Goal: Task Accomplishment & Management: Manage account settings

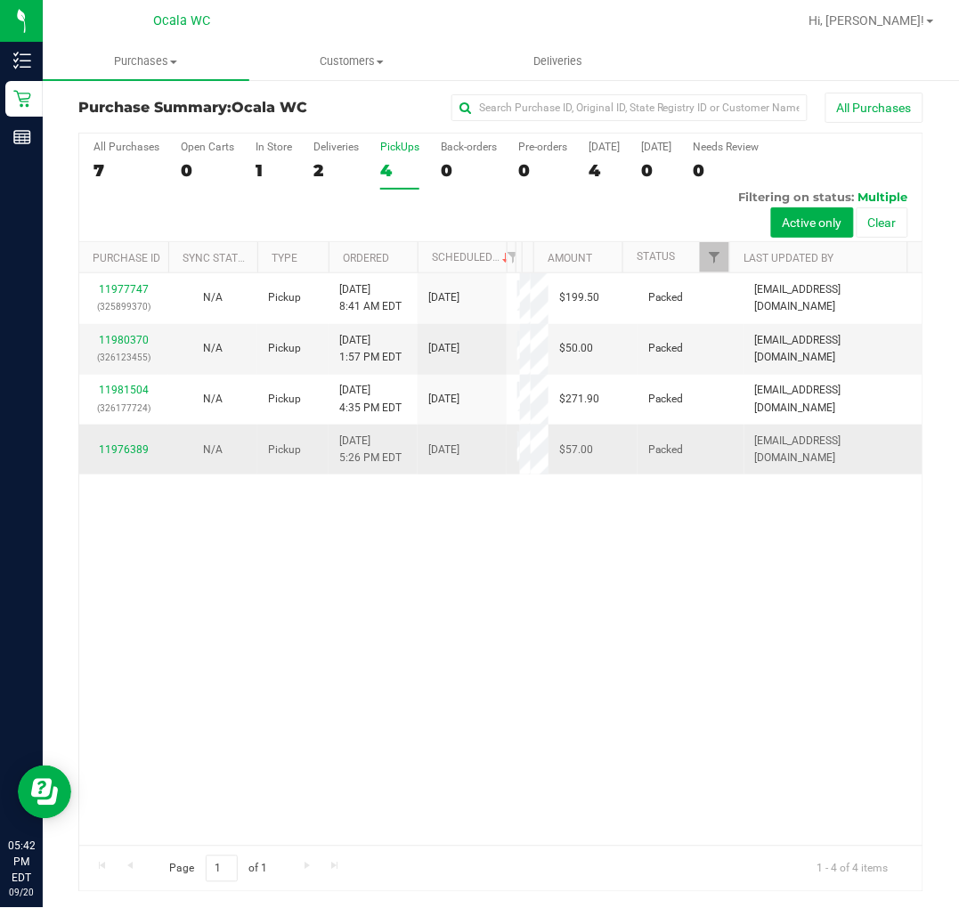
scroll to position [4, 0]
click at [534, 682] on div "11977747 (325899370) N/A Pickup [DATE] 8:41 AM EDT 9/20/2025 $199.50 Packed [EM…" at bounding box center [500, 558] width 843 height 572
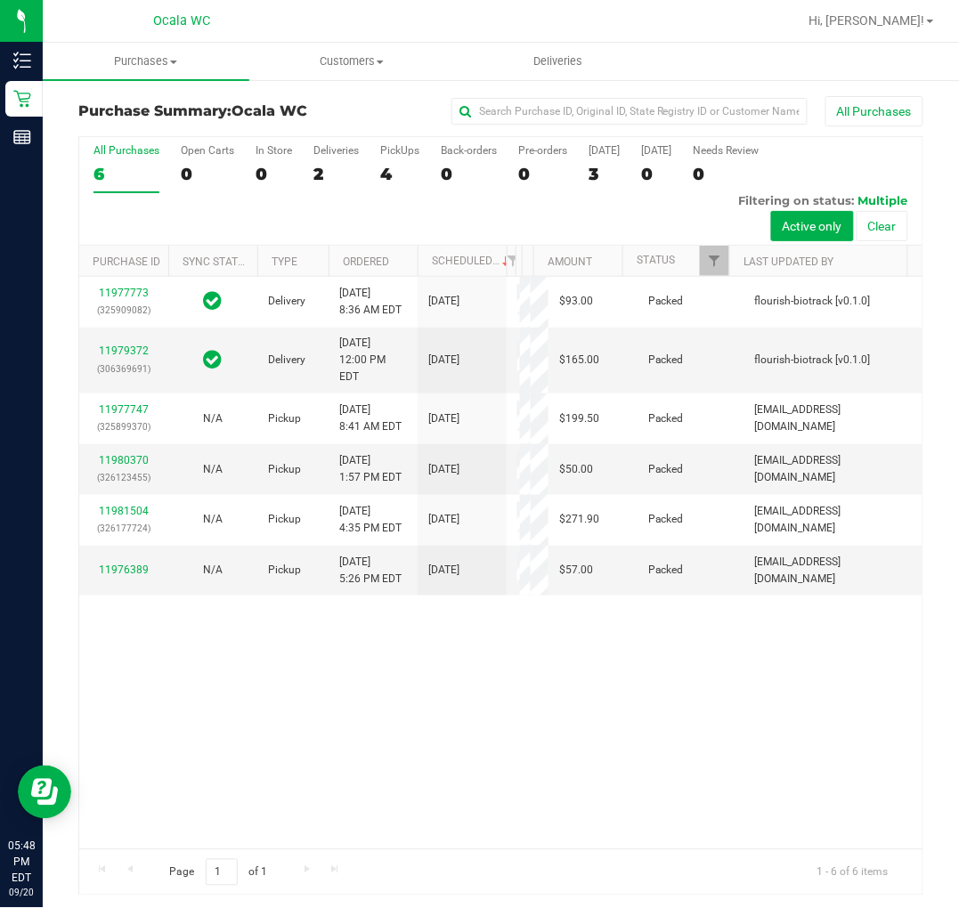
drag, startPoint x: 608, startPoint y: 905, endPoint x: 565, endPoint y: 90, distance: 816.6
click at [565, 90] on div "Purchase Summary: Ocala WC All Purchases All Purchases 6 Open Carts 0 In Store …" at bounding box center [501, 495] width 916 height 835
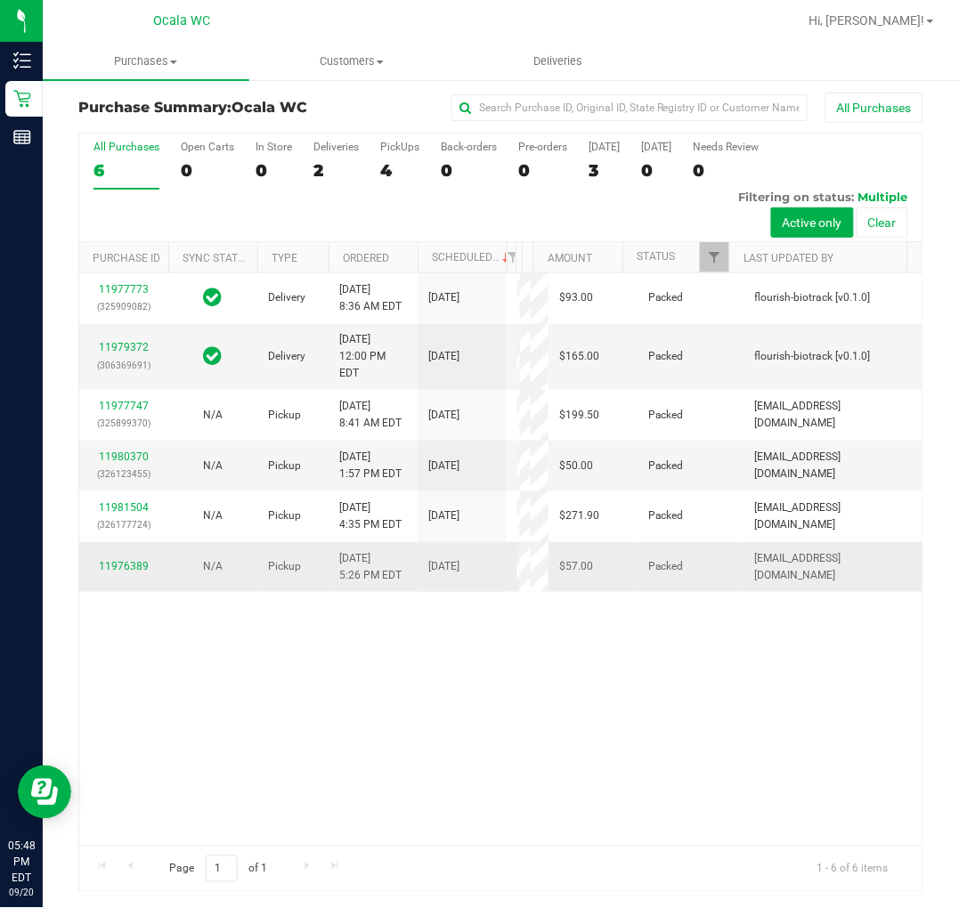
scroll to position [4, 0]
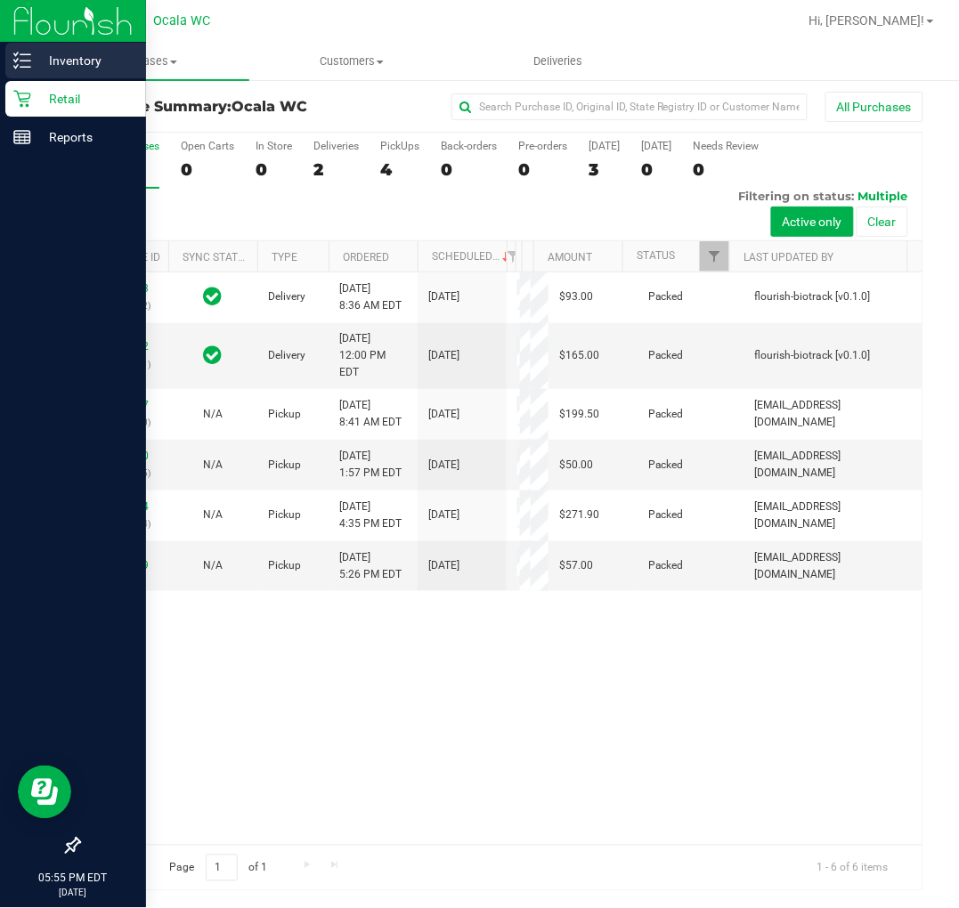
click at [28, 64] on icon at bounding box center [22, 61] width 18 height 18
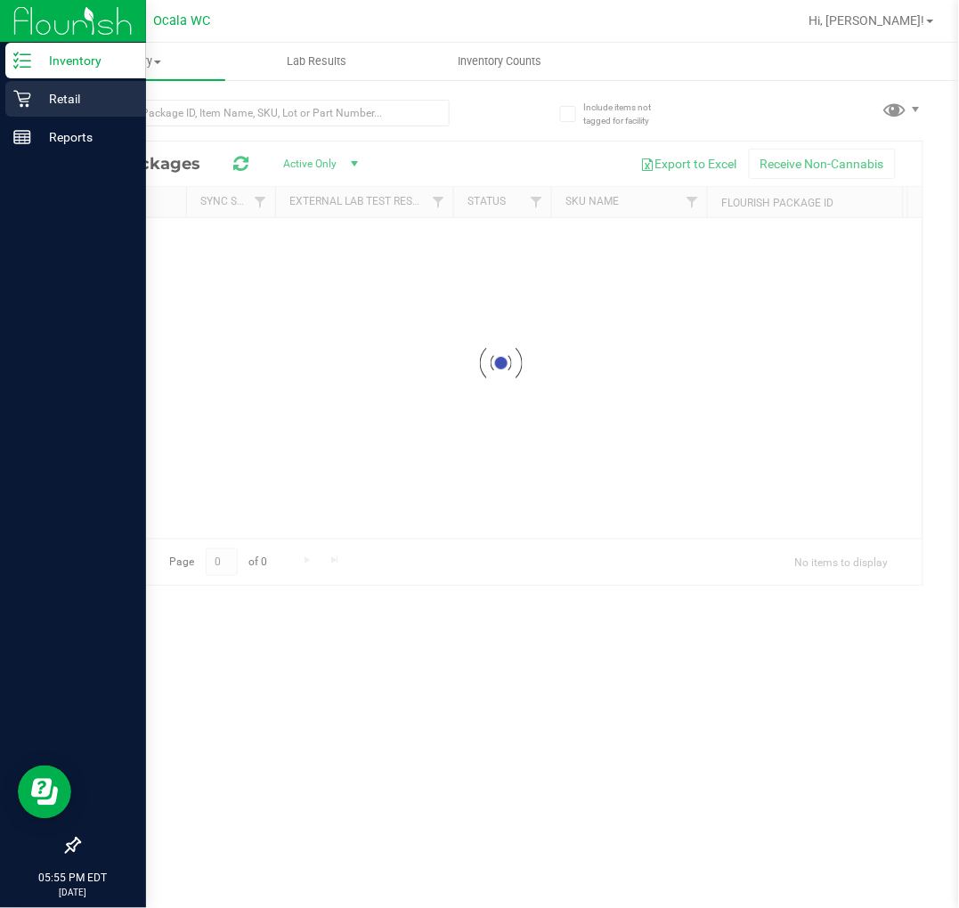
click at [57, 90] on p "Retail" at bounding box center [84, 98] width 107 height 21
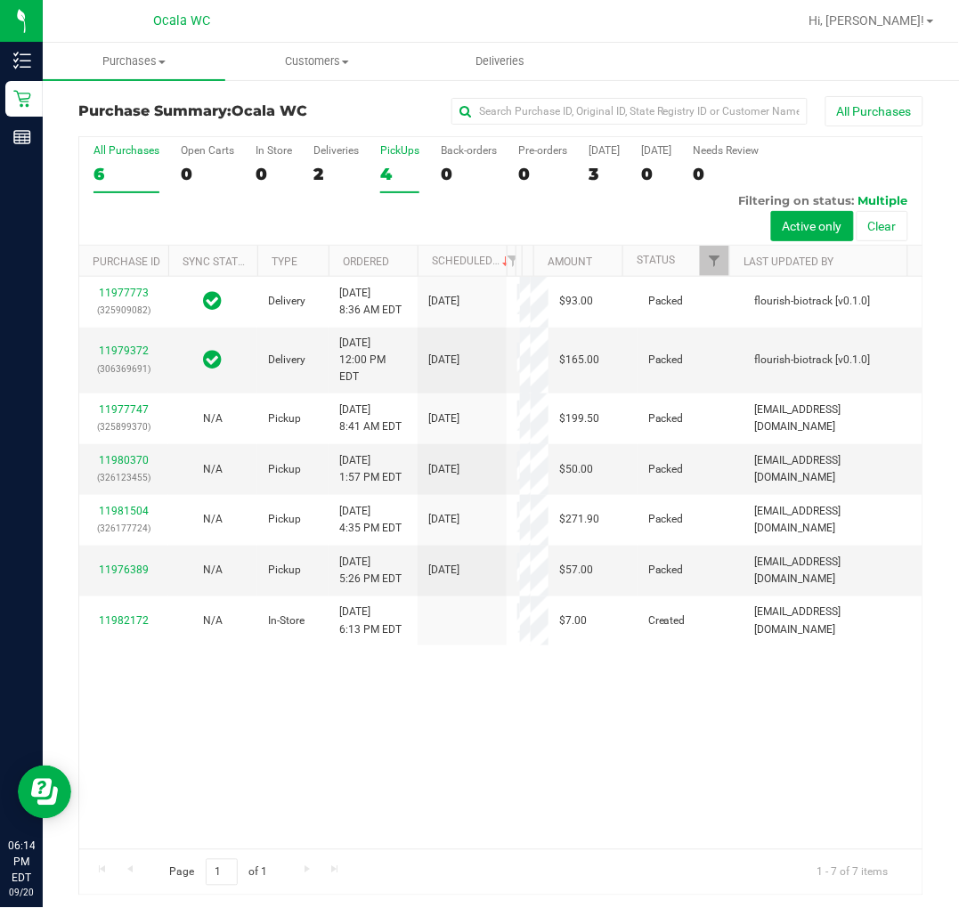
click at [394, 161] on label "PickUps 4" at bounding box center [399, 168] width 39 height 49
click at [0, 0] on input "PickUps 4" at bounding box center [0, 0] width 0 height 0
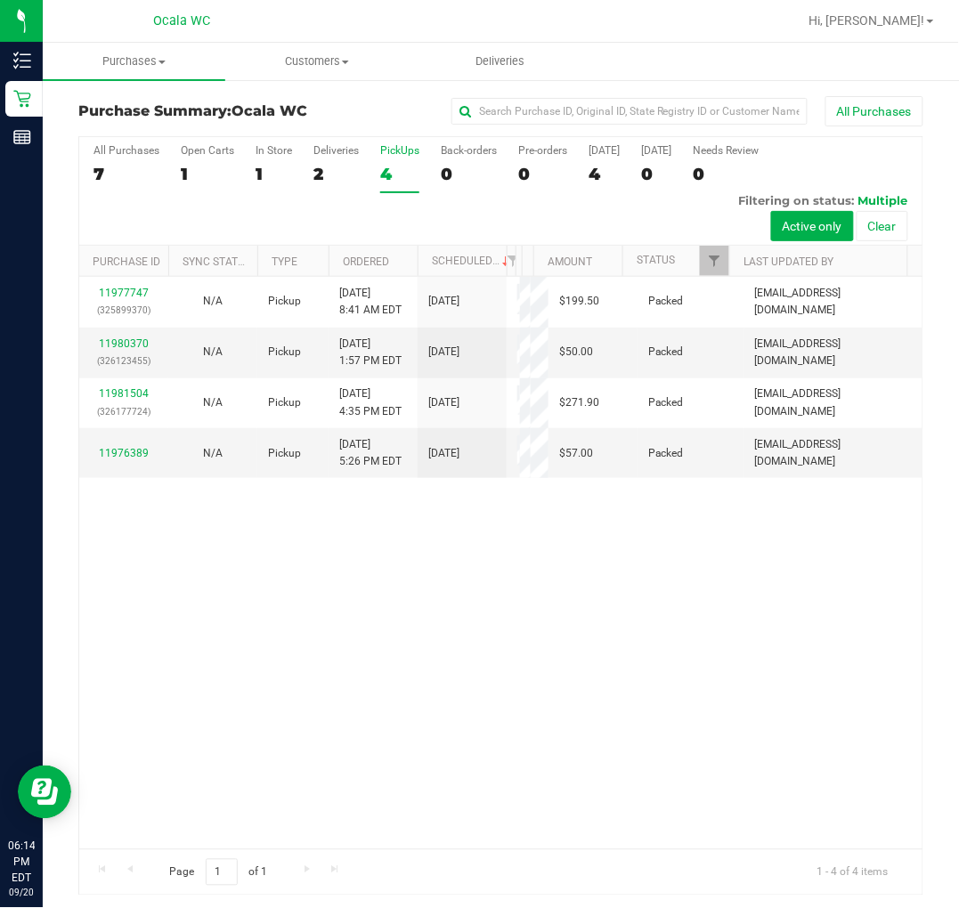
click at [327, 160] on label "Deliveries 2" at bounding box center [335, 168] width 45 height 49
click at [0, 0] on input "Deliveries 2" at bounding box center [0, 0] width 0 height 0
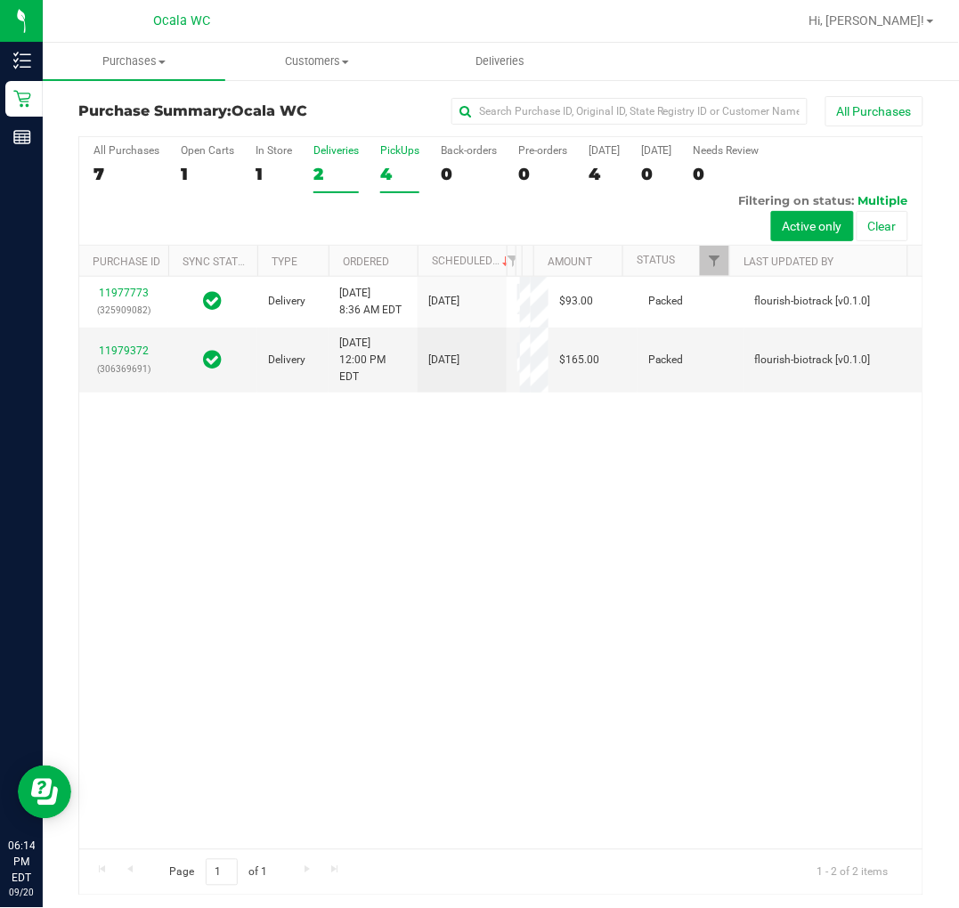
click at [394, 166] on div "4" at bounding box center [399, 174] width 39 height 20
click at [0, 0] on input "PickUps 4" at bounding box center [0, 0] width 0 height 0
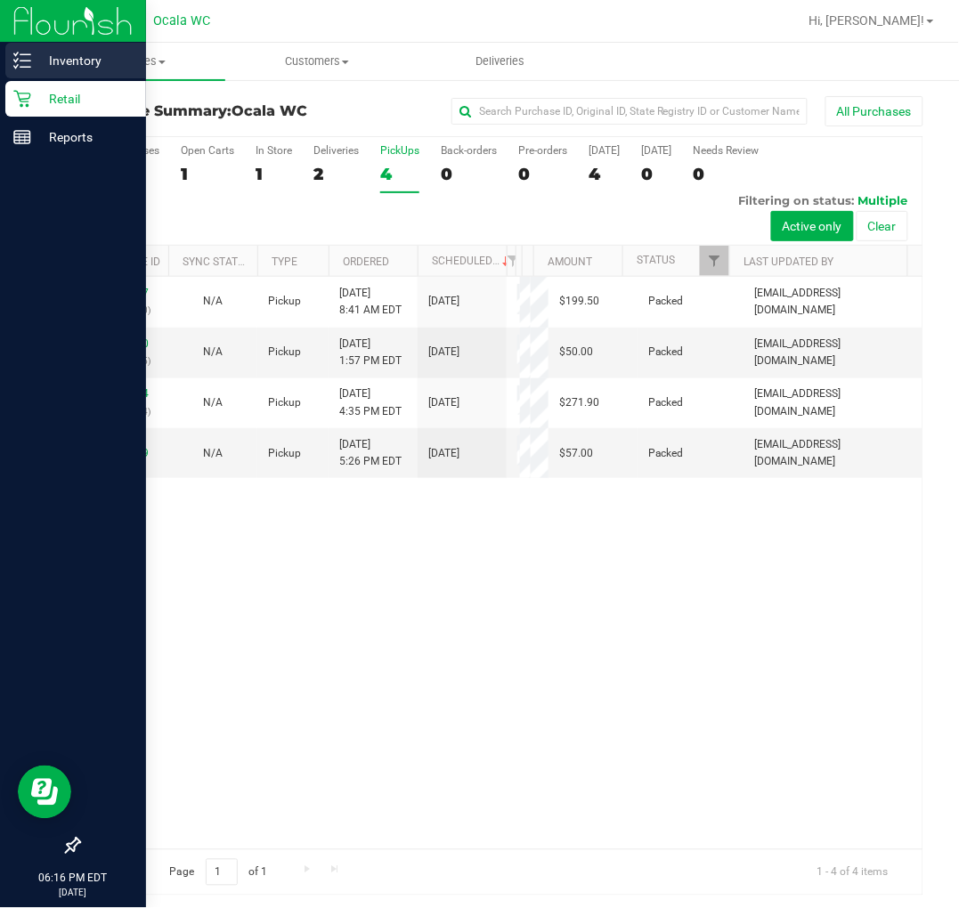
click at [7, 59] on div "Inventory" at bounding box center [75, 61] width 141 height 36
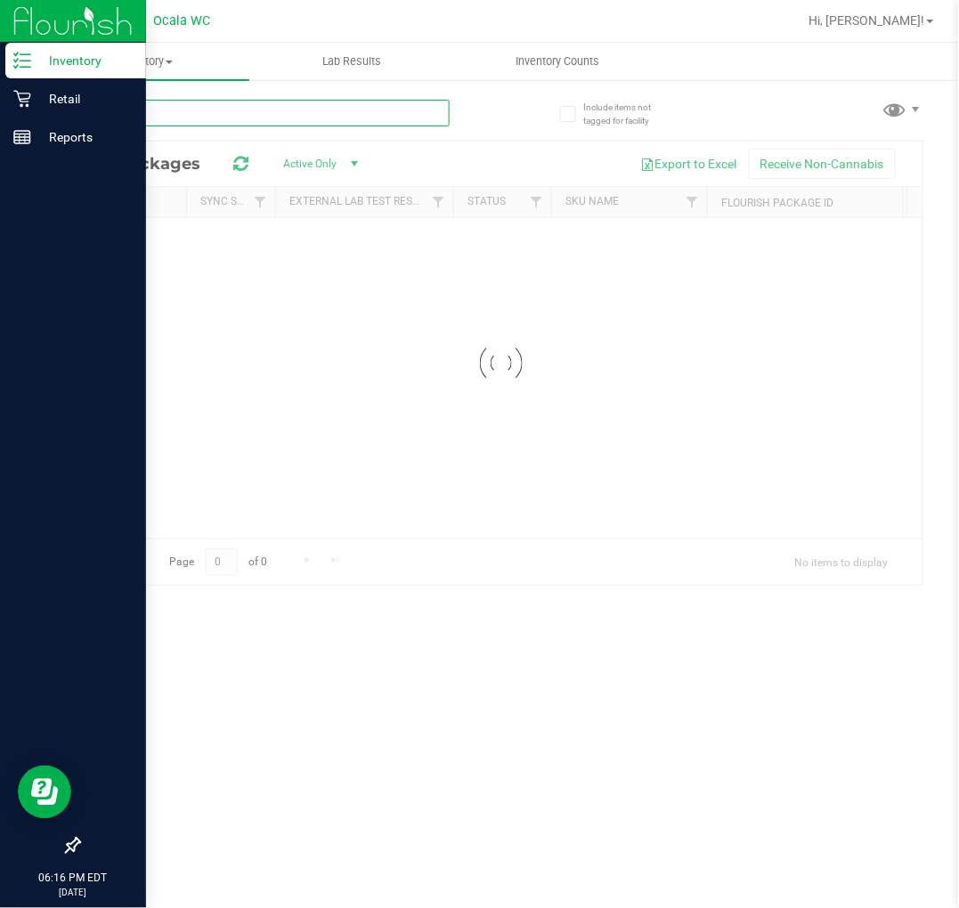
click at [206, 107] on input "text" at bounding box center [263, 113] width 371 height 27
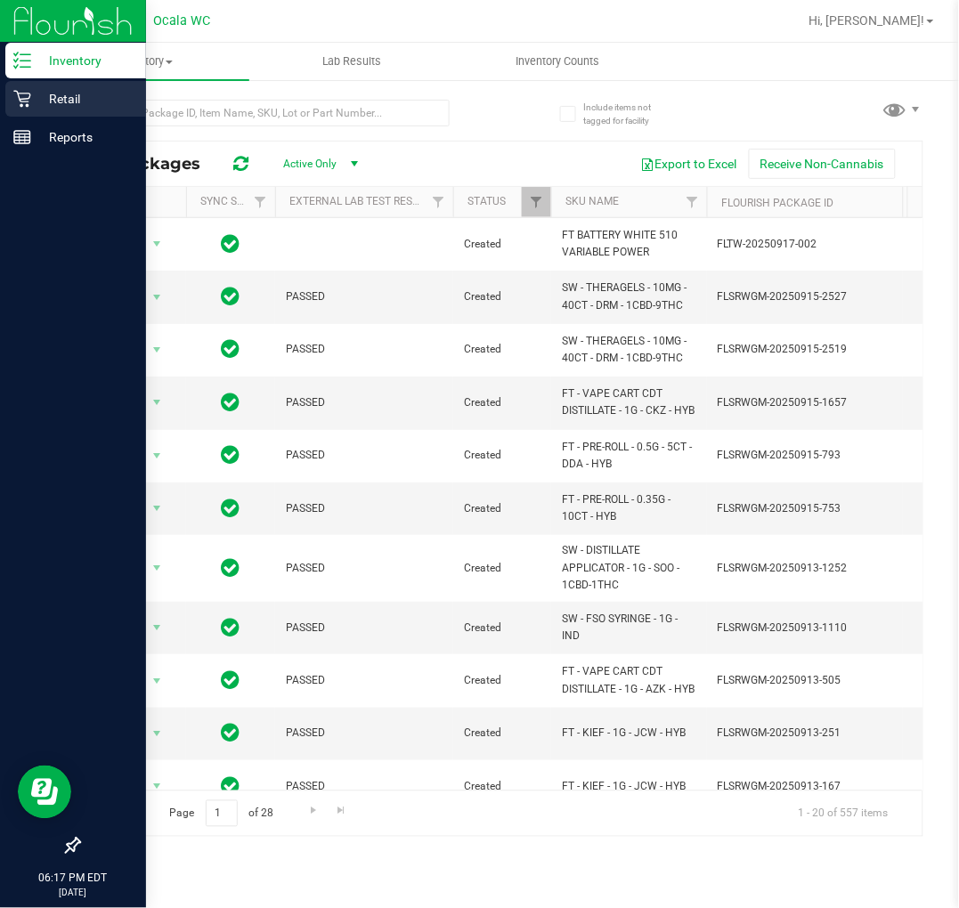
click at [20, 102] on icon at bounding box center [22, 99] width 18 height 18
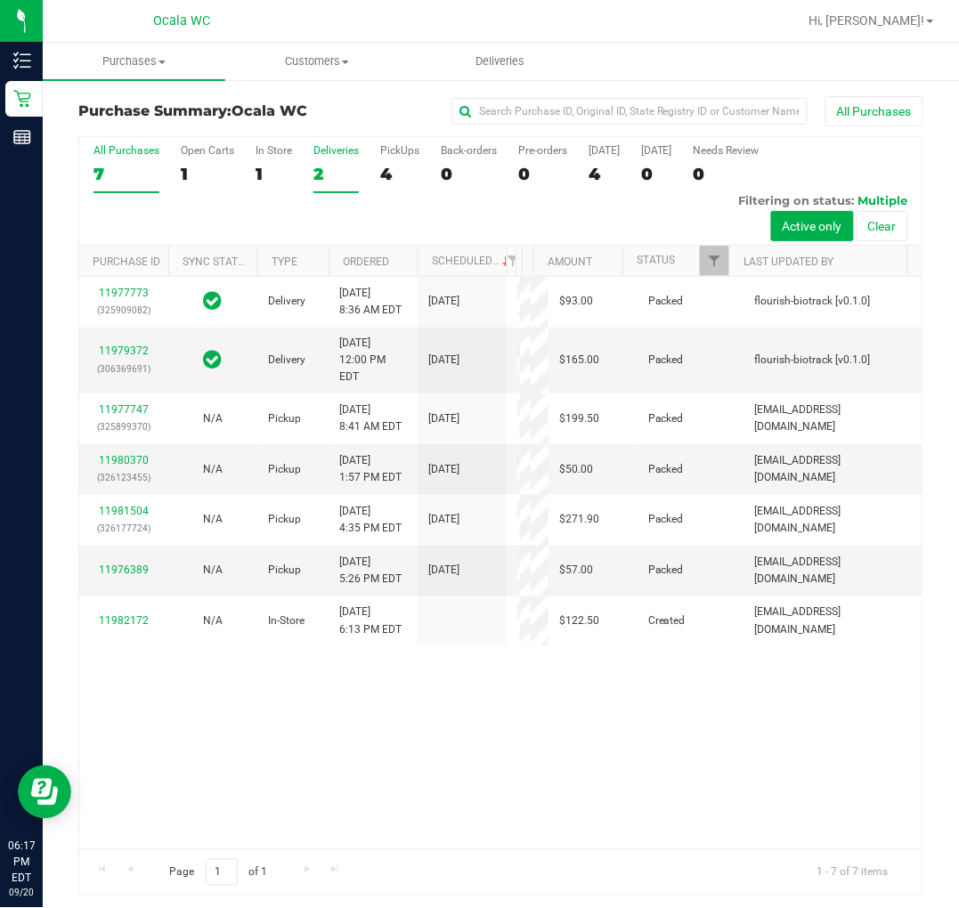
click at [337, 158] on label "Deliveries 2" at bounding box center [335, 168] width 45 height 49
click at [0, 0] on input "Deliveries 2" at bounding box center [0, 0] width 0 height 0
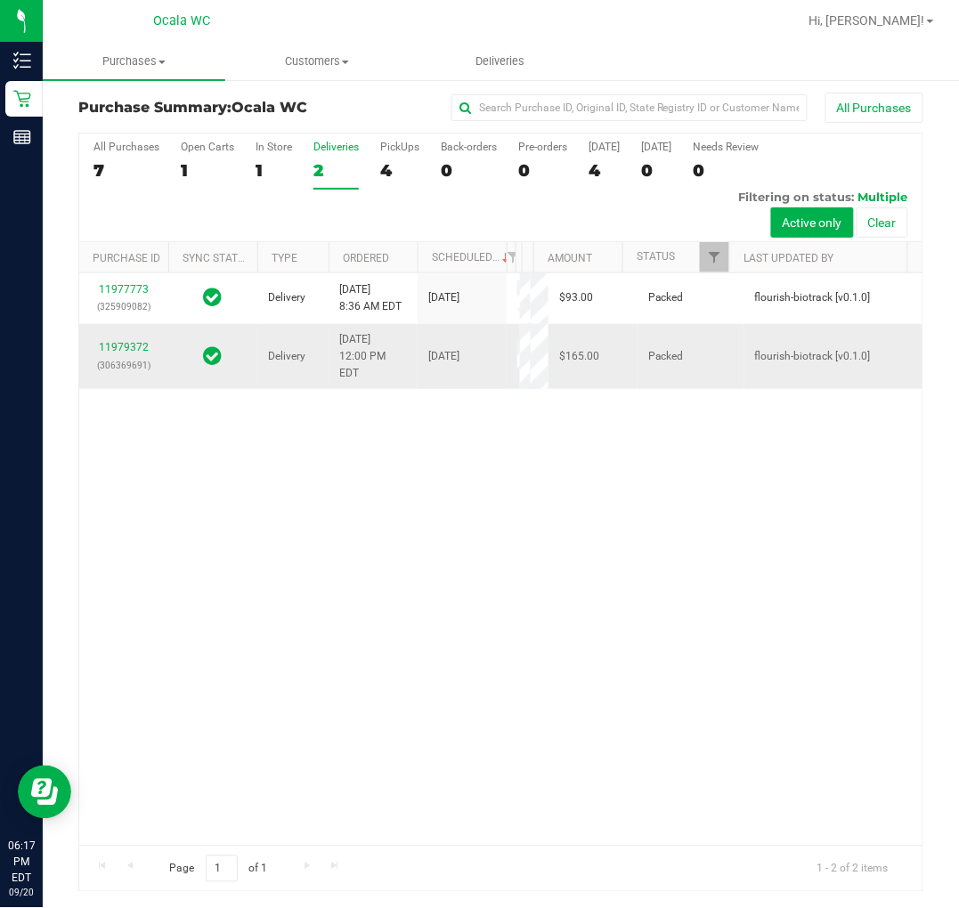
scroll to position [4, 0]
click at [404, 170] on div "4" at bounding box center [399, 169] width 39 height 20
click at [0, 0] on input "PickUps 4" at bounding box center [0, 0] width 0 height 0
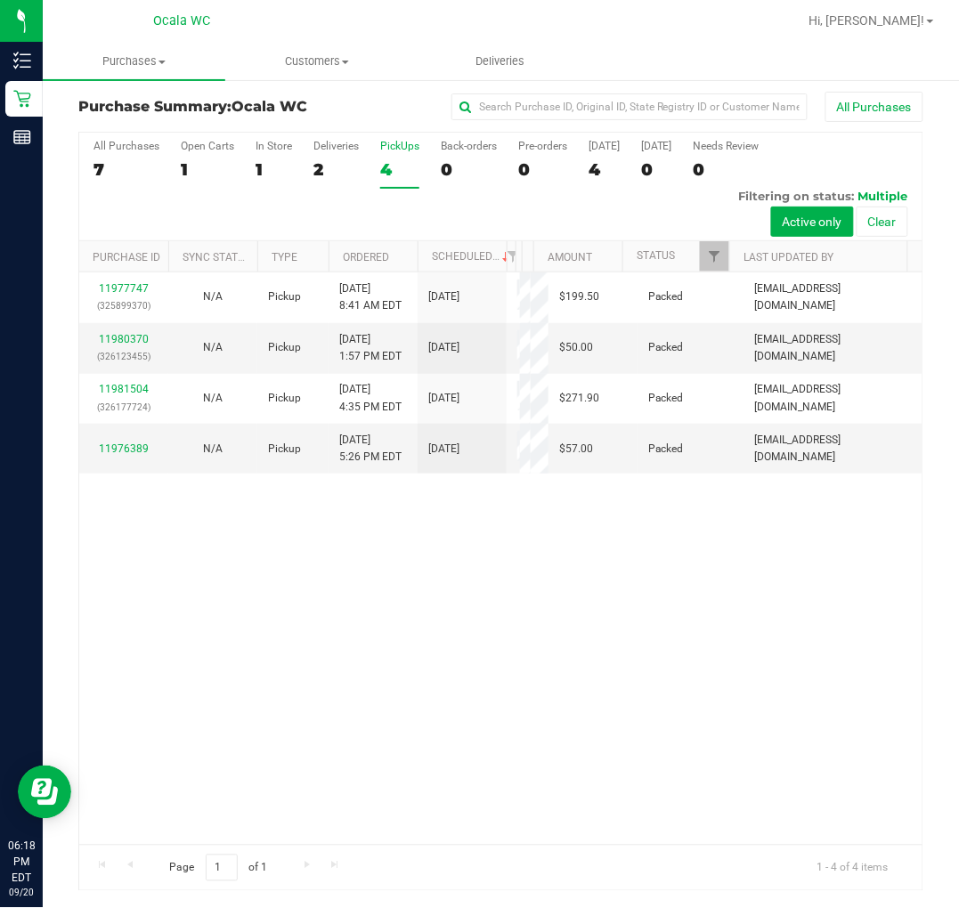
scroll to position [0, 0]
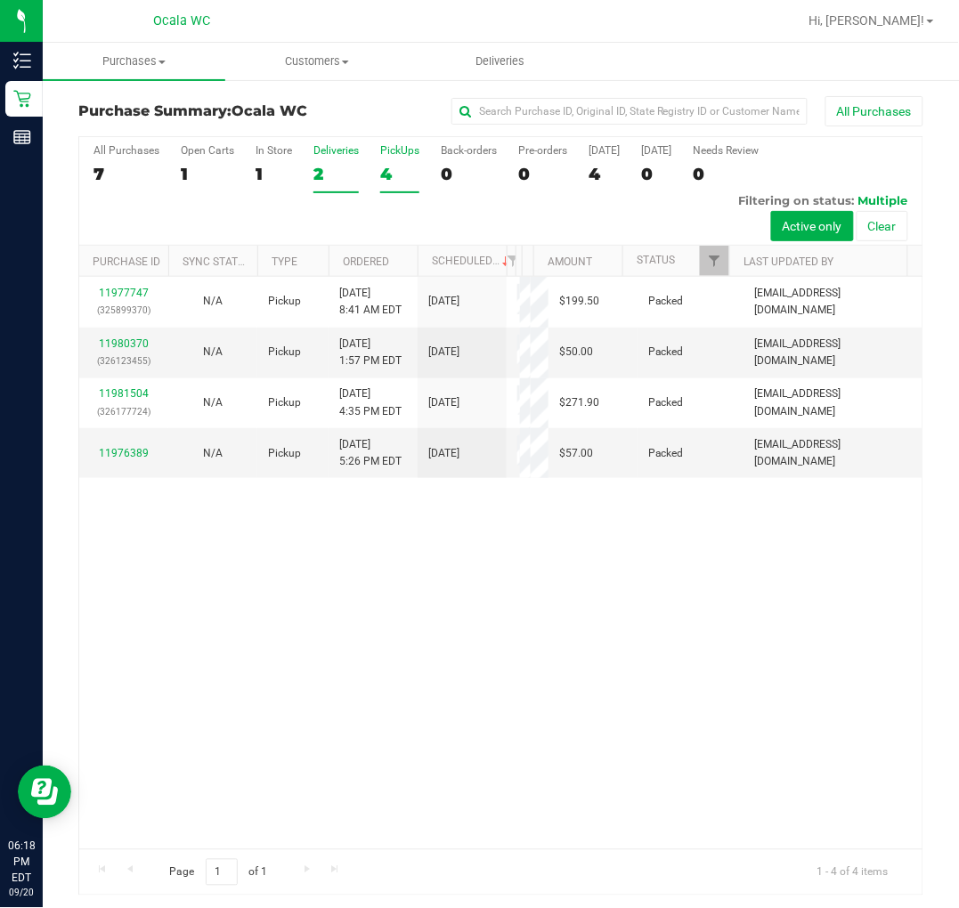
click at [321, 169] on div "2" at bounding box center [335, 174] width 45 height 20
click at [0, 0] on input "Deliveries 2" at bounding box center [0, 0] width 0 height 0
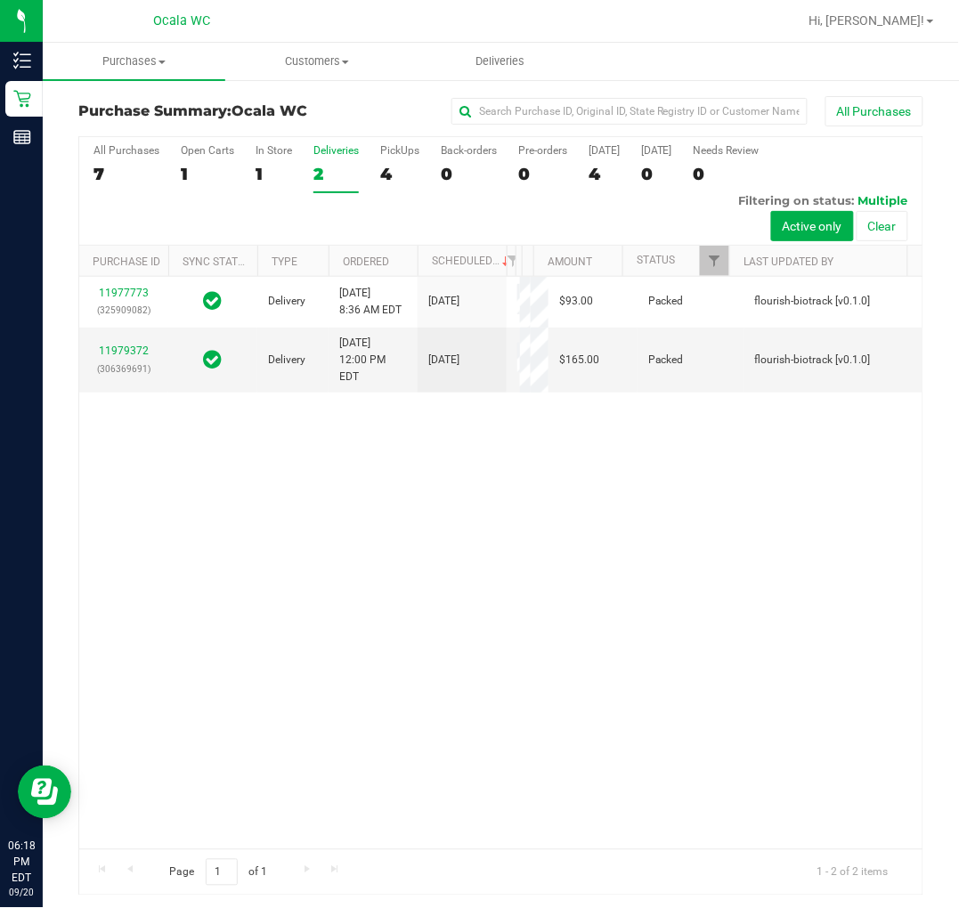
click at [421, 180] on div "All Purchases 7 Open Carts 1 In Store 1 Deliveries 2 PickUps 4 Back-orders 0 Pr…" at bounding box center [500, 191] width 843 height 109
click at [410, 175] on div "4" at bounding box center [399, 174] width 39 height 20
click at [0, 0] on input "PickUps 4" at bounding box center [0, 0] width 0 height 0
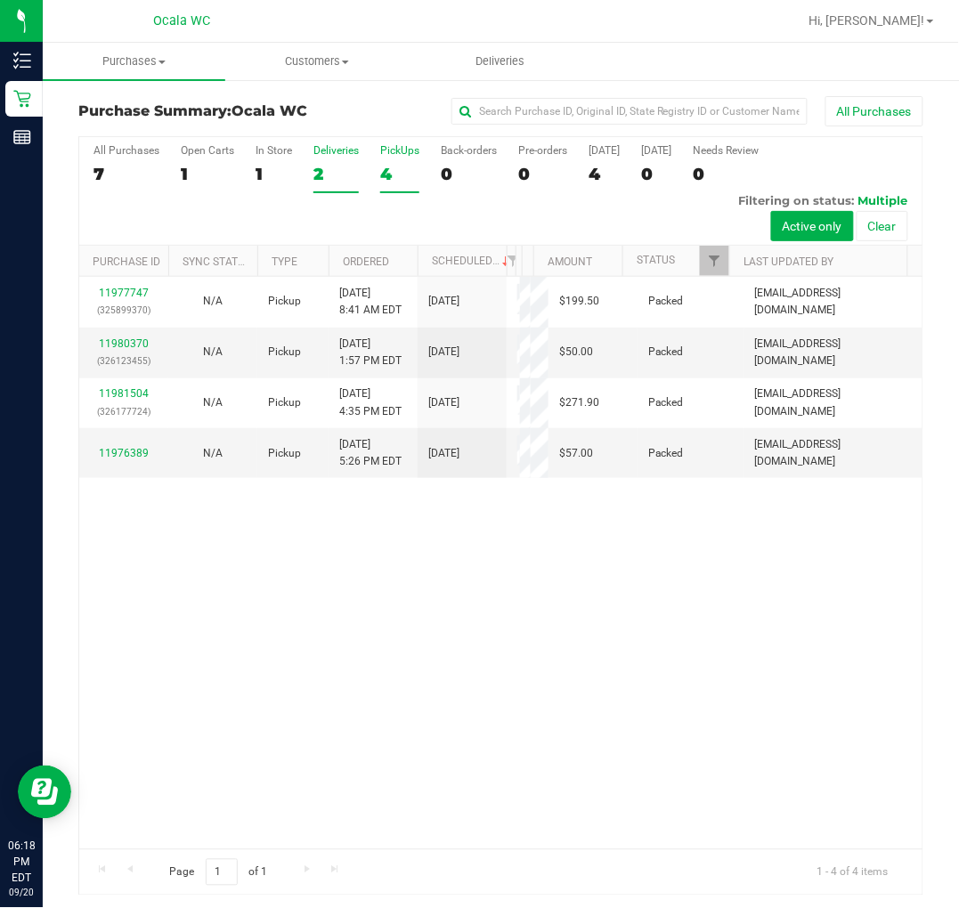
click at [333, 158] on label "Deliveries 2" at bounding box center [335, 168] width 45 height 49
click at [0, 0] on input "Deliveries 2" at bounding box center [0, 0] width 0 height 0
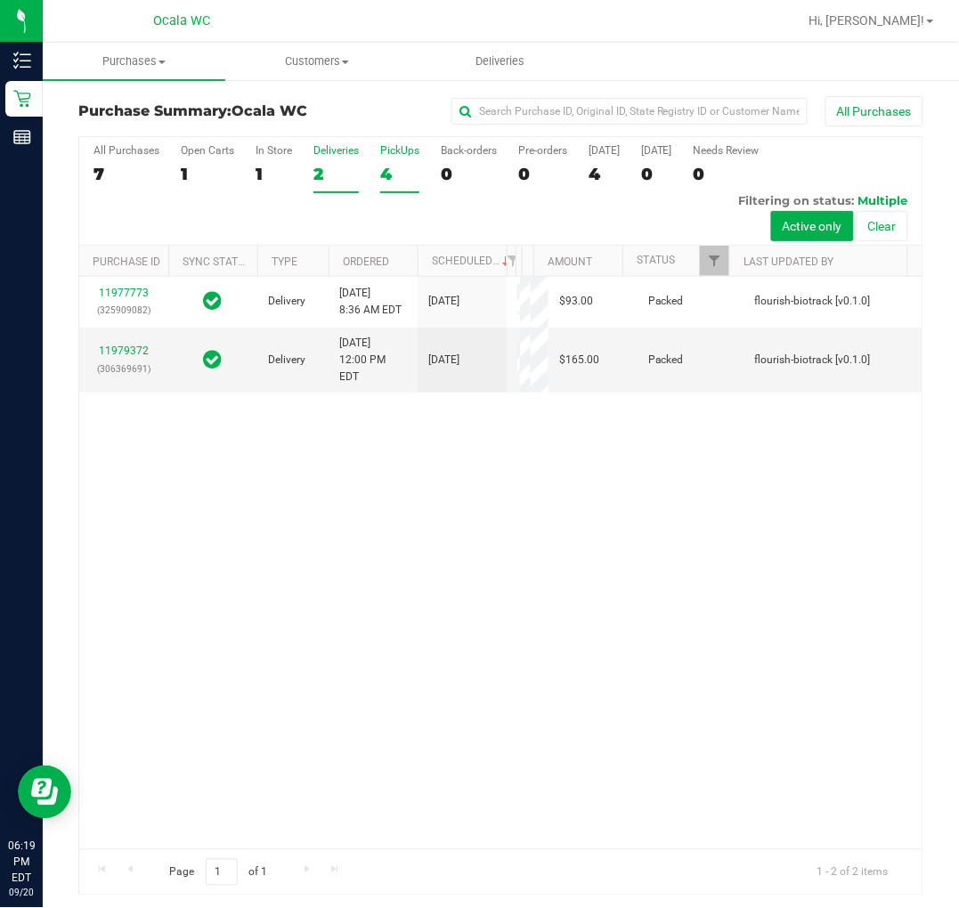
click at [393, 161] on label "PickUps 4" at bounding box center [399, 168] width 39 height 49
click at [0, 0] on input "PickUps 4" at bounding box center [0, 0] width 0 height 0
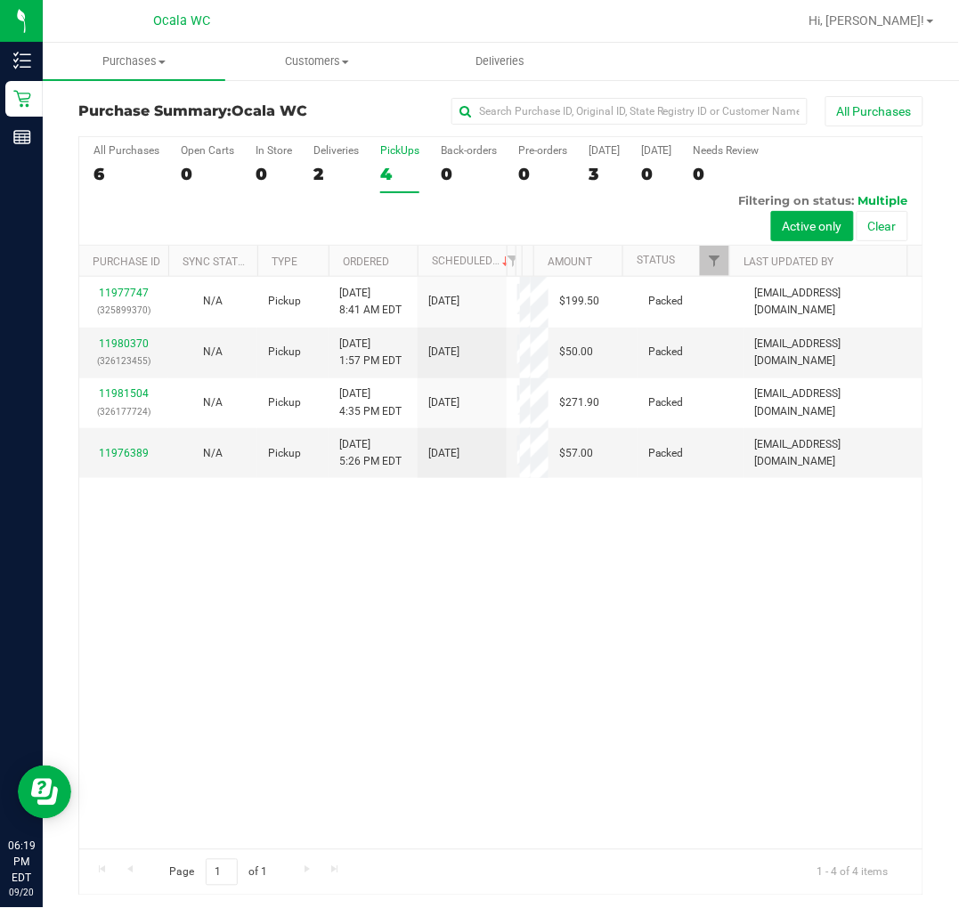
click at [461, 789] on div "11977747 (325899370) N/A Pickup [DATE] 8:41 AM EDT 9/20/2025 $199.50 Packed [EM…" at bounding box center [500, 563] width 843 height 572
click at [433, 811] on div "11977747 (325899370) N/A Pickup [DATE] 8:41 AM EDT 9/20/2025 $199.50 Packed [EM…" at bounding box center [500, 563] width 843 height 572
click at [337, 169] on div "2" at bounding box center [335, 174] width 45 height 20
click at [0, 0] on input "Deliveries 2" at bounding box center [0, 0] width 0 height 0
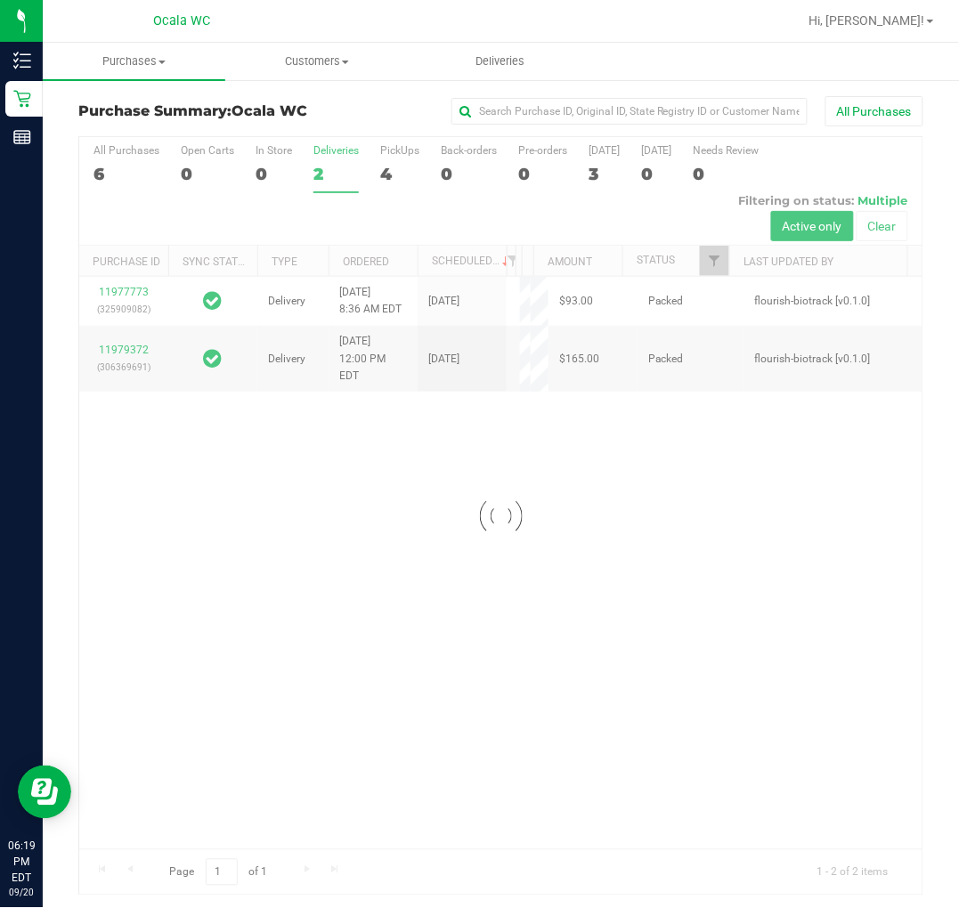
click at [388, 165] on div at bounding box center [500, 516] width 843 height 759
click at [389, 181] on div at bounding box center [500, 516] width 843 height 759
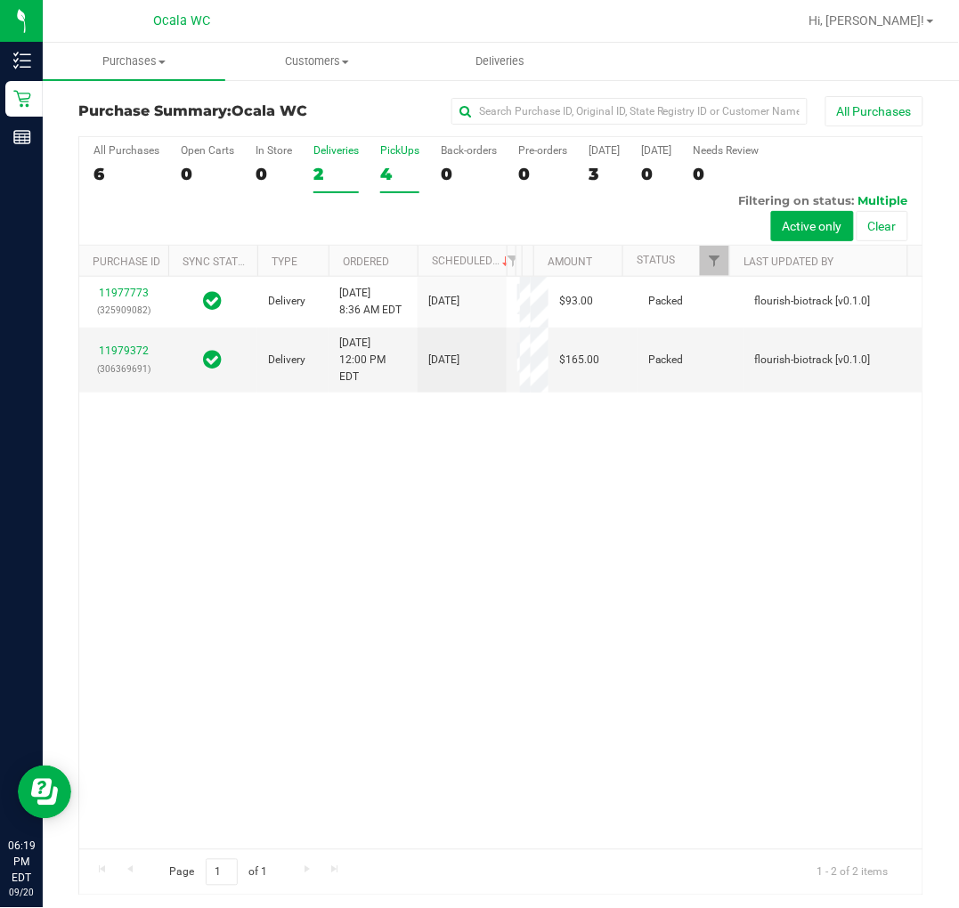
click at [405, 173] on div "4" at bounding box center [399, 174] width 39 height 20
click at [0, 0] on input "PickUps 4" at bounding box center [0, 0] width 0 height 0
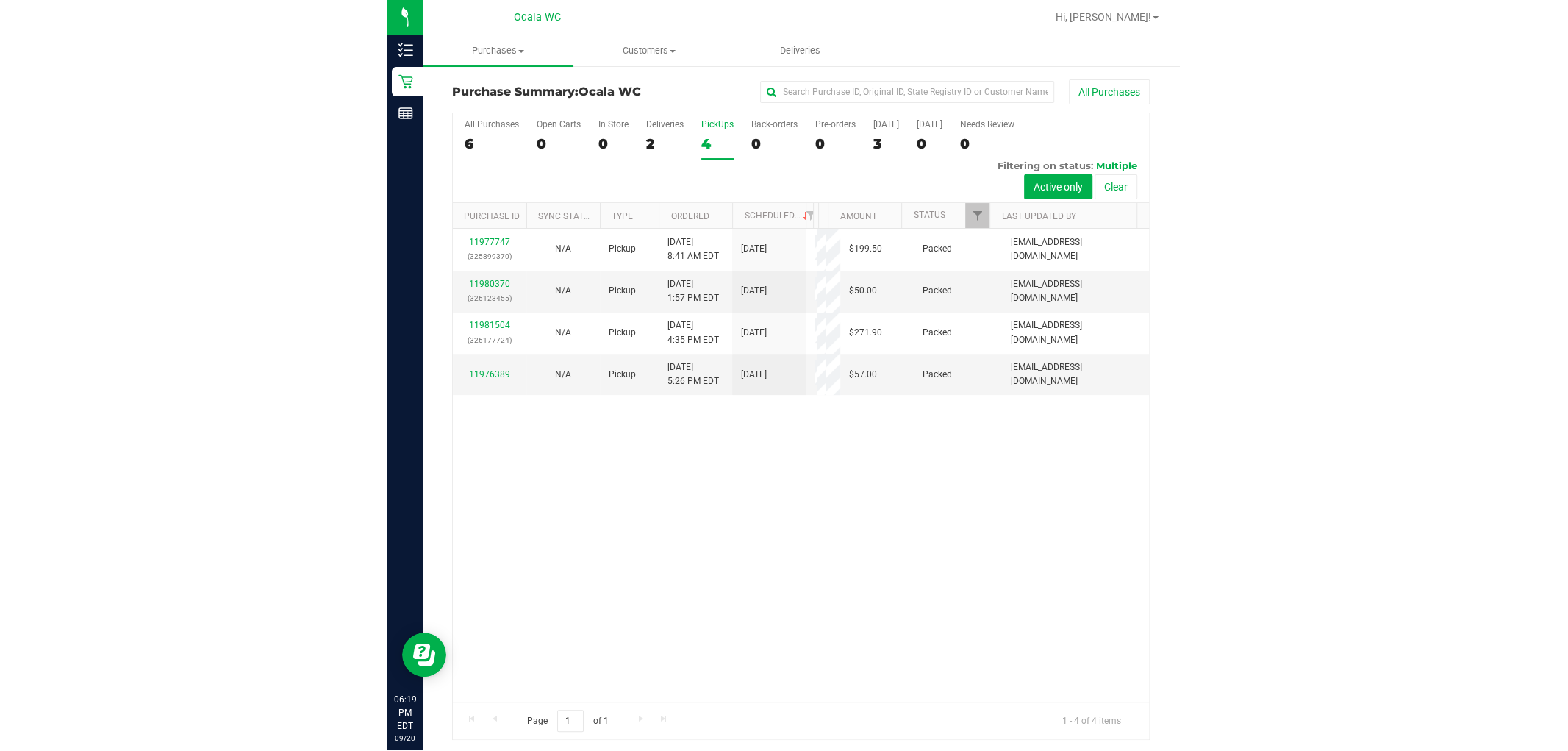
scroll to position [3, 0]
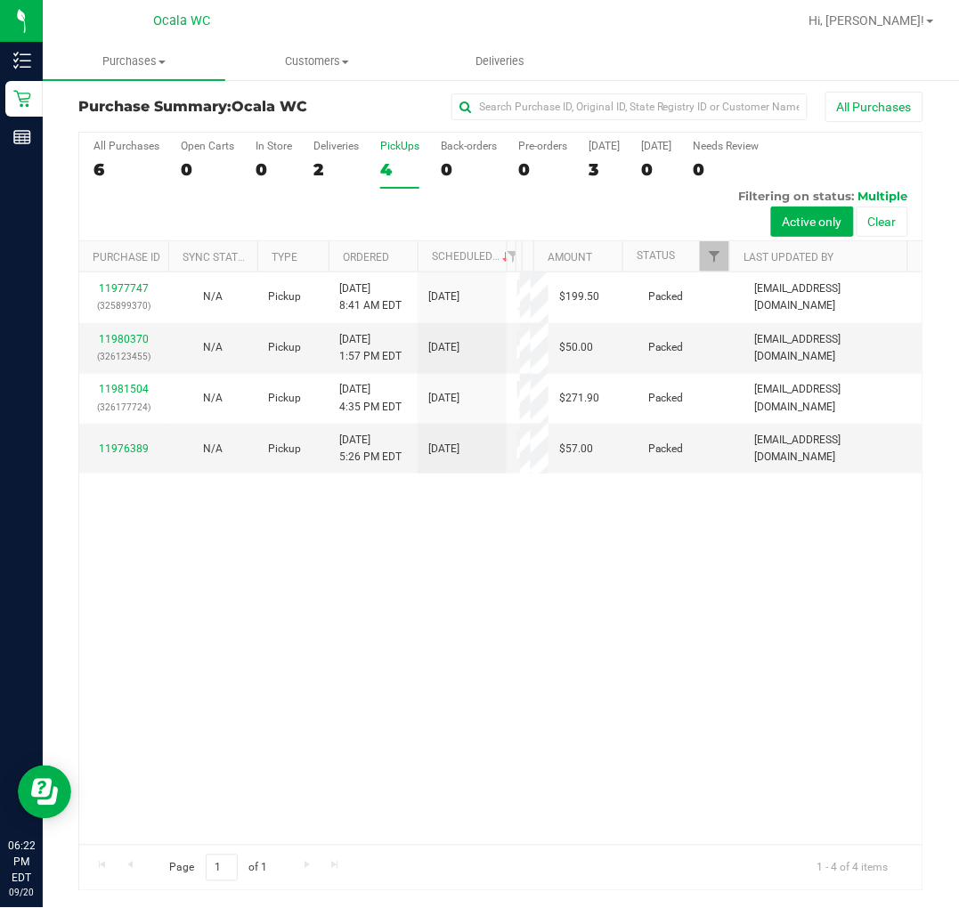
click at [153, 718] on div "11977747 (325899370) N/A Pickup [DATE] 8:41 AM EDT 9/20/2025 $199.50 Packed [EM…" at bounding box center [500, 558] width 843 height 572
click at [319, 173] on div "2" at bounding box center [335, 169] width 45 height 20
click at [0, 0] on input "Deliveries 2" at bounding box center [0, 0] width 0 height 0
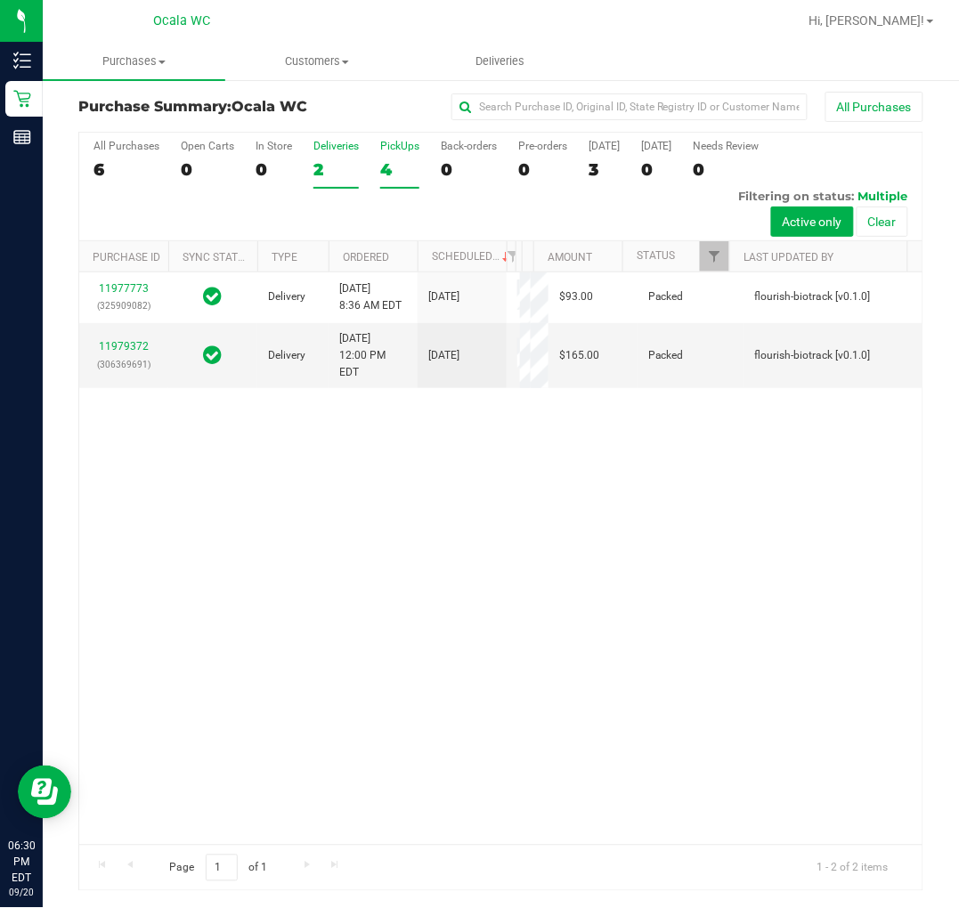
click at [404, 169] on div "4" at bounding box center [399, 169] width 39 height 20
click at [0, 0] on input "PickUps 4" at bounding box center [0, 0] width 0 height 0
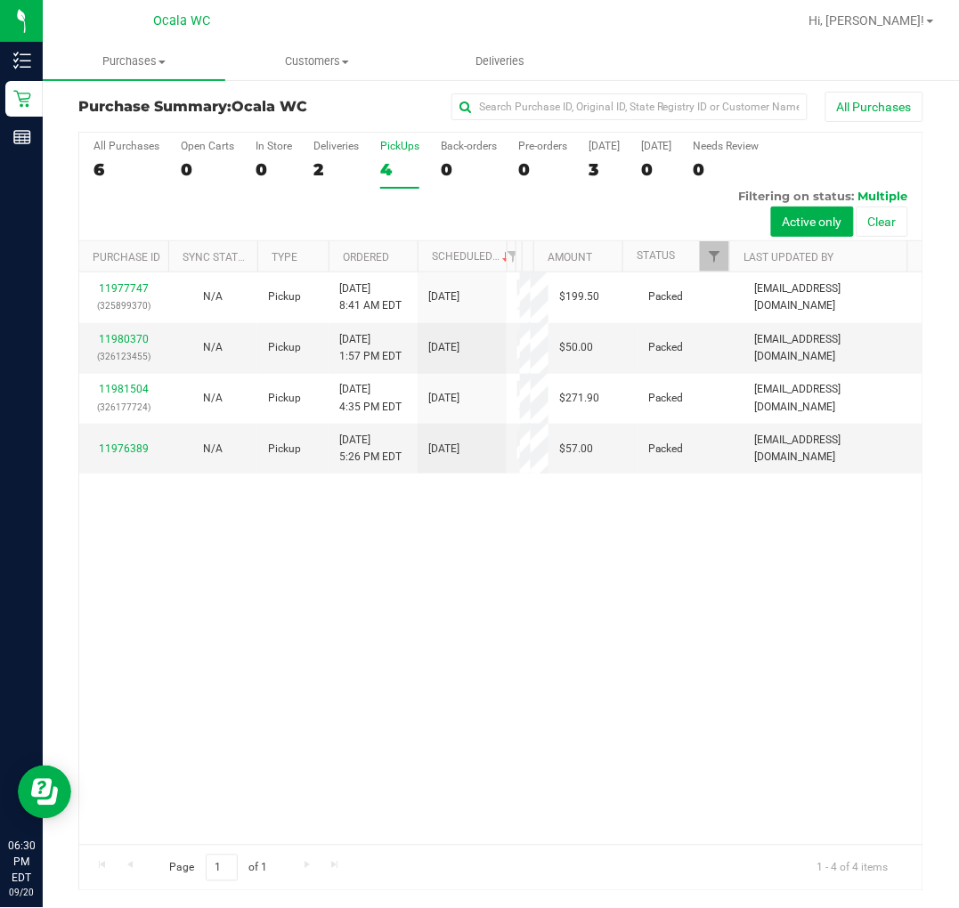
click at [495, 621] on div "11977747 (325899370) N/A Pickup [DATE] 8:41 AM EDT 9/20/2025 $199.50 Packed [EM…" at bounding box center [500, 558] width 843 height 572
click at [574, 755] on div "11977747 (325899370) N/A Pickup [DATE] 8:41 AM EDT 9/20/2025 $199.50 Packed [EM…" at bounding box center [500, 558] width 843 height 572
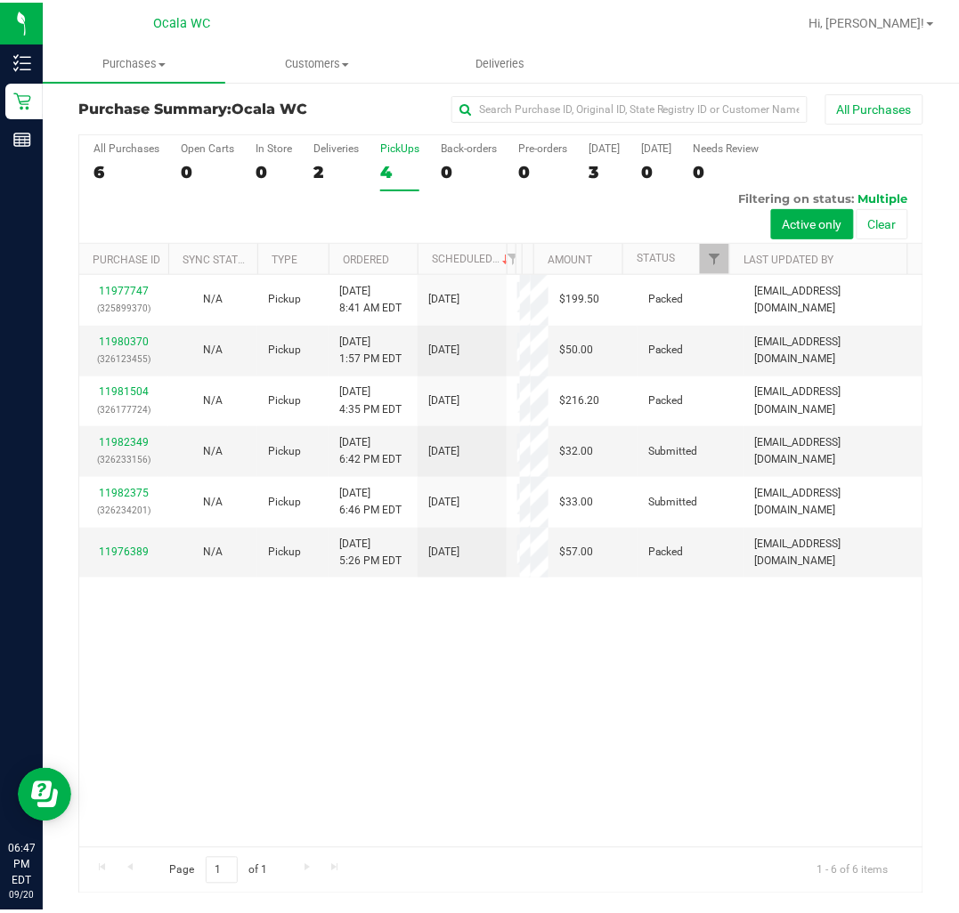
scroll to position [0, 0]
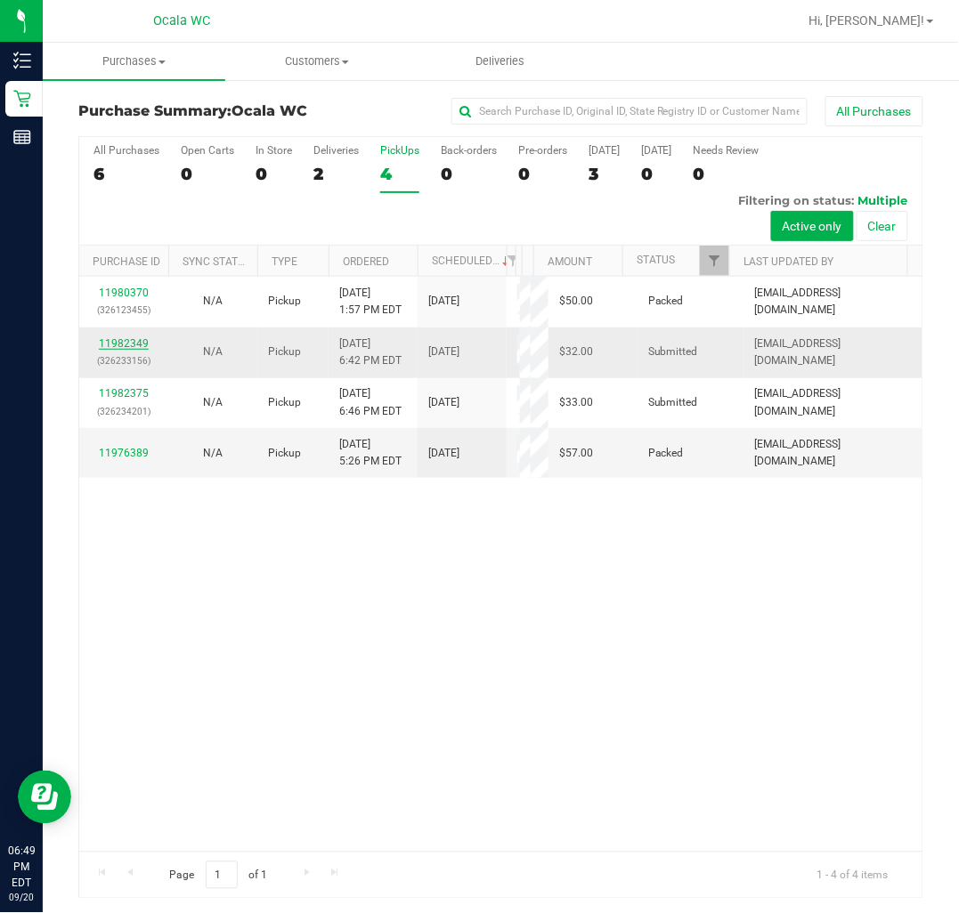
click at [122, 337] on link "11982349" at bounding box center [124, 343] width 50 height 12
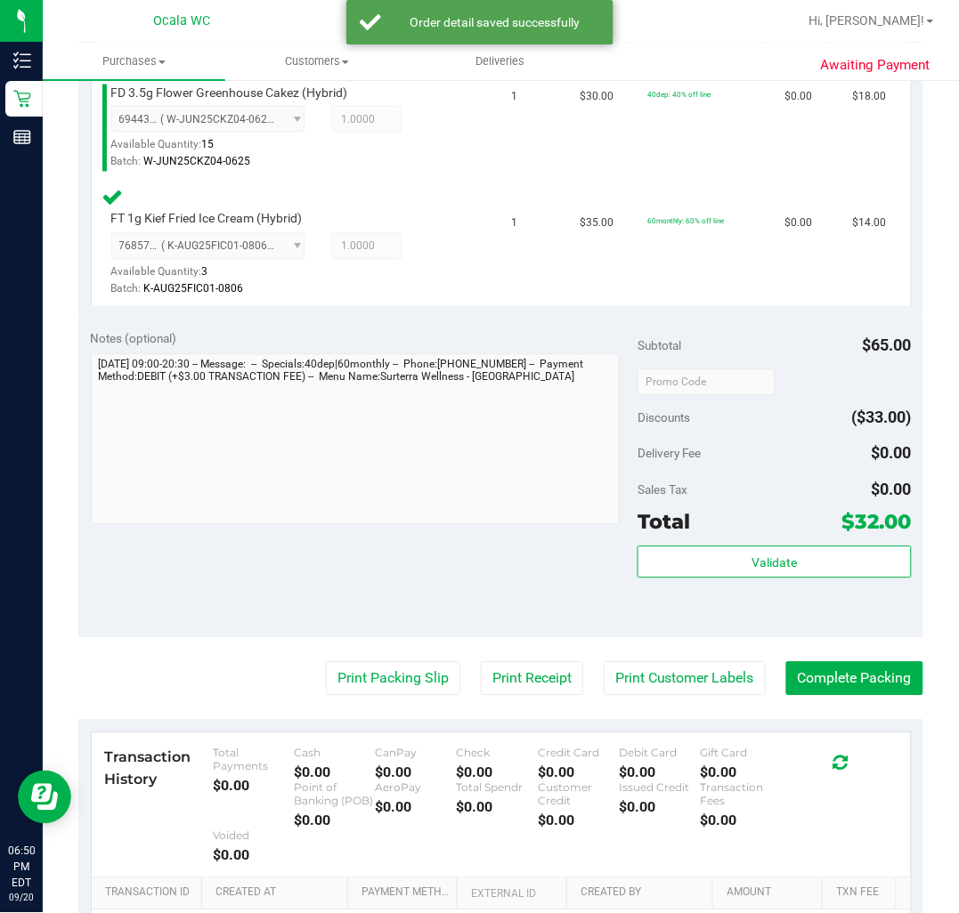
scroll to position [528, 0]
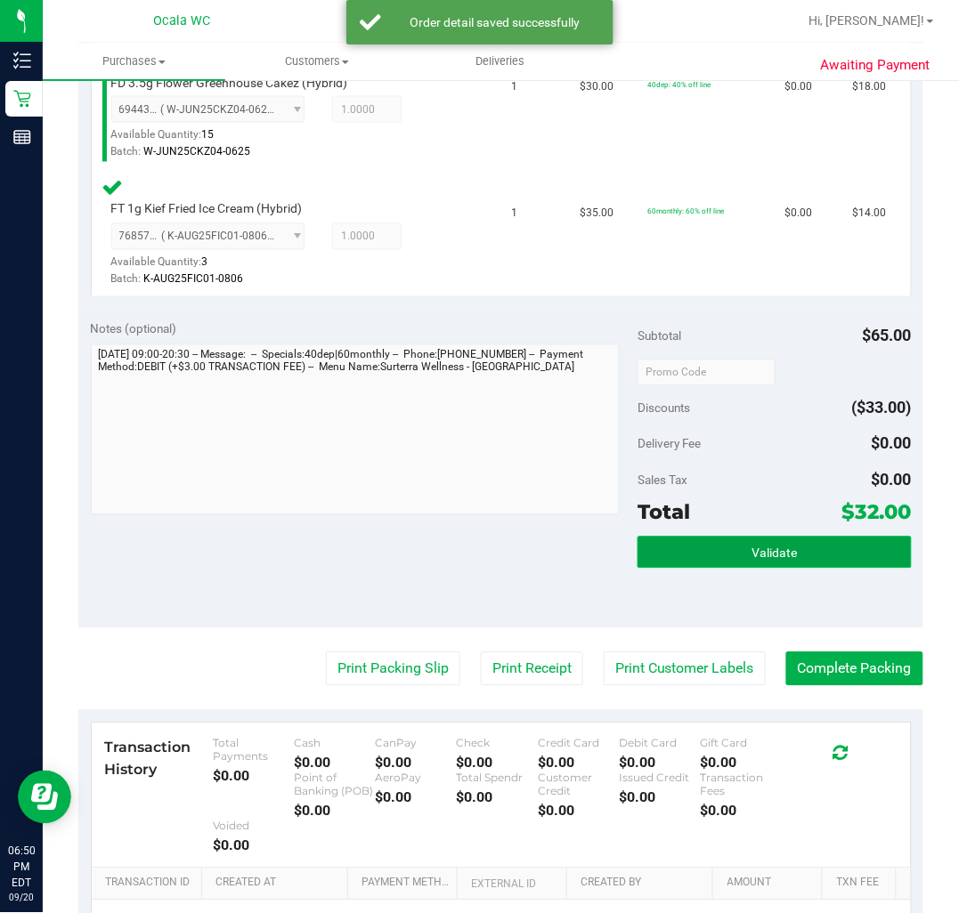
click at [737, 544] on button "Validate" at bounding box center [773, 553] width 273 height 32
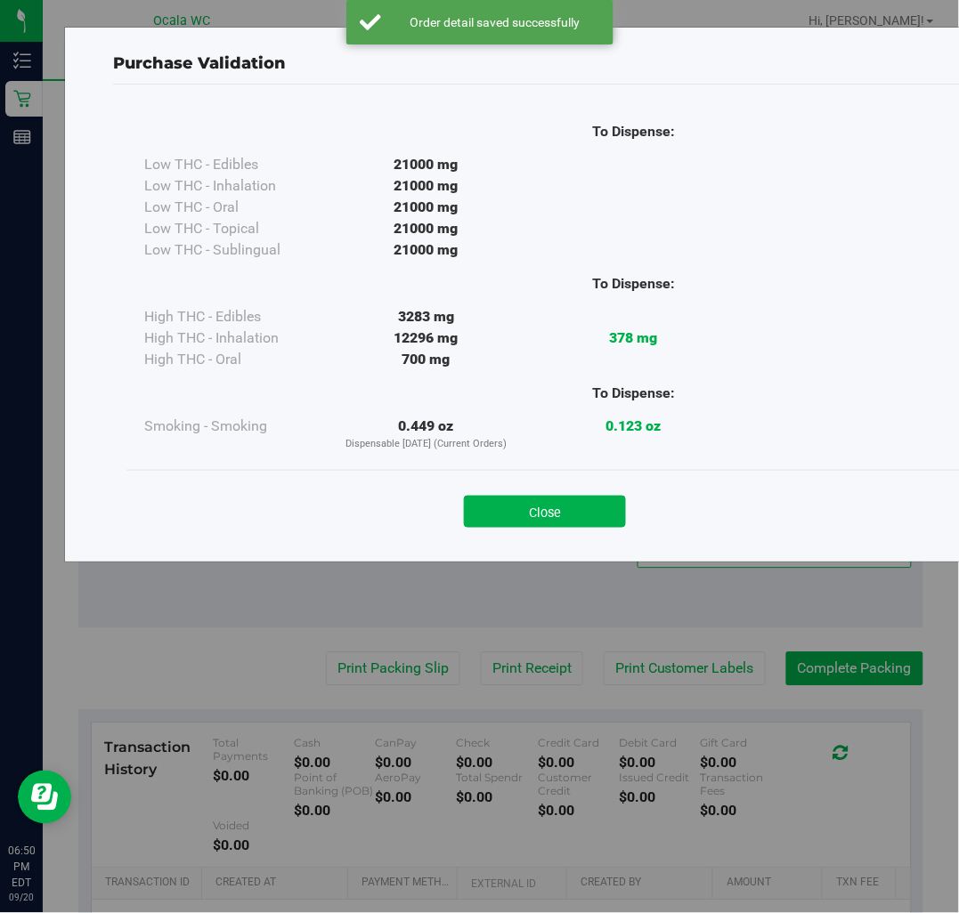
drag, startPoint x: 464, startPoint y: 564, endPoint x: 470, endPoint y: 554, distance: 12.4
click at [468, 556] on div "Purchase Validation To Dispense: Low THC - Edibles 21000 mg" at bounding box center [486, 456] width 972 height 913
click at [504, 510] on button "Close" at bounding box center [545, 512] width 162 height 32
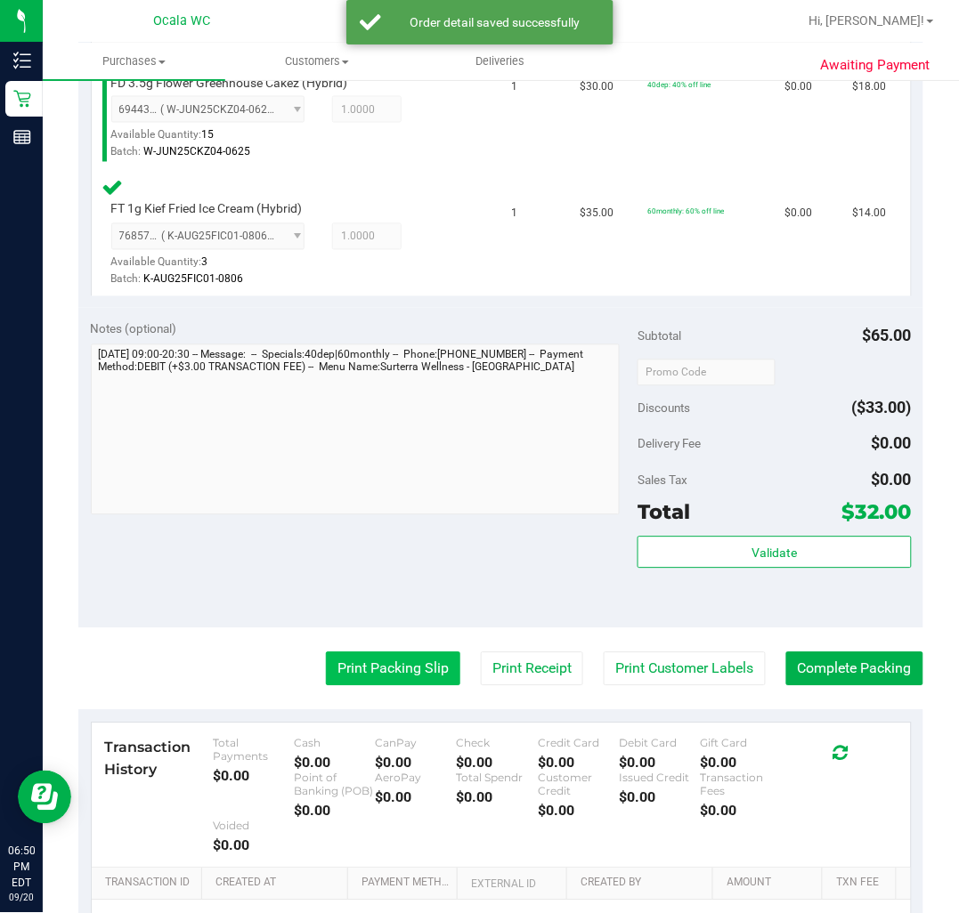
click at [399, 656] on button "Print Packing Slip" at bounding box center [393, 670] width 134 height 34
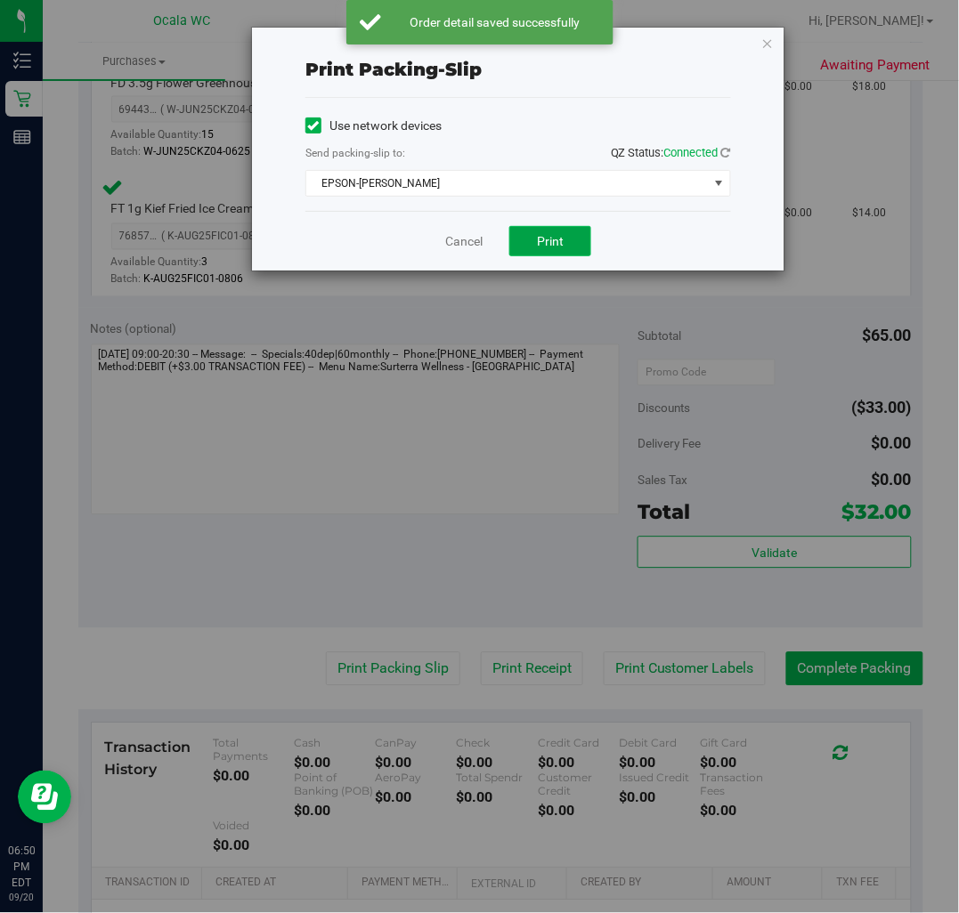
click at [572, 237] on button "Print" at bounding box center [550, 241] width 82 height 30
click at [766, 40] on icon "button" at bounding box center [767, 42] width 12 height 21
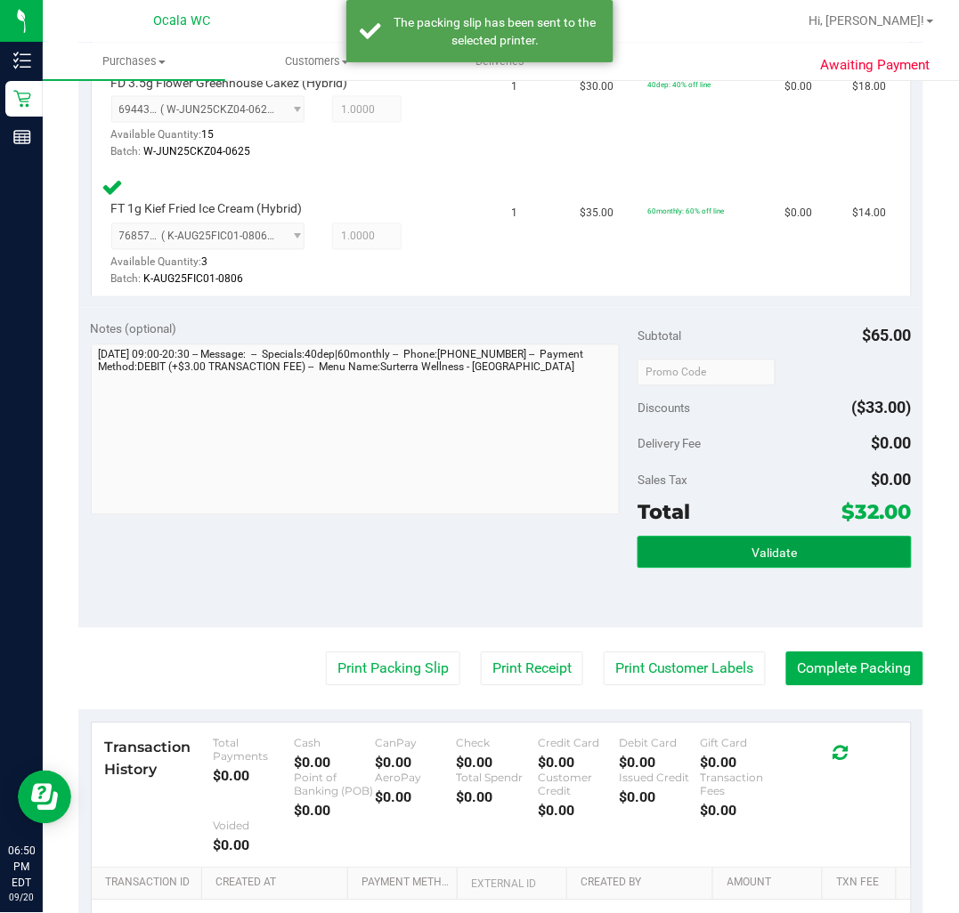
click at [838, 561] on button "Validate" at bounding box center [773, 553] width 273 height 32
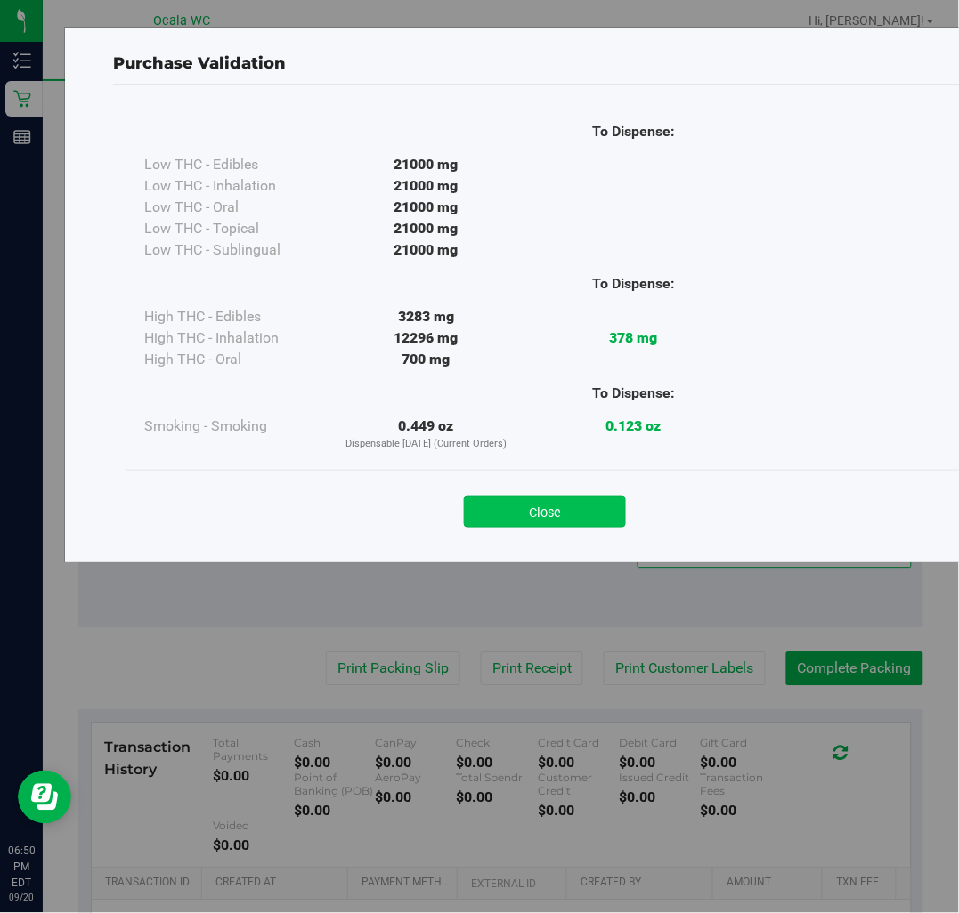
click at [556, 517] on button "Close" at bounding box center [545, 512] width 162 height 32
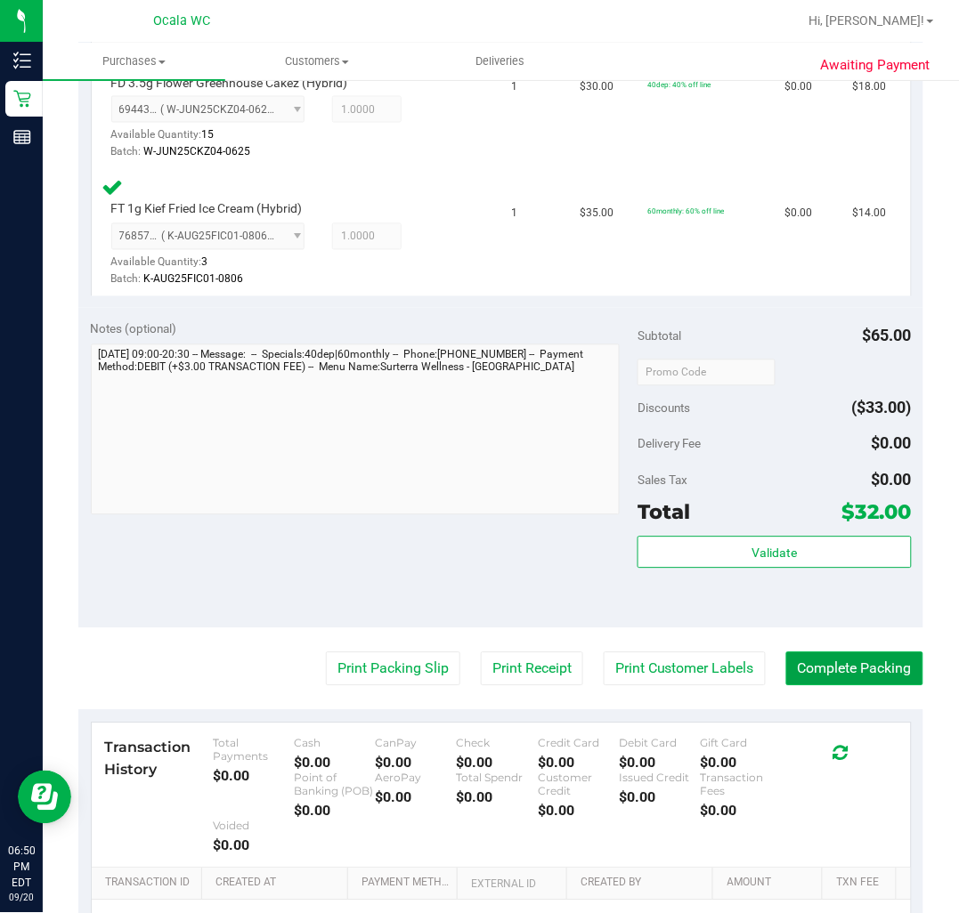
click at [853, 655] on button "Complete Packing" at bounding box center [854, 670] width 137 height 34
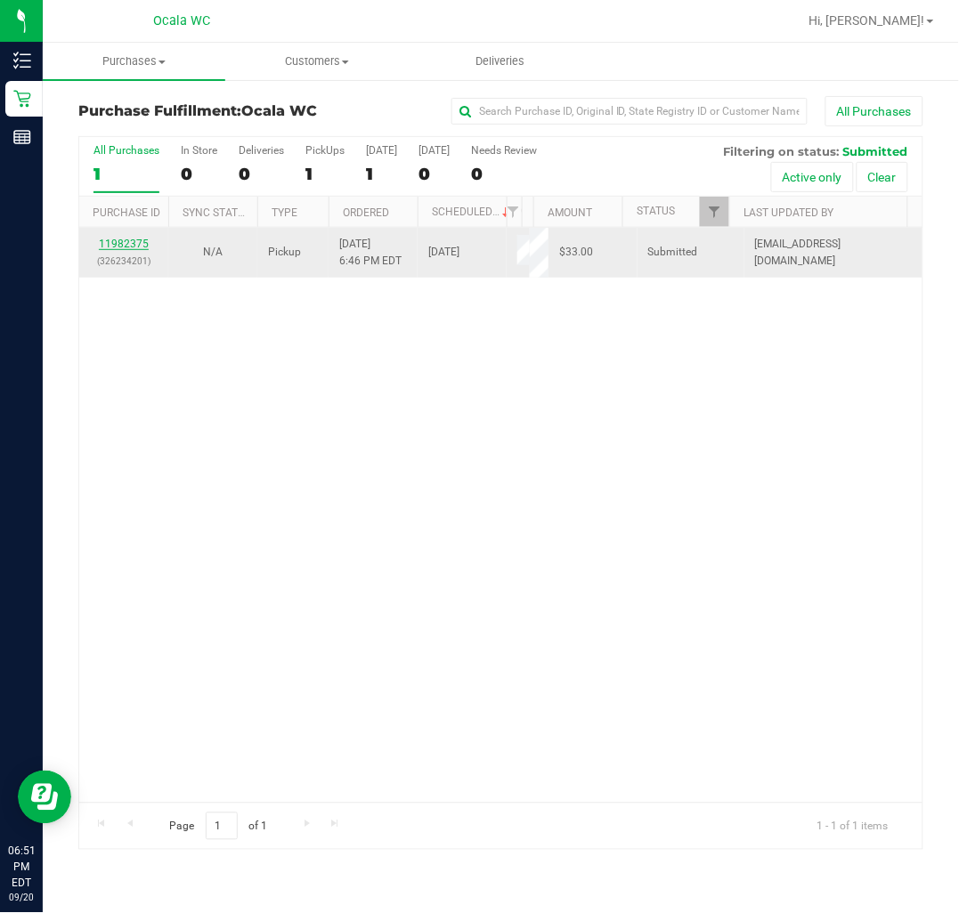
click at [134, 242] on link "11982375" at bounding box center [124, 244] width 50 height 12
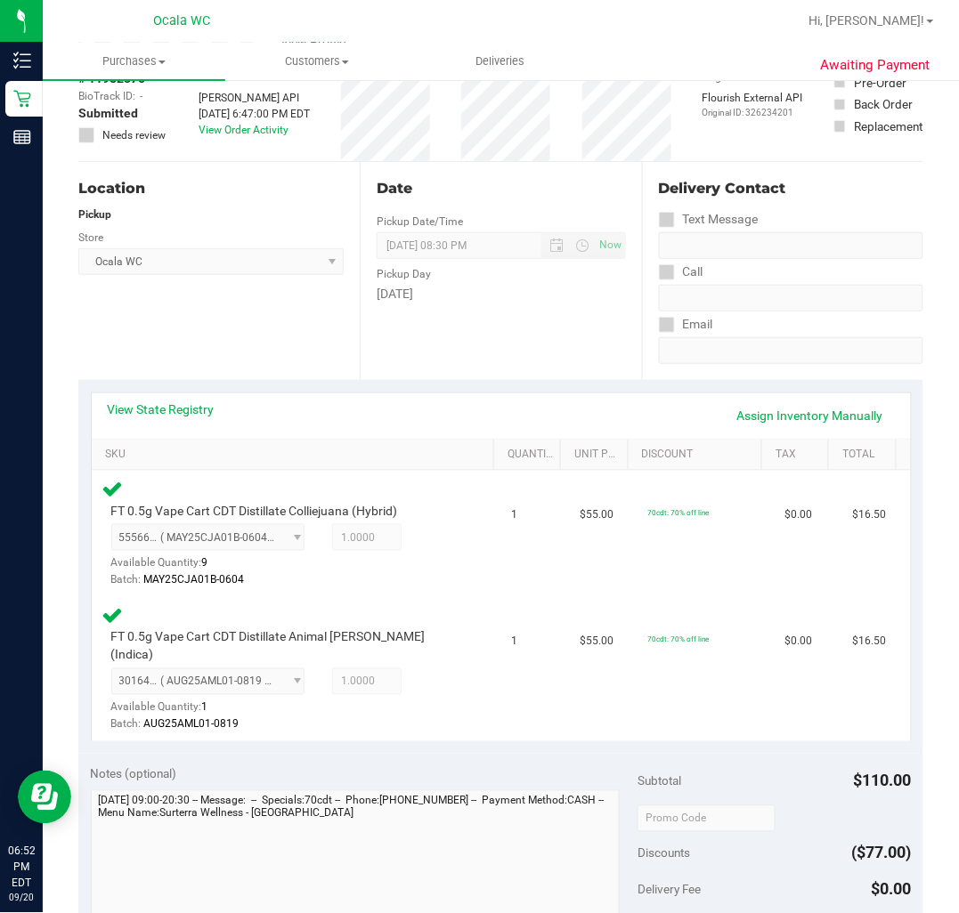
scroll to position [692, 0]
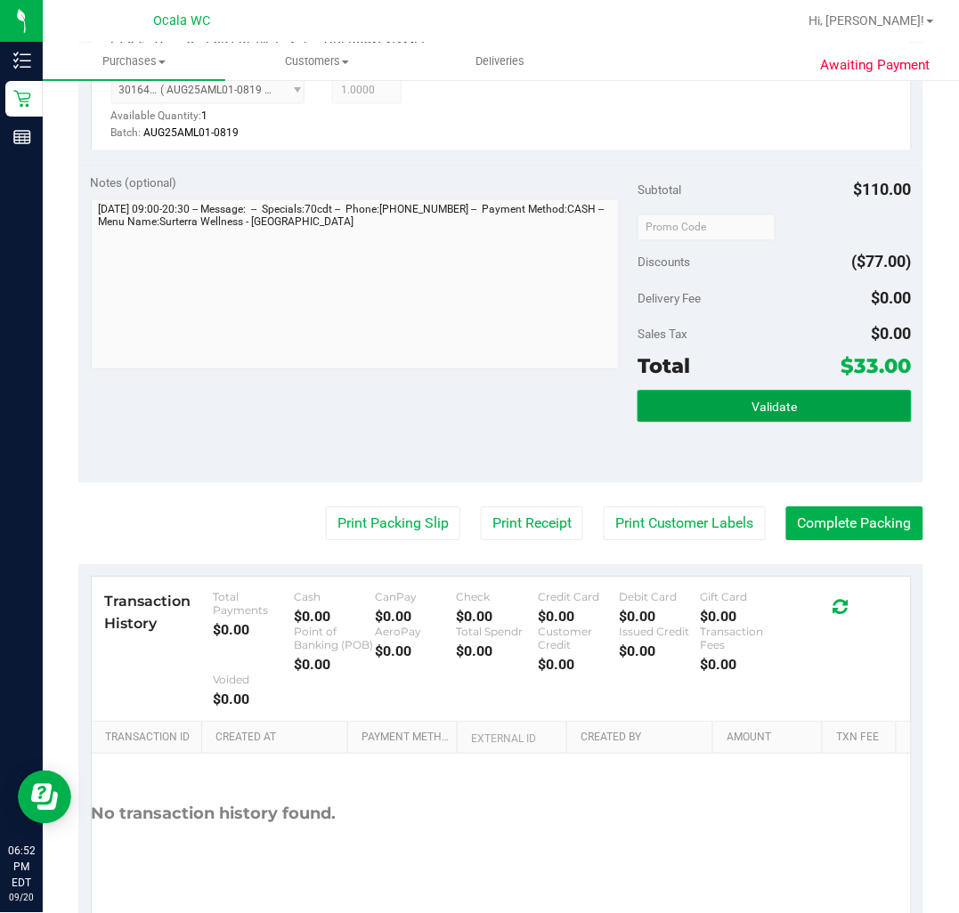
click at [755, 400] on span "Validate" at bounding box center [773, 407] width 45 height 14
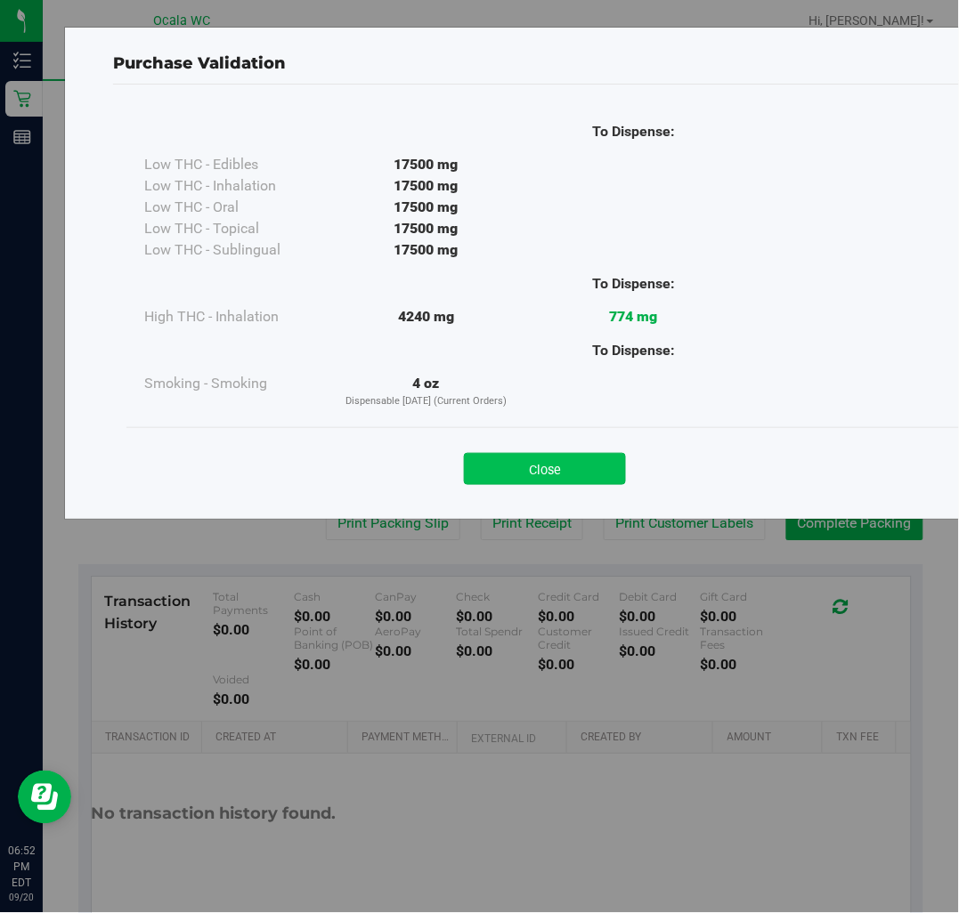
click at [567, 468] on button "Close" at bounding box center [545, 469] width 162 height 32
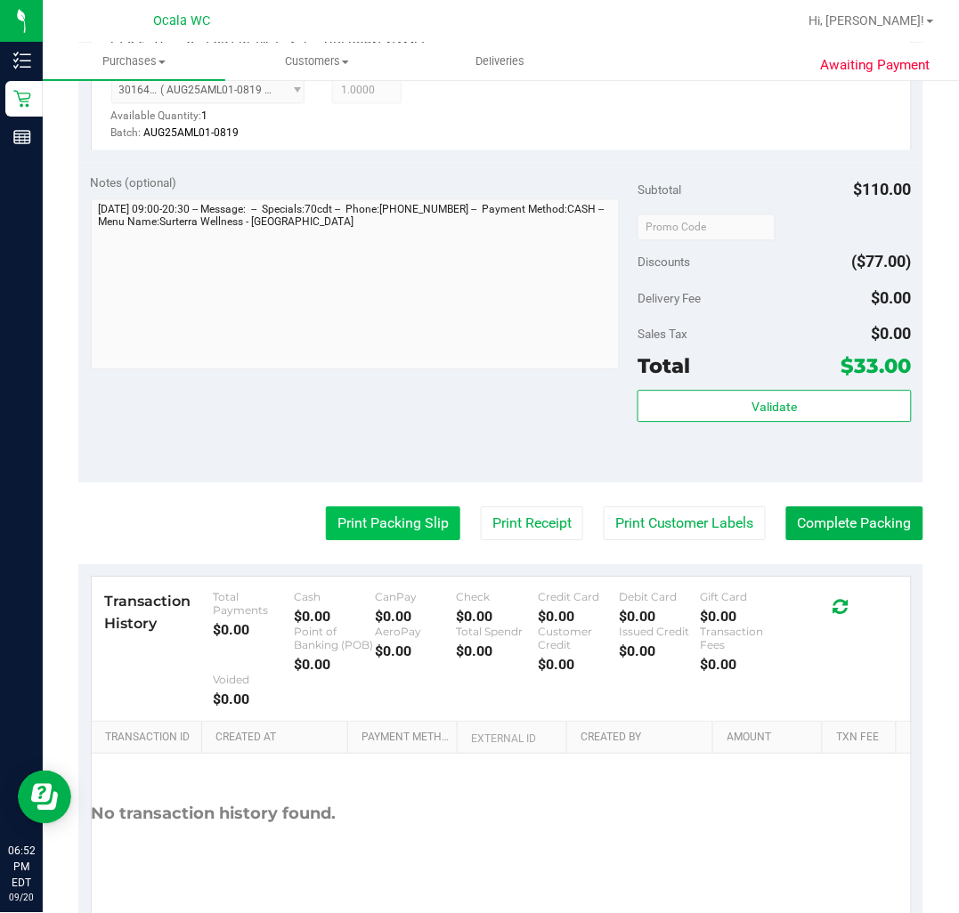
click at [365, 507] on button "Print Packing Slip" at bounding box center [393, 524] width 134 height 34
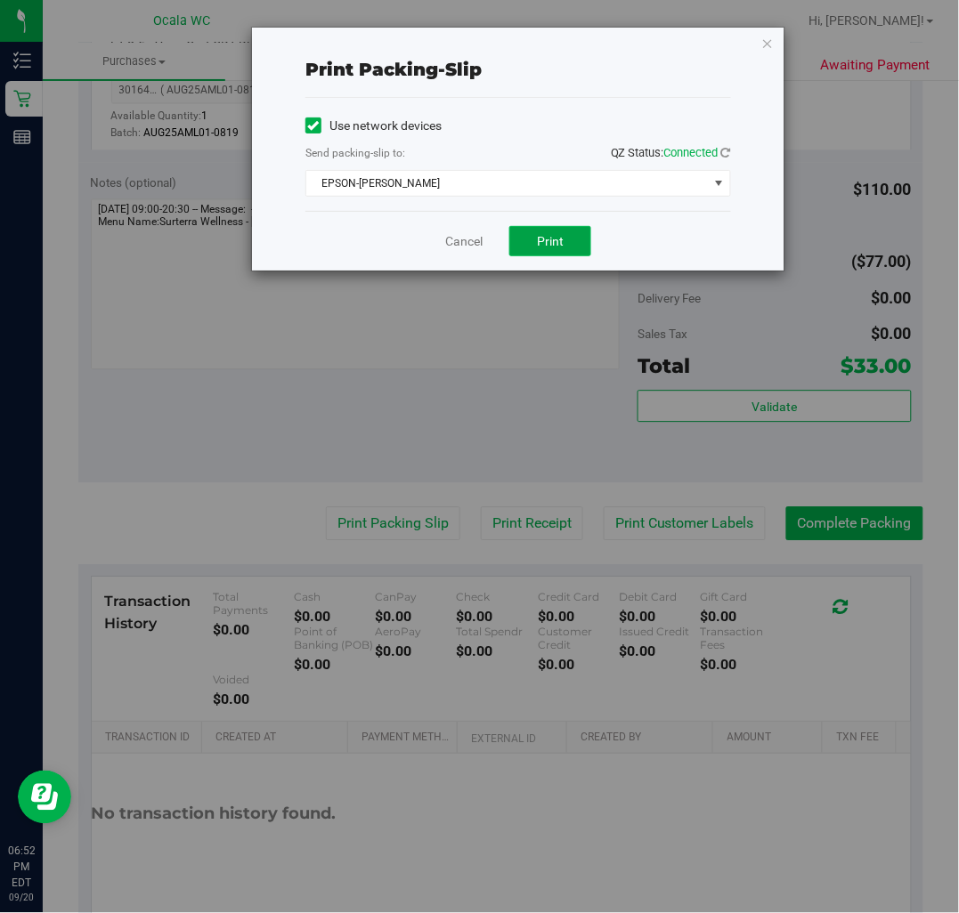
click at [570, 238] on button "Print" at bounding box center [550, 241] width 82 height 30
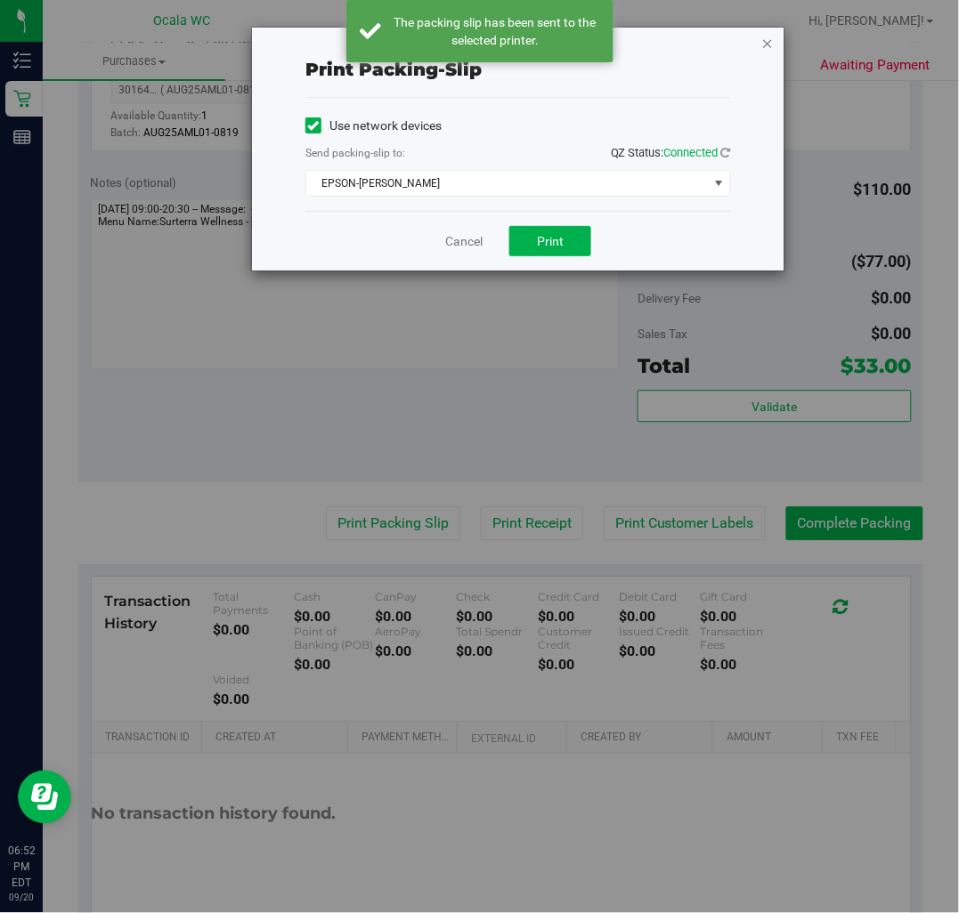
click at [766, 37] on icon "button" at bounding box center [767, 42] width 12 height 21
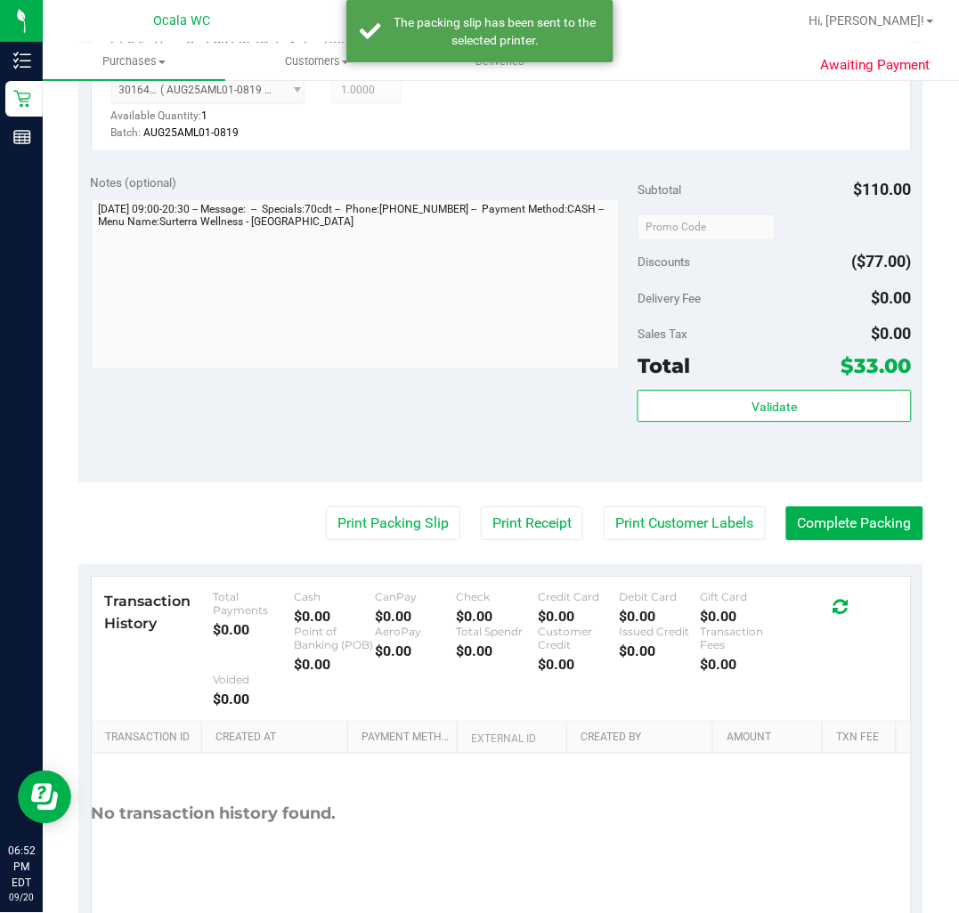
click at [878, 481] on purchase-details "Back Edit Purchase Cancel Purchase View Profile # 11982375 BioTrack ID: - Submi…" at bounding box center [500, 174] width 845 height 1541
click at [875, 507] on button "Complete Packing" at bounding box center [854, 524] width 137 height 34
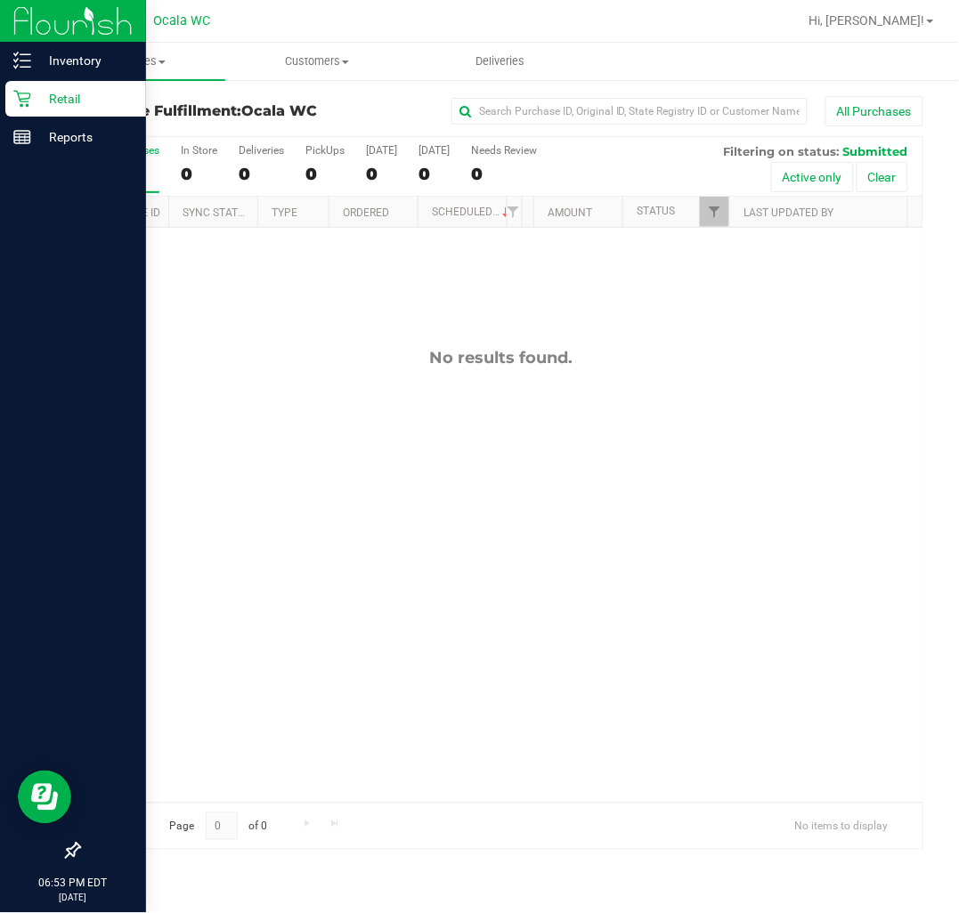
click at [71, 39] on img at bounding box center [72, 21] width 119 height 42
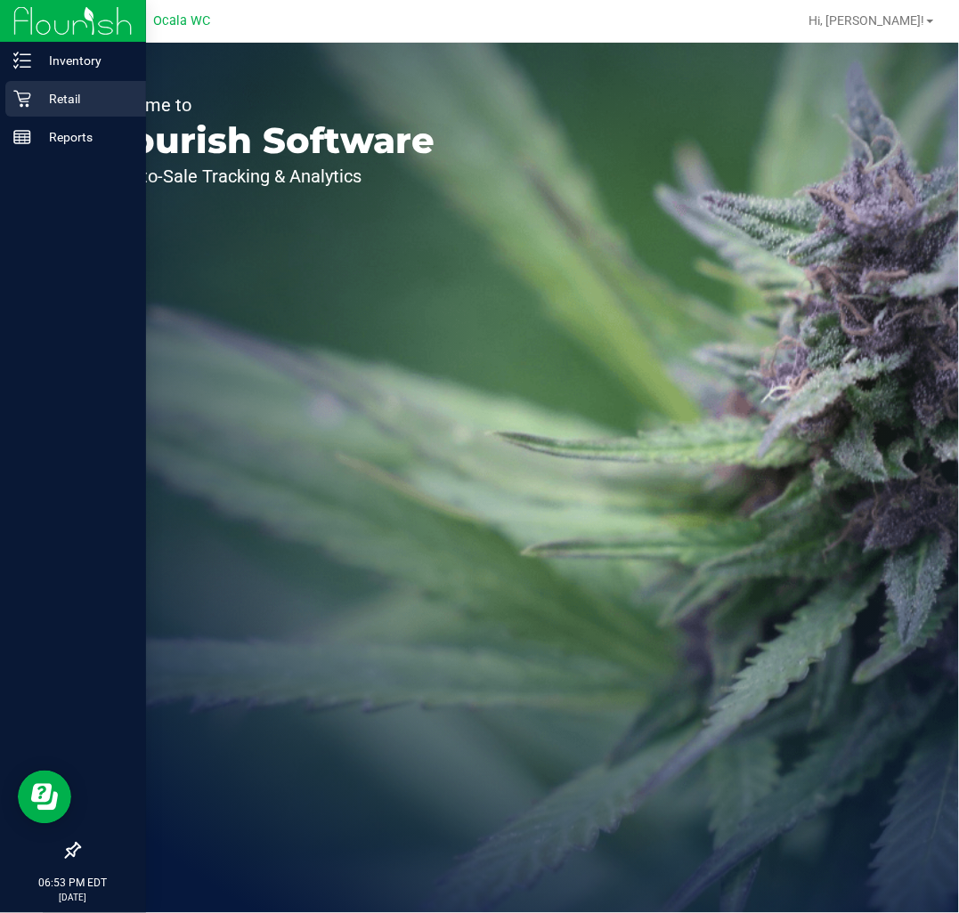
click at [18, 96] on icon at bounding box center [22, 99] width 18 height 18
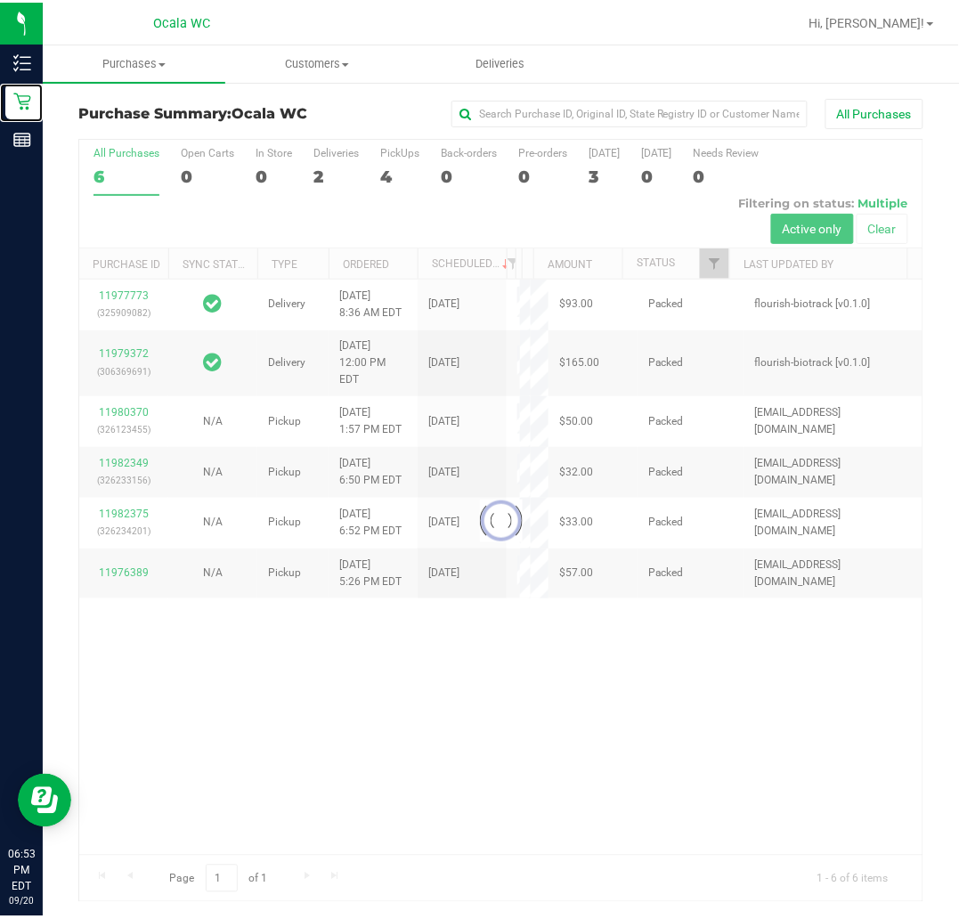
scroll to position [3, 0]
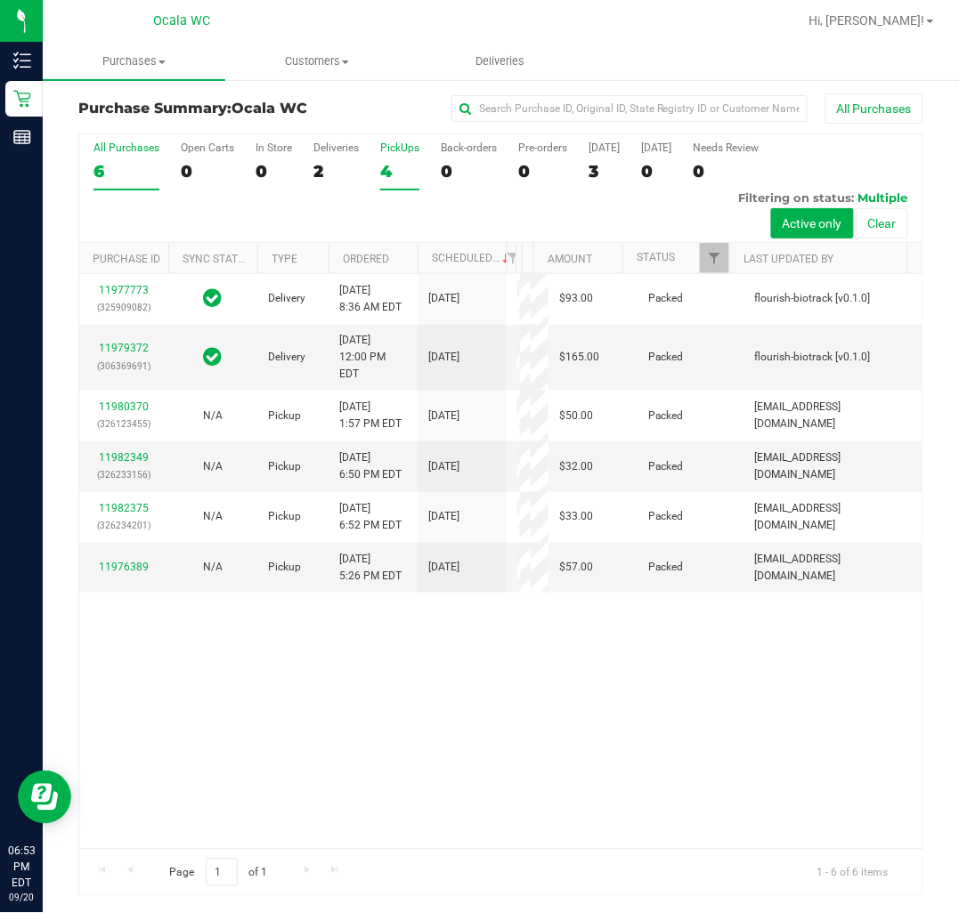
click at [383, 169] on div "4" at bounding box center [399, 171] width 39 height 20
click at [0, 0] on input "PickUps 4" at bounding box center [0, 0] width 0 height 0
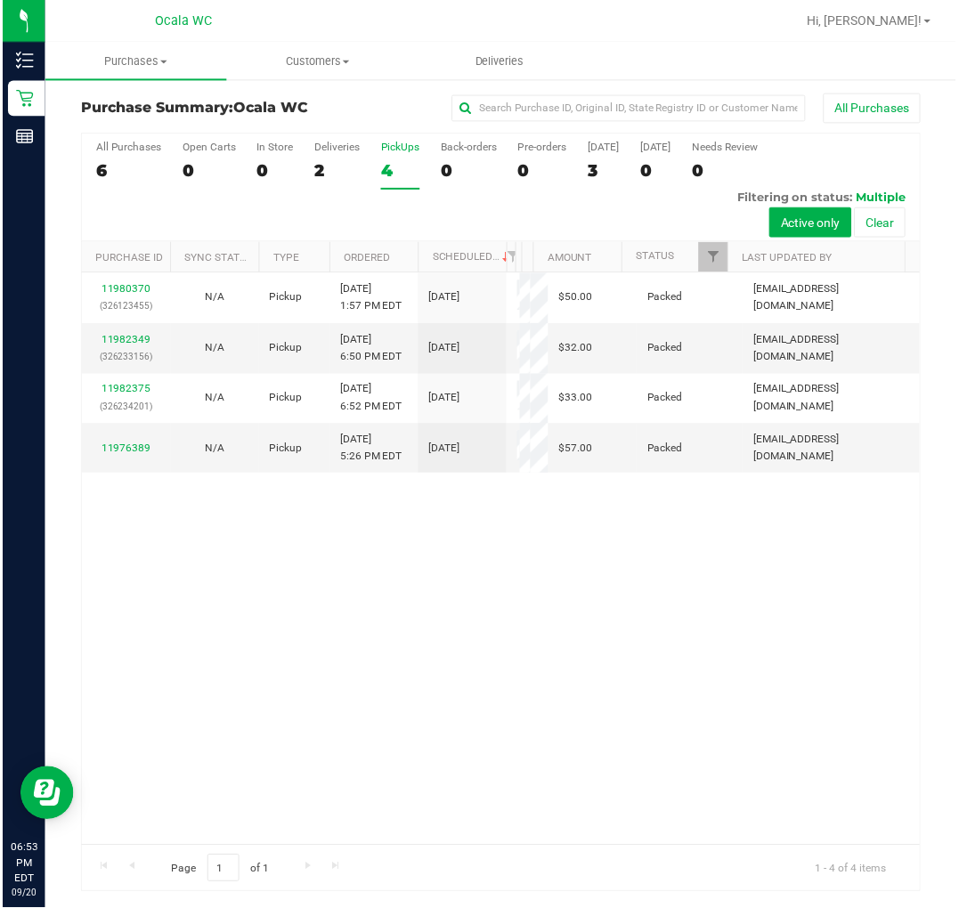
scroll to position [1, 0]
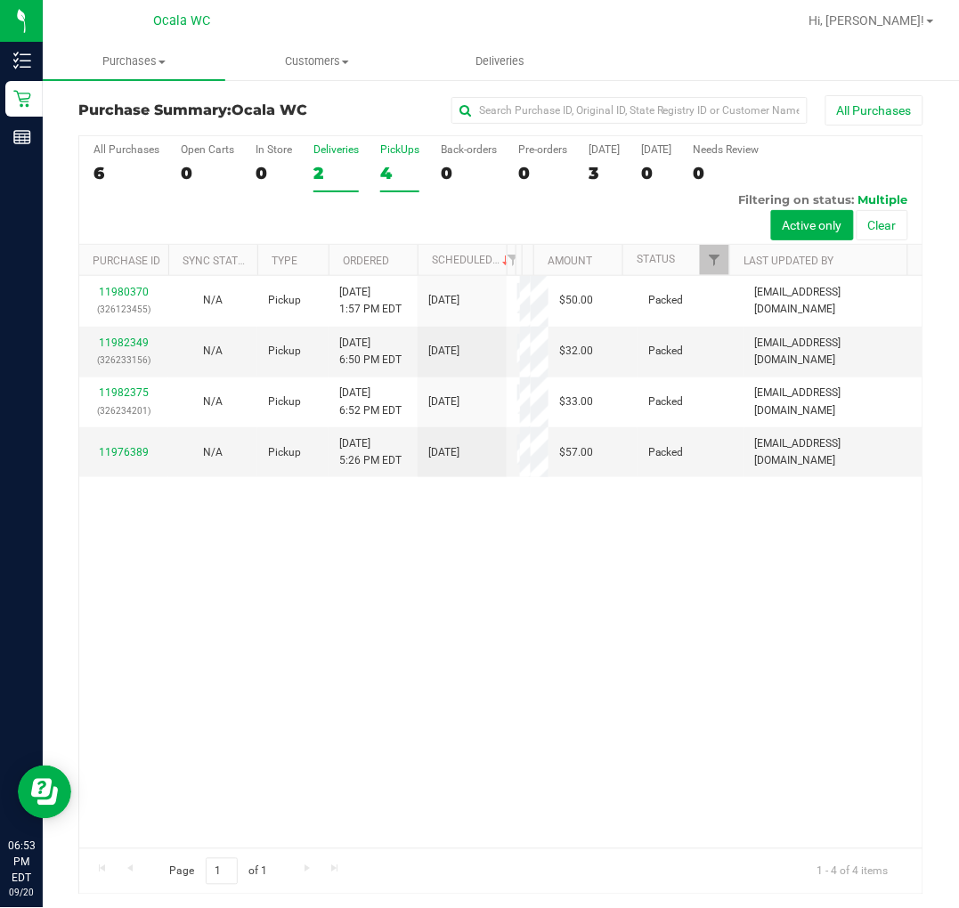
click at [325, 144] on div "Deliveries" at bounding box center [335, 149] width 45 height 12
click at [0, 0] on input "Deliveries 2" at bounding box center [0, 0] width 0 height 0
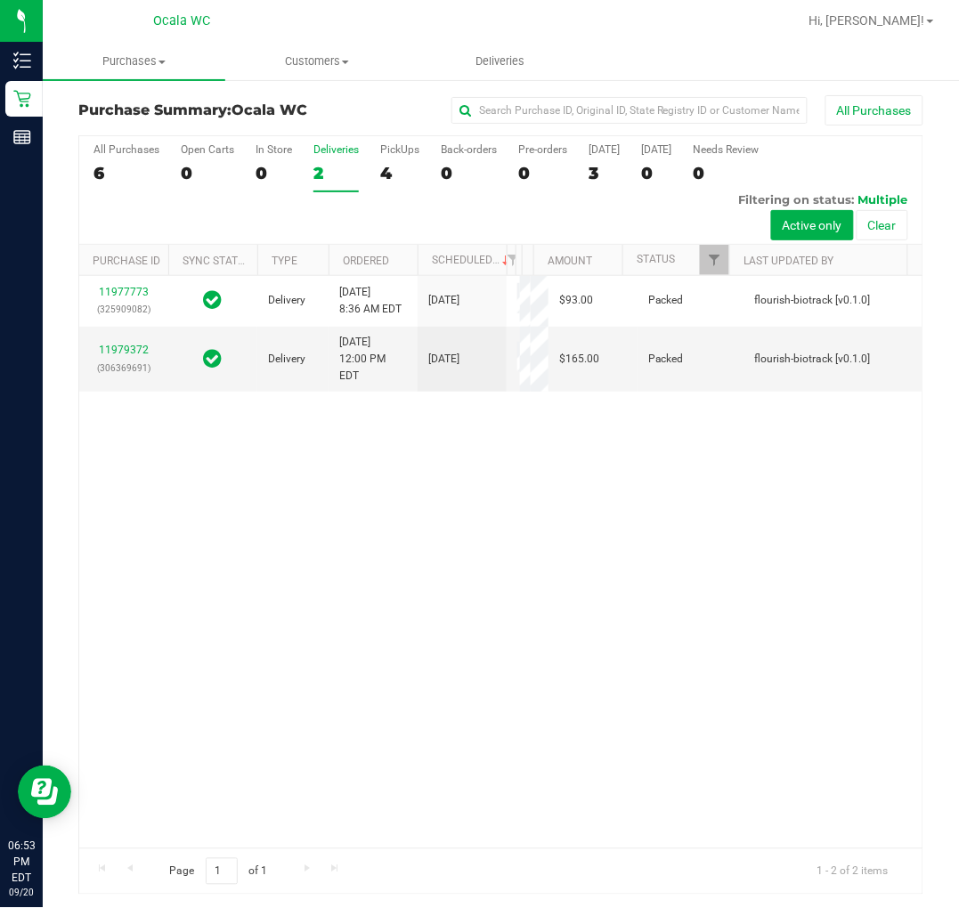
scroll to position [4, 0]
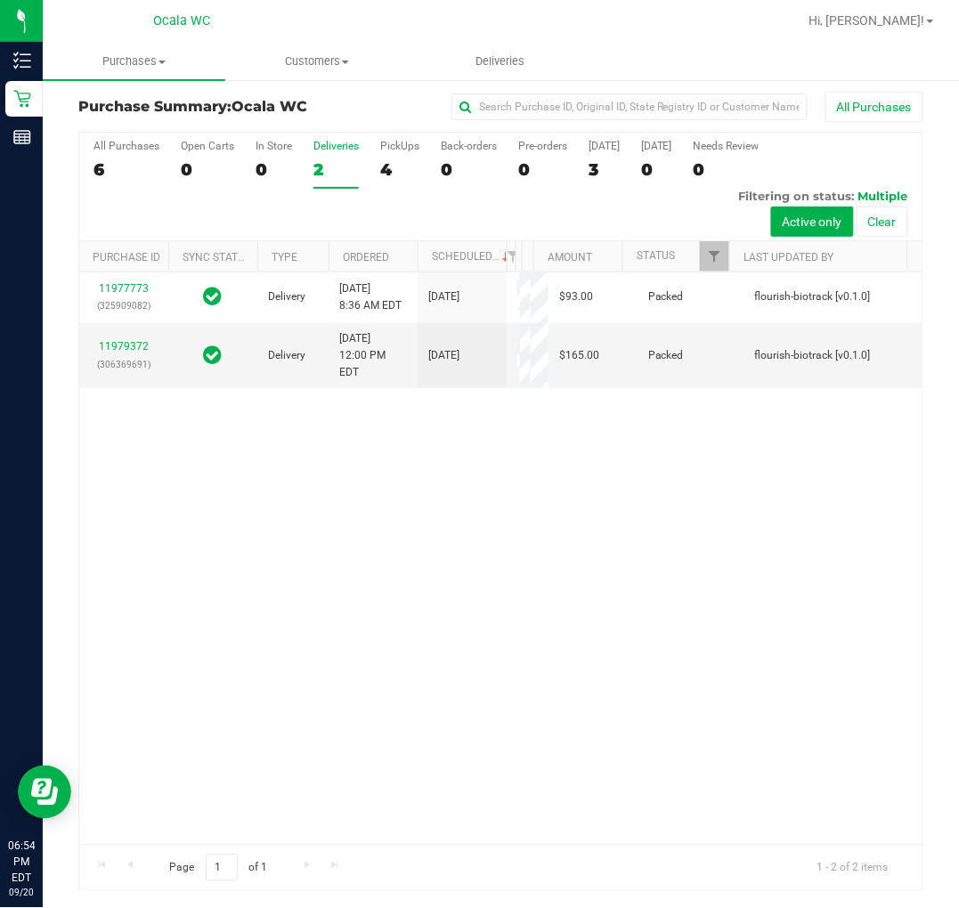
click at [436, 178] on div "All Purchases 6 Open Carts 0 In Store 0 Deliveries 2 PickUps 4 Back-orders 0 Pr…" at bounding box center [500, 187] width 843 height 109
click at [407, 169] on div "4" at bounding box center [399, 169] width 39 height 20
click at [0, 0] on input "PickUps 4" at bounding box center [0, 0] width 0 height 0
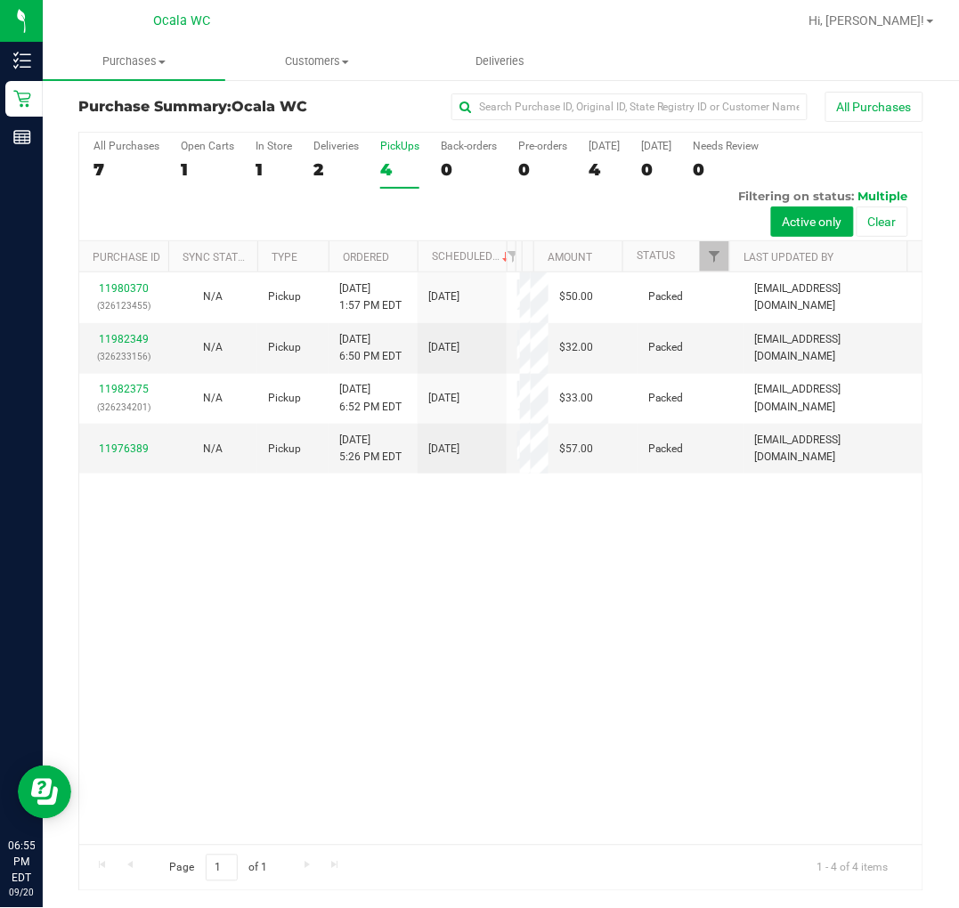
scroll to position [0, 0]
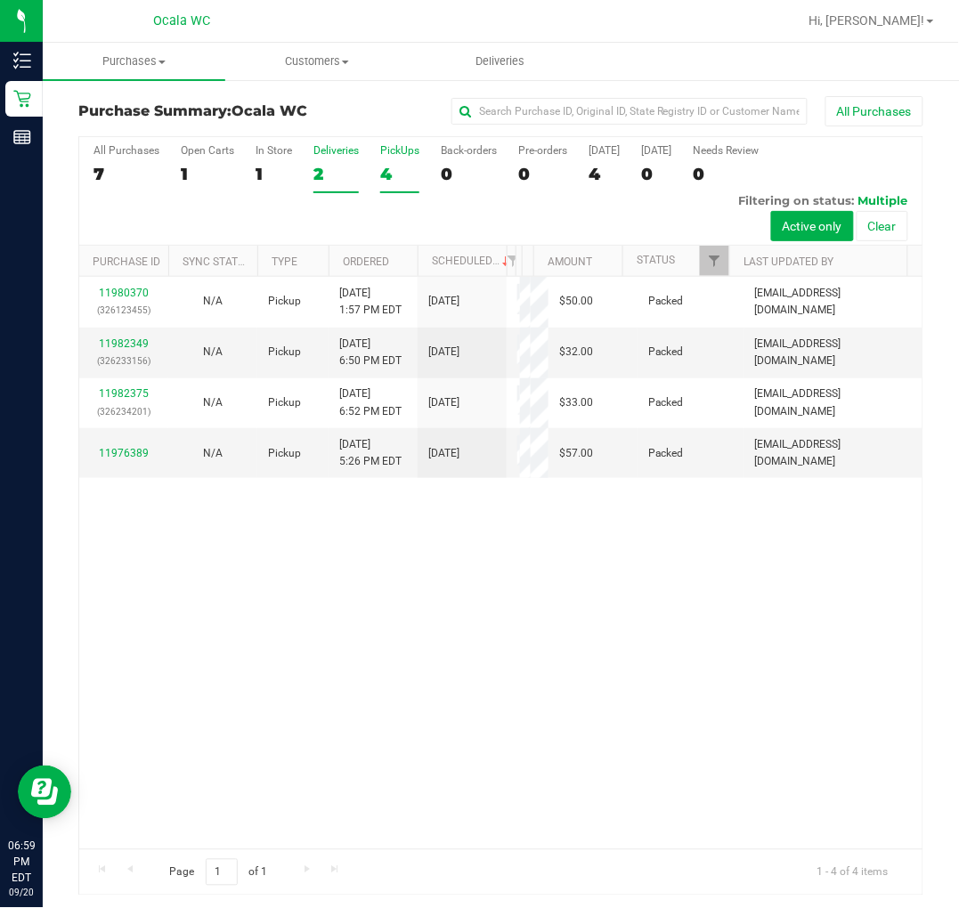
click at [319, 182] on div "2" at bounding box center [335, 174] width 45 height 20
click at [0, 0] on input "Deliveries 2" at bounding box center [0, 0] width 0 height 0
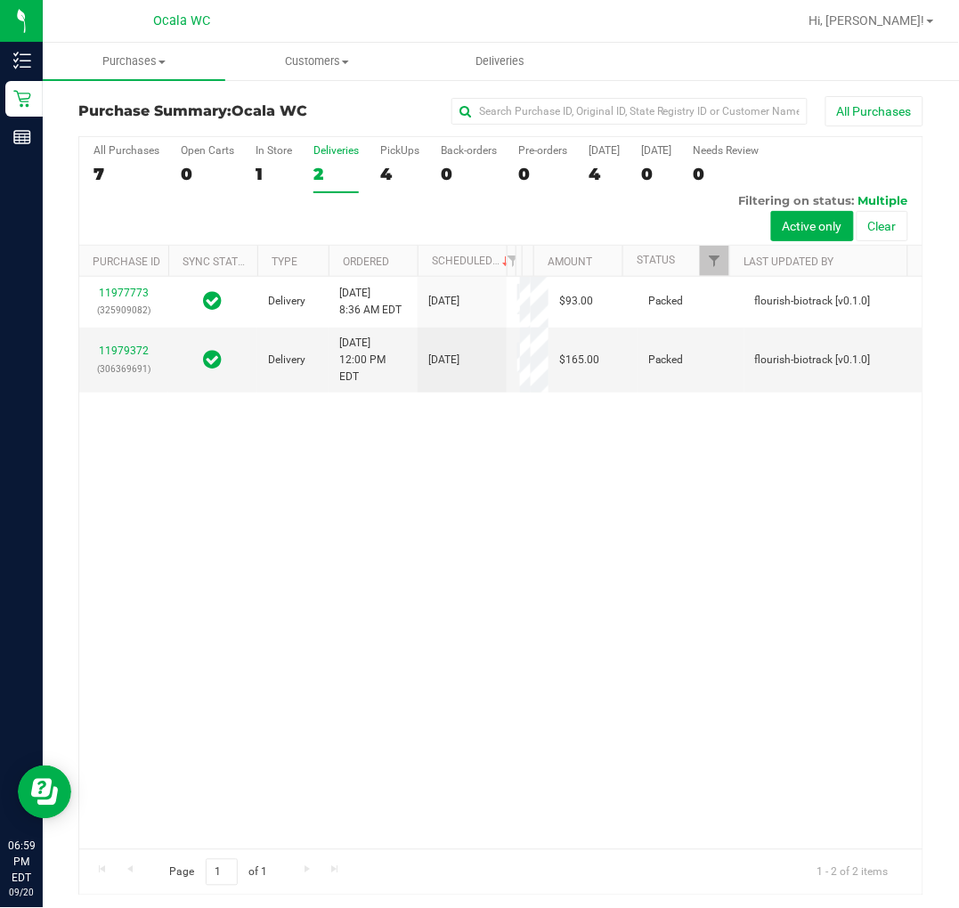
click at [397, 199] on div "All Purchases 7 Open Carts 0 In Store 1 Deliveries 2 PickUps 4 Back-orders 0 Pr…" at bounding box center [500, 191] width 843 height 109
click at [386, 184] on label "PickUps 4" at bounding box center [399, 168] width 39 height 49
click at [0, 0] on input "PickUps 4" at bounding box center [0, 0] width 0 height 0
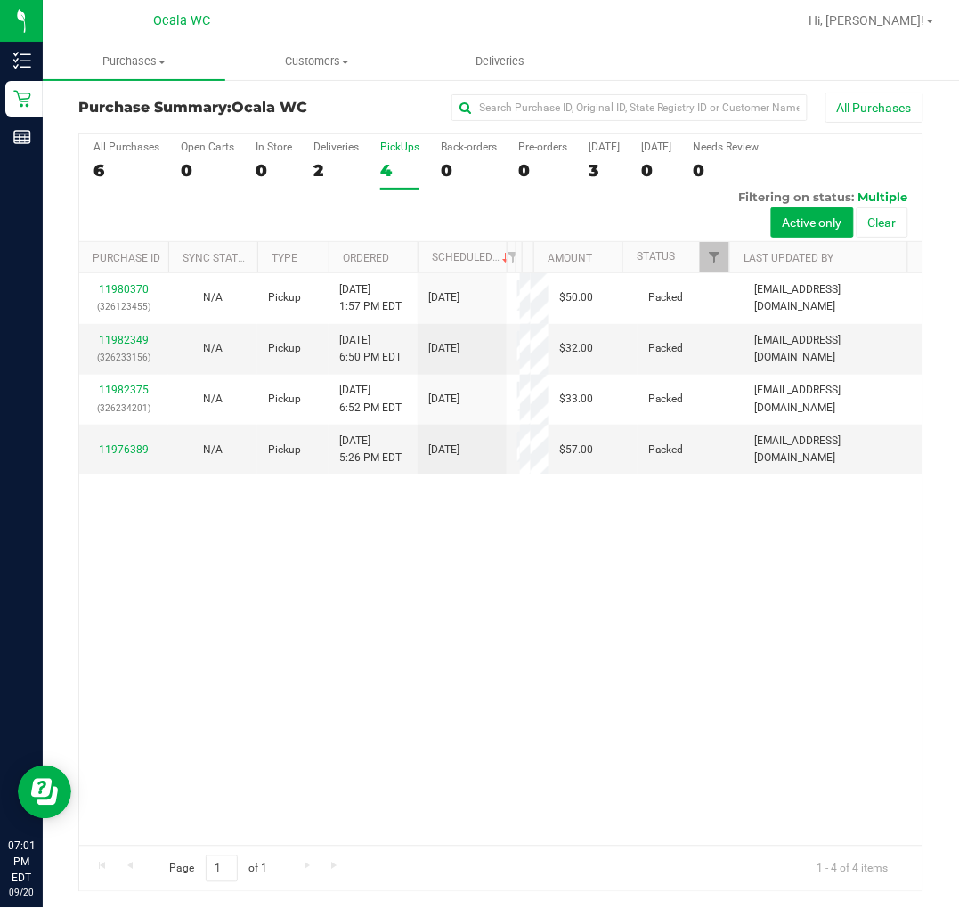
scroll to position [4, 0]
click at [500, 614] on div "11980370 (326123455) N/A Pickup [DATE] 1:57 PM EDT 9/20/2025 $50.00 Packed [EMA…" at bounding box center [500, 558] width 843 height 572
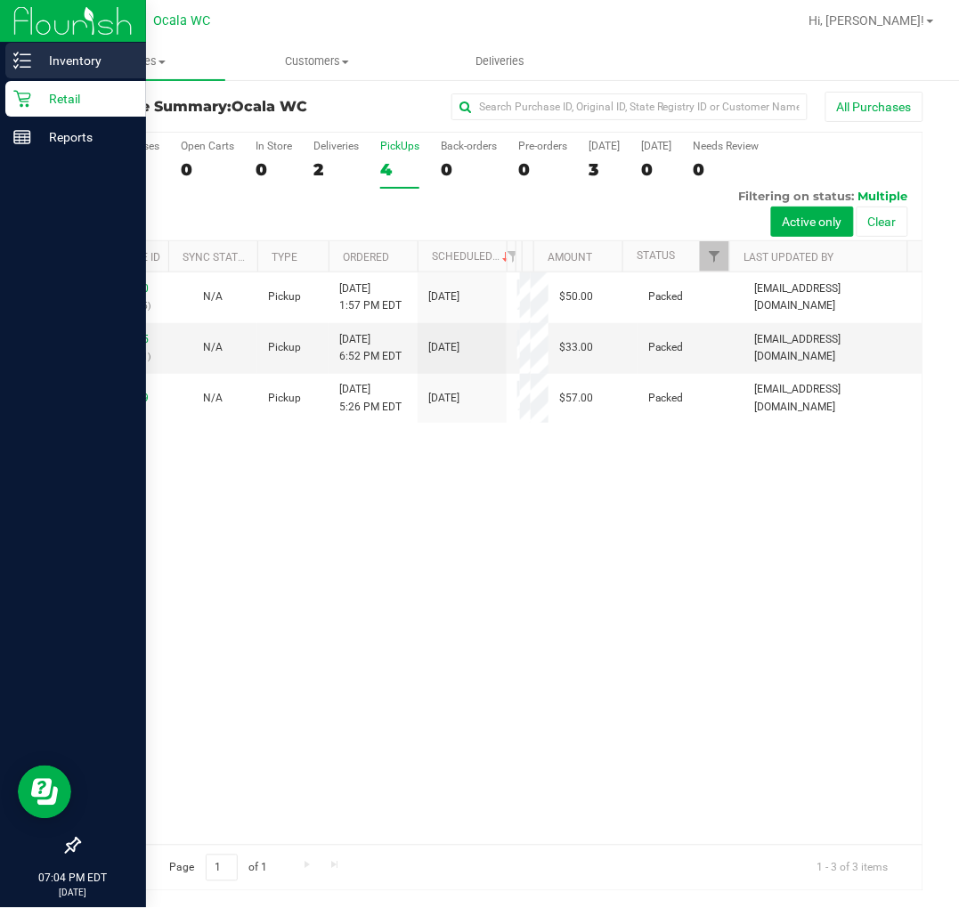
click at [31, 53] on p "Inventory" at bounding box center [84, 60] width 107 height 21
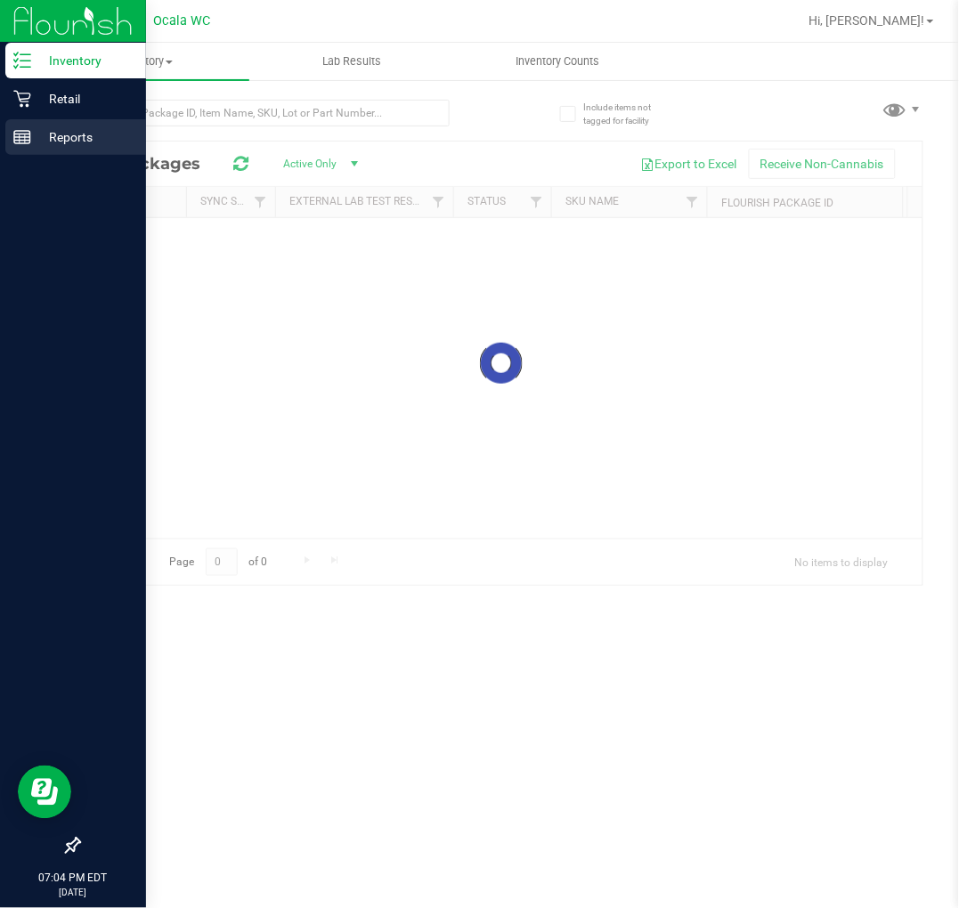
click at [47, 128] on p "Reports" at bounding box center [84, 136] width 107 height 21
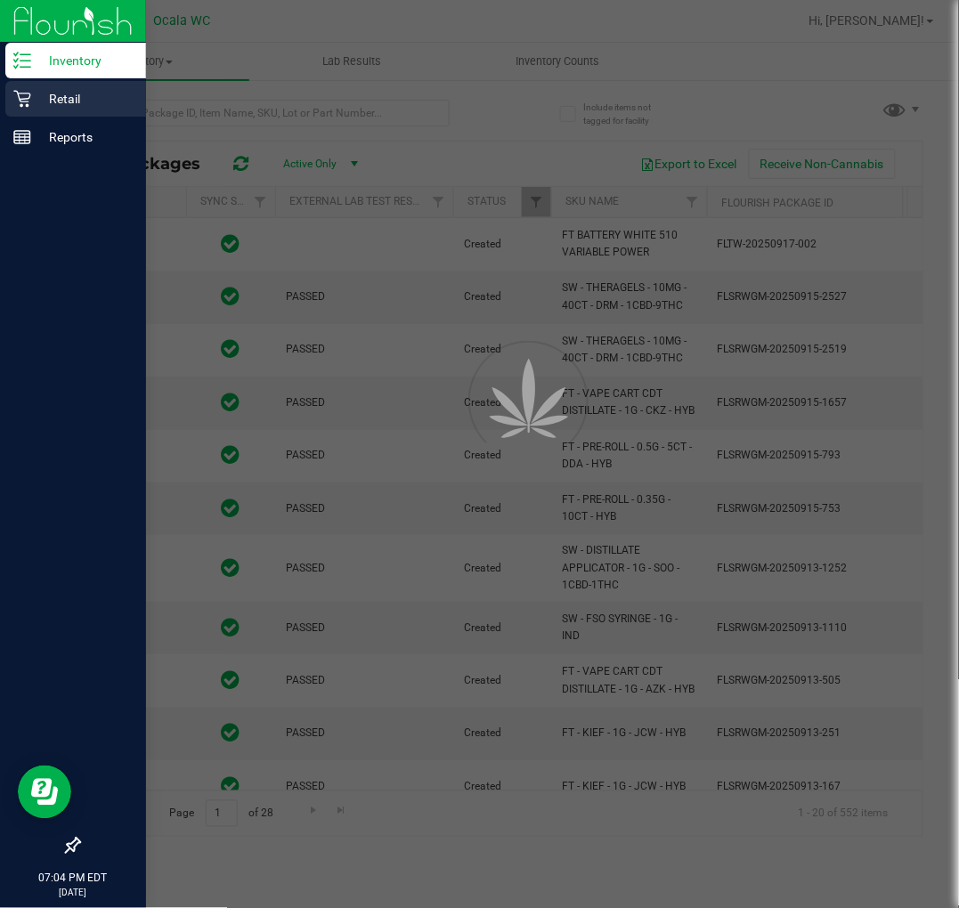
click at [60, 110] on div "Retail" at bounding box center [75, 99] width 141 height 36
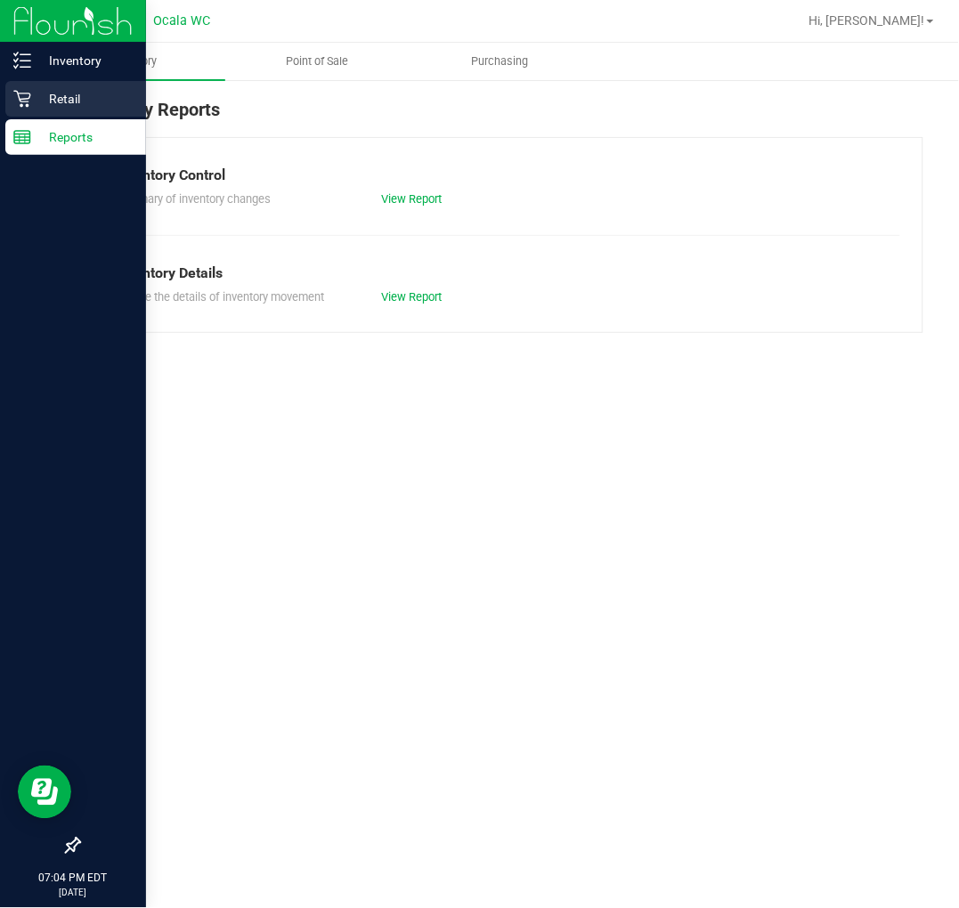
click at [30, 83] on div "Retail" at bounding box center [75, 99] width 141 height 36
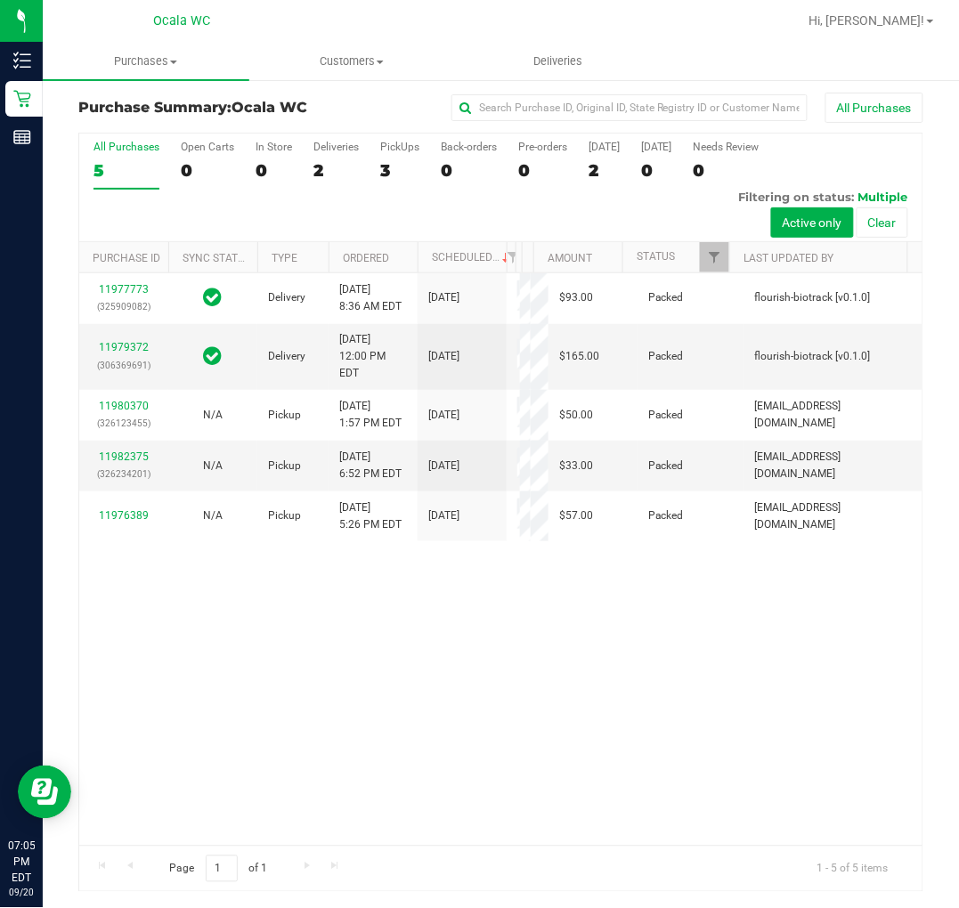
scroll to position [4, 0]
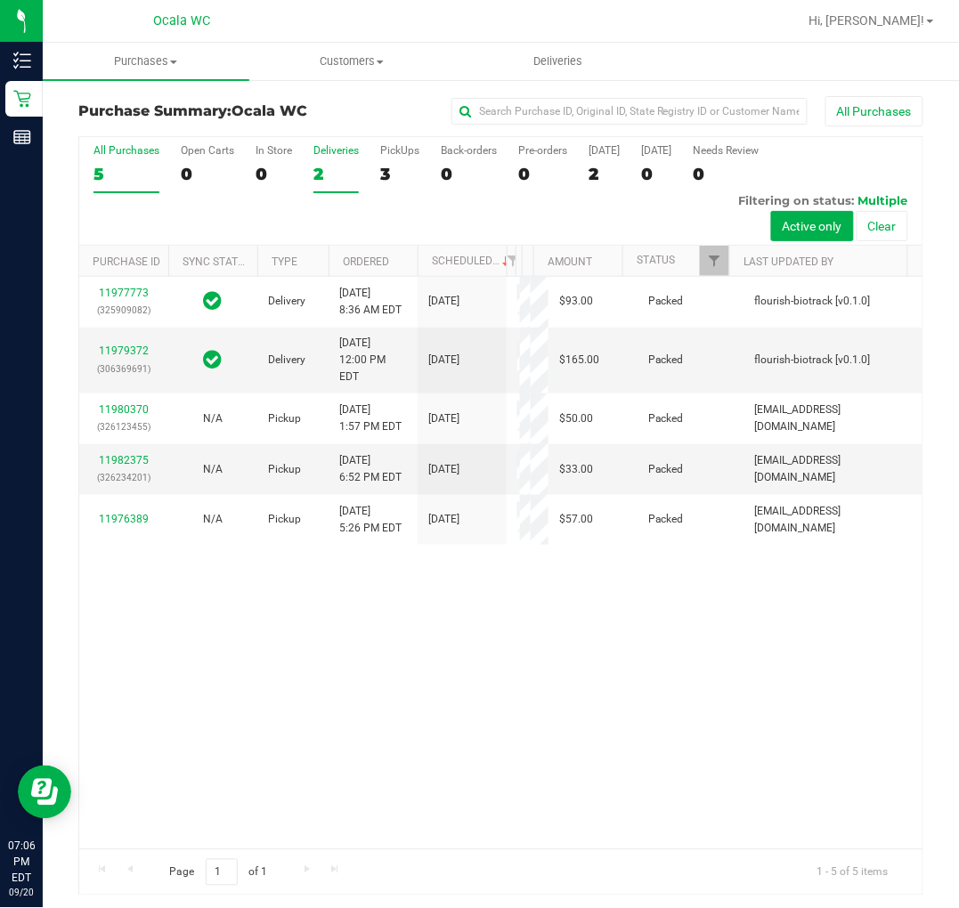
click at [323, 179] on div "2" at bounding box center [335, 174] width 45 height 20
click at [0, 0] on input "Deliveries 2" at bounding box center [0, 0] width 0 height 0
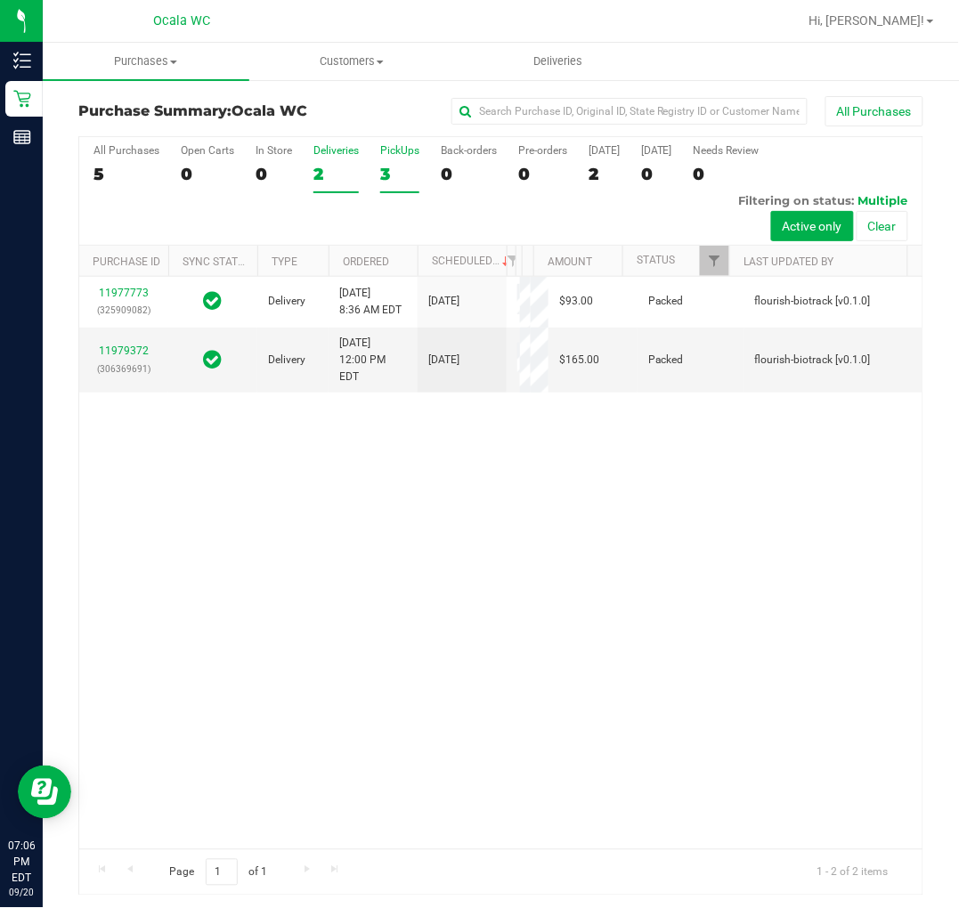
click at [387, 163] on label "PickUps 3" at bounding box center [399, 168] width 39 height 49
click at [0, 0] on input "PickUps 3" at bounding box center [0, 0] width 0 height 0
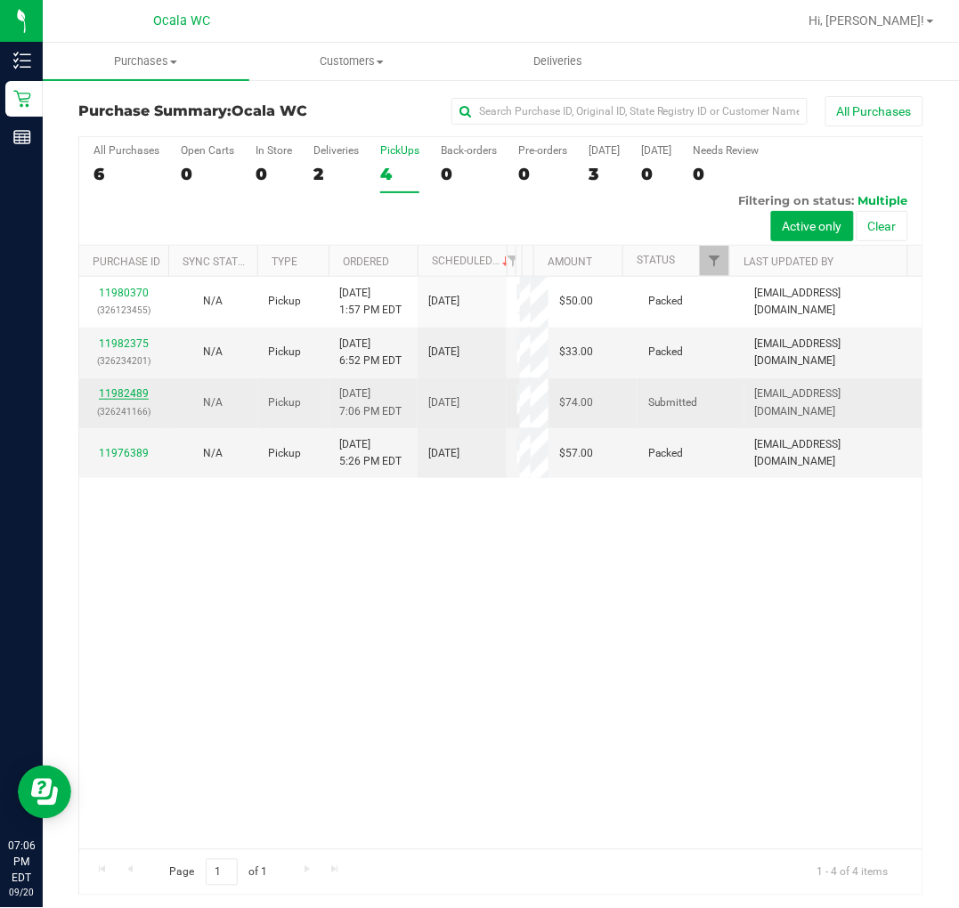
click at [125, 387] on link "11982489" at bounding box center [124, 393] width 50 height 12
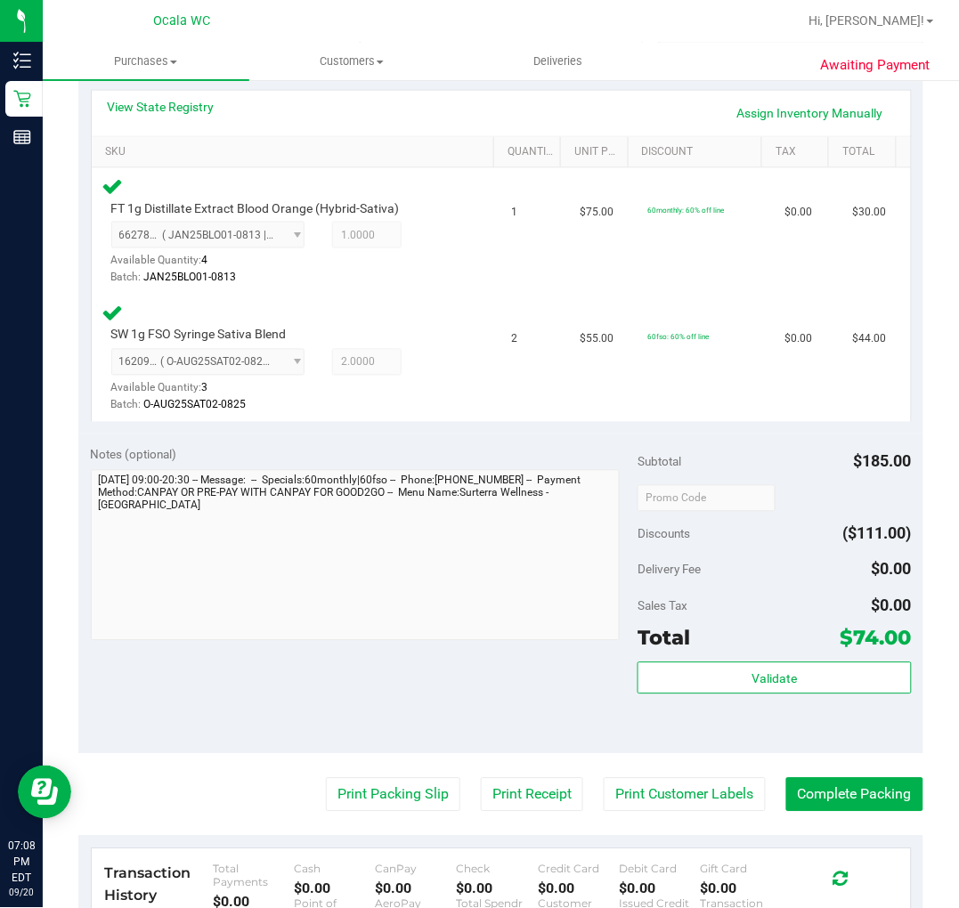
scroll to position [692, 0]
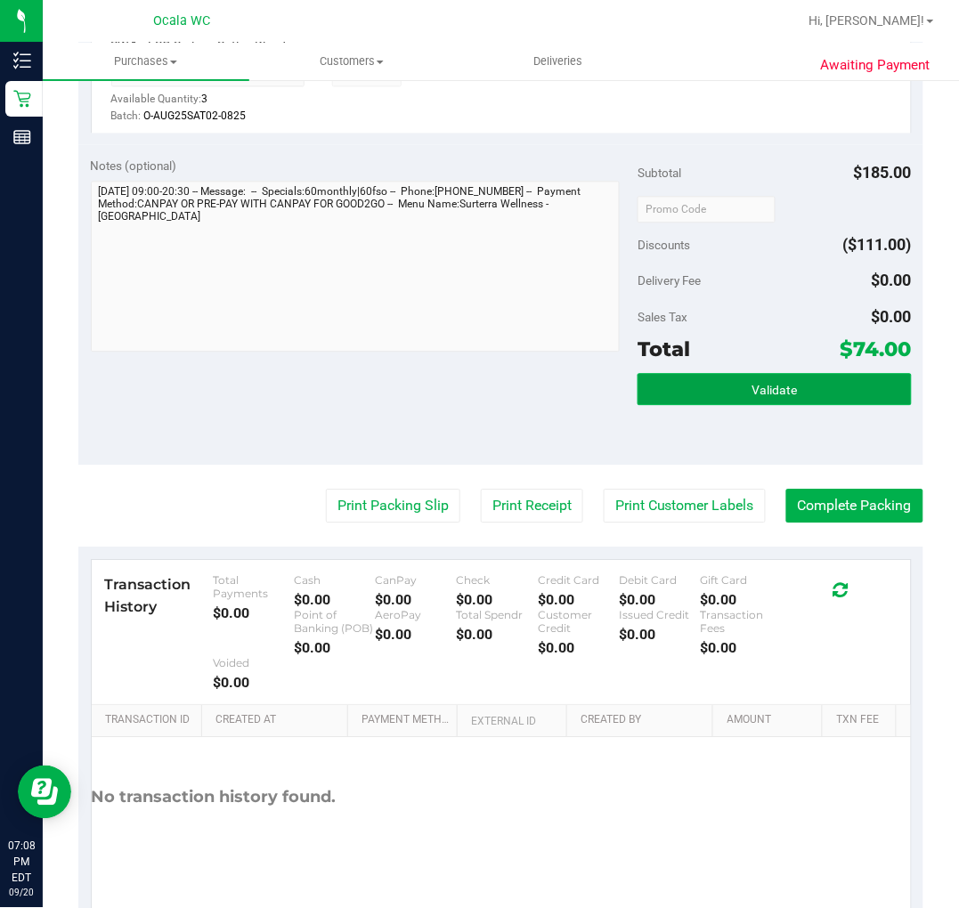
click at [776, 402] on button "Validate" at bounding box center [773, 389] width 273 height 32
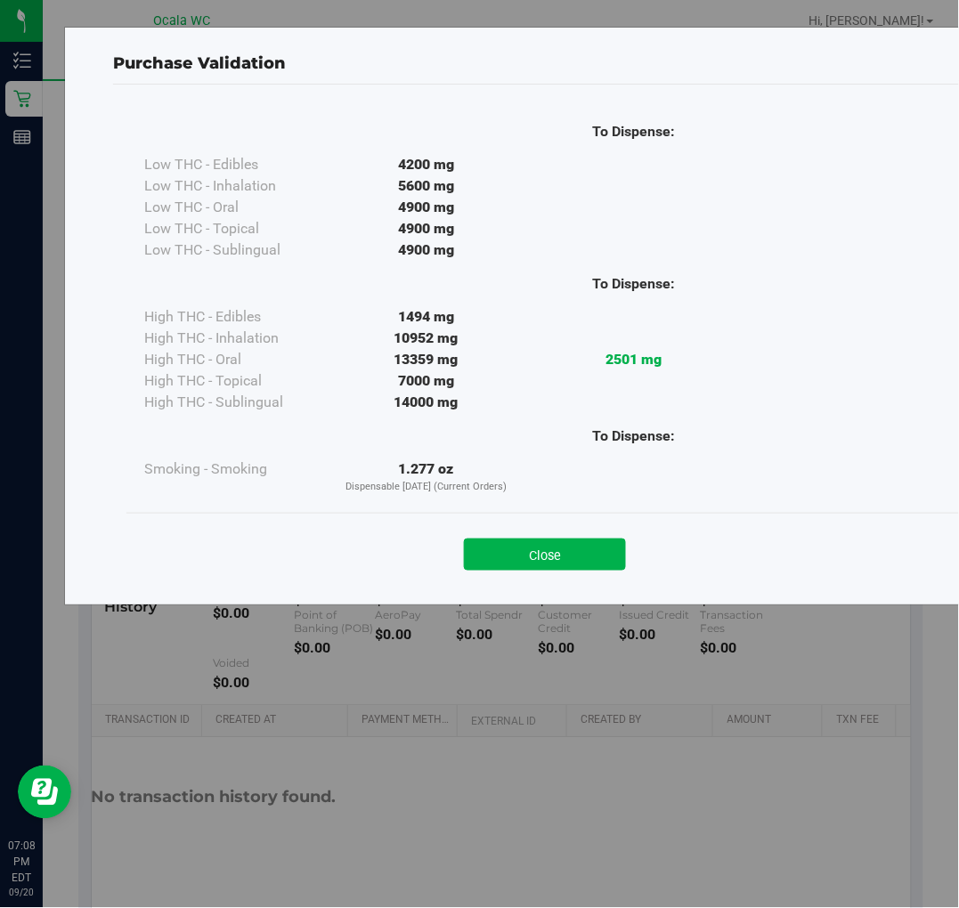
click at [571, 579] on div "Close" at bounding box center [544, 549] width 837 height 72
click at [538, 553] on button "Close" at bounding box center [545, 555] width 162 height 32
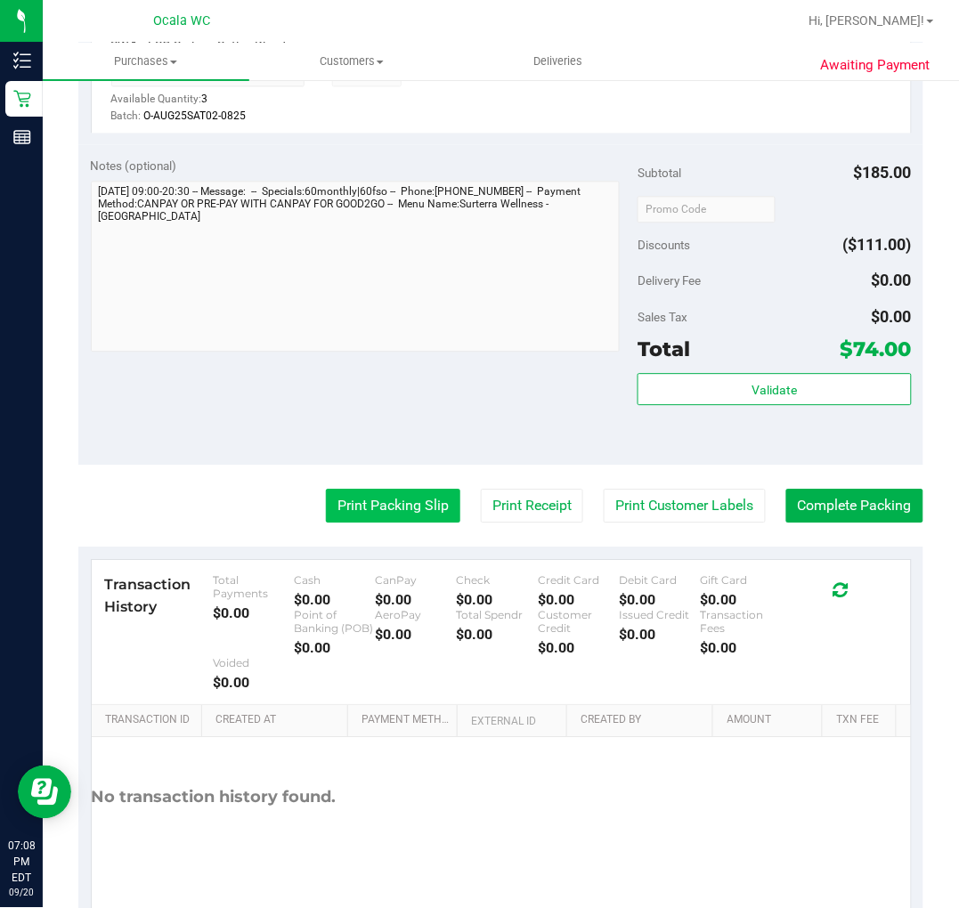
click at [336, 502] on button "Print Packing Slip" at bounding box center [393, 506] width 134 height 34
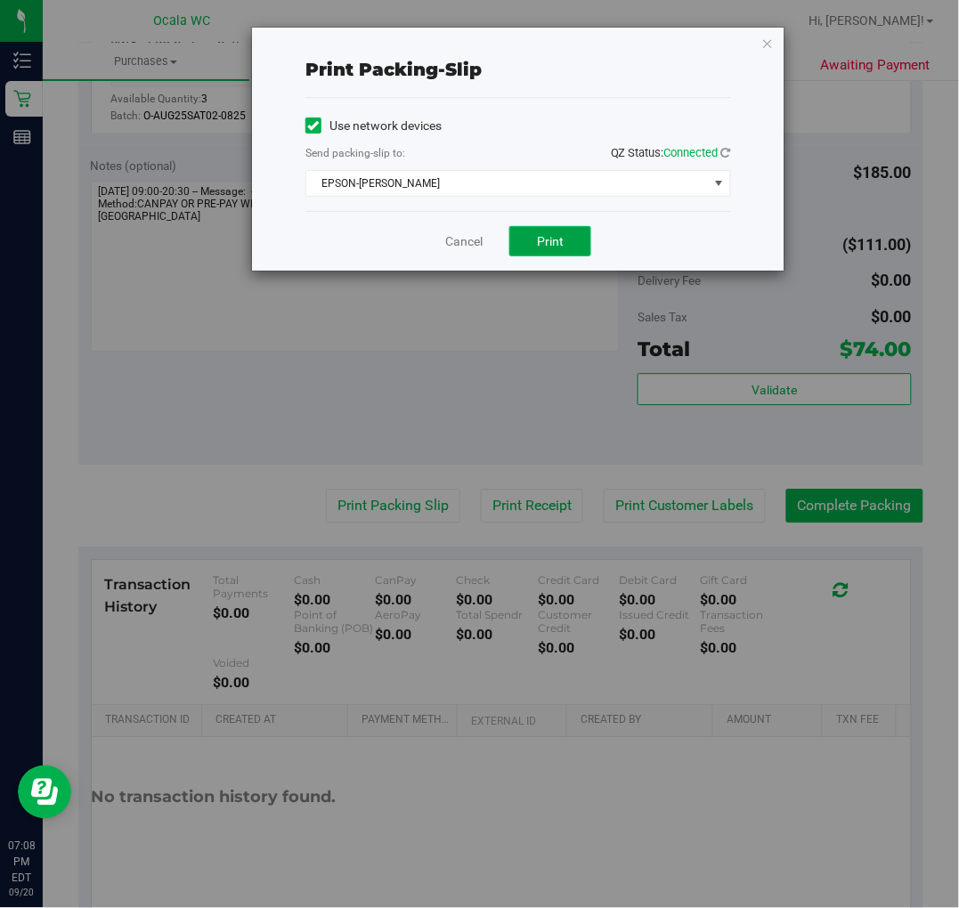
click at [562, 234] on span "Print" at bounding box center [550, 241] width 27 height 14
click at [764, 40] on icon "button" at bounding box center [767, 42] width 12 height 21
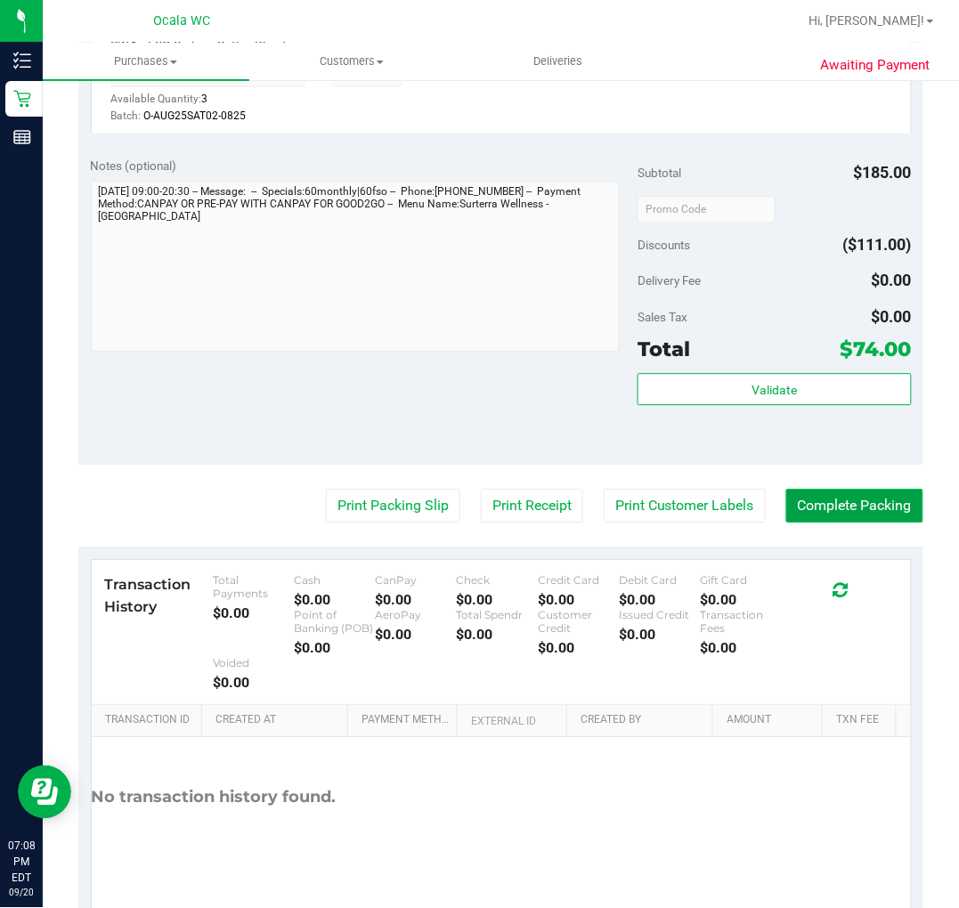
click at [876, 513] on button "Complete Packing" at bounding box center [854, 506] width 137 height 34
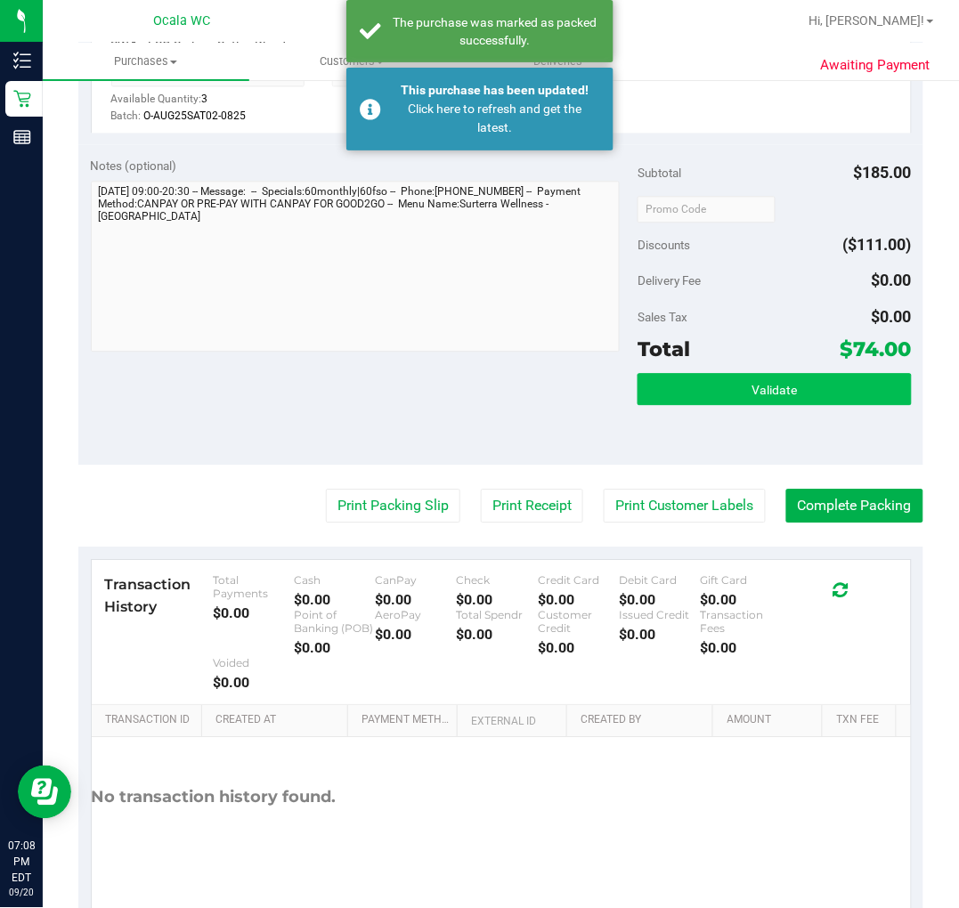
click at [782, 399] on button "Validate" at bounding box center [773, 389] width 273 height 32
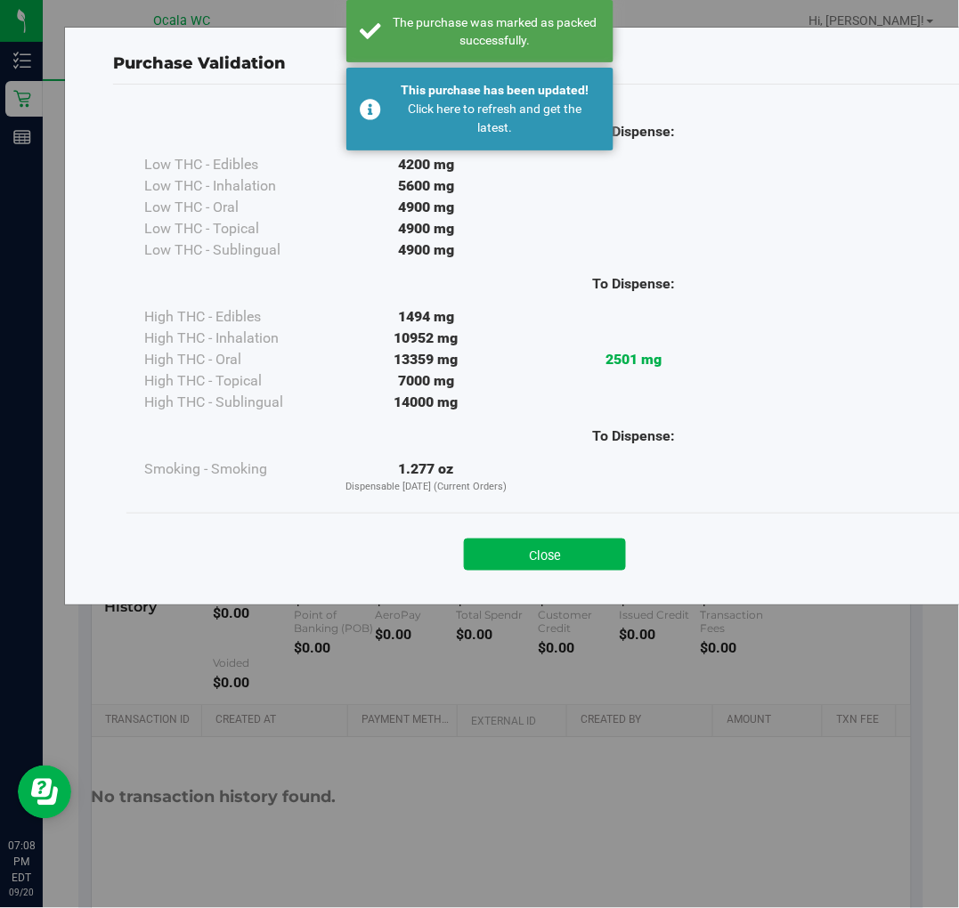
click at [575, 531] on div "Close" at bounding box center [545, 549] width 810 height 45
click at [565, 566] on button "Close" at bounding box center [545, 555] width 162 height 32
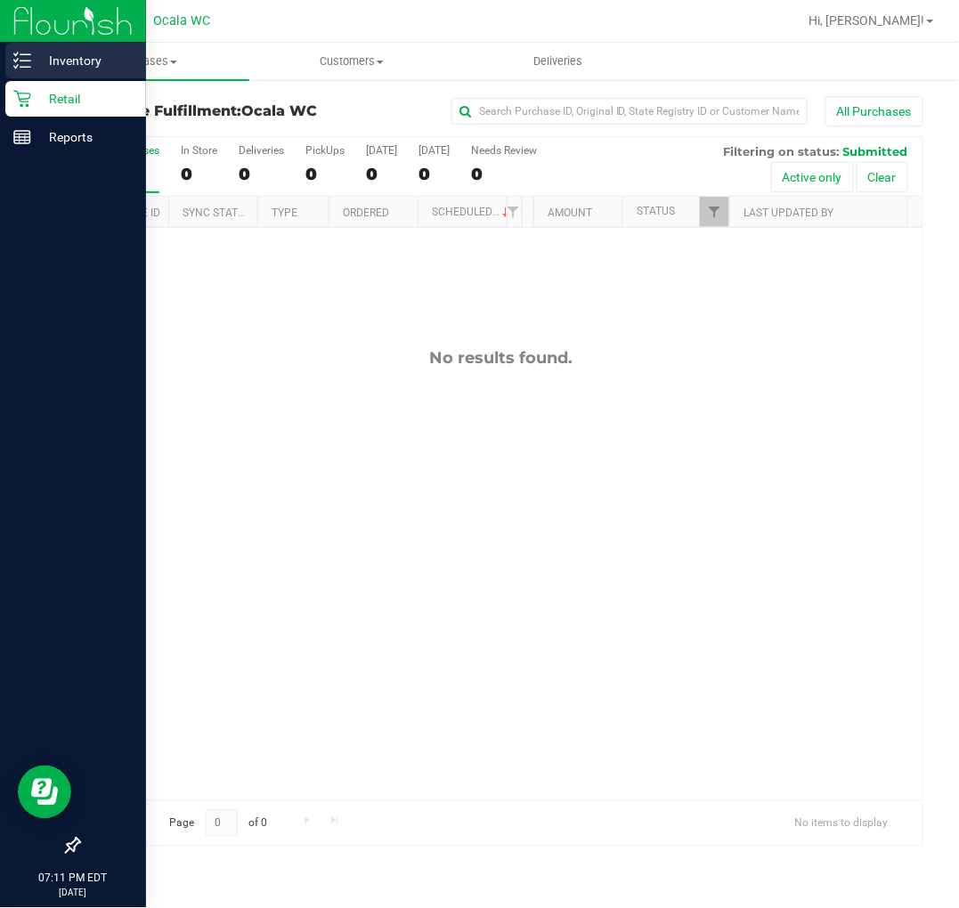
click at [19, 66] on icon at bounding box center [22, 61] width 18 height 18
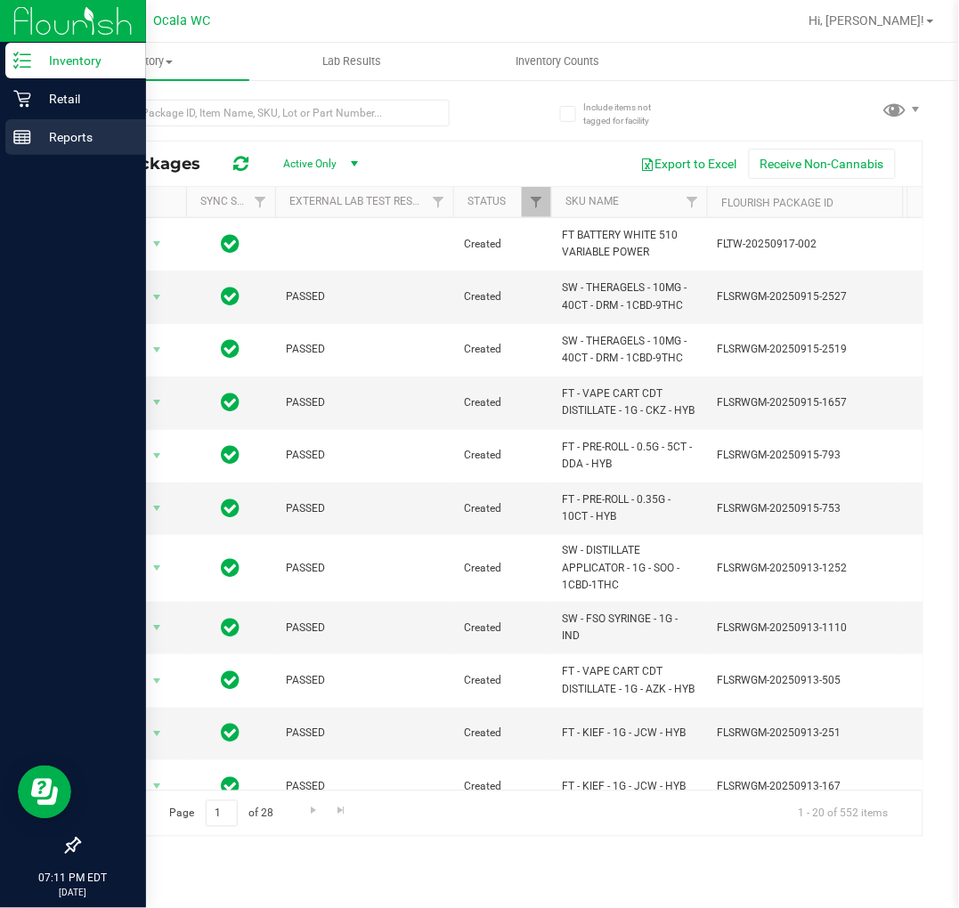
click at [39, 122] on div "Reports" at bounding box center [75, 137] width 141 height 36
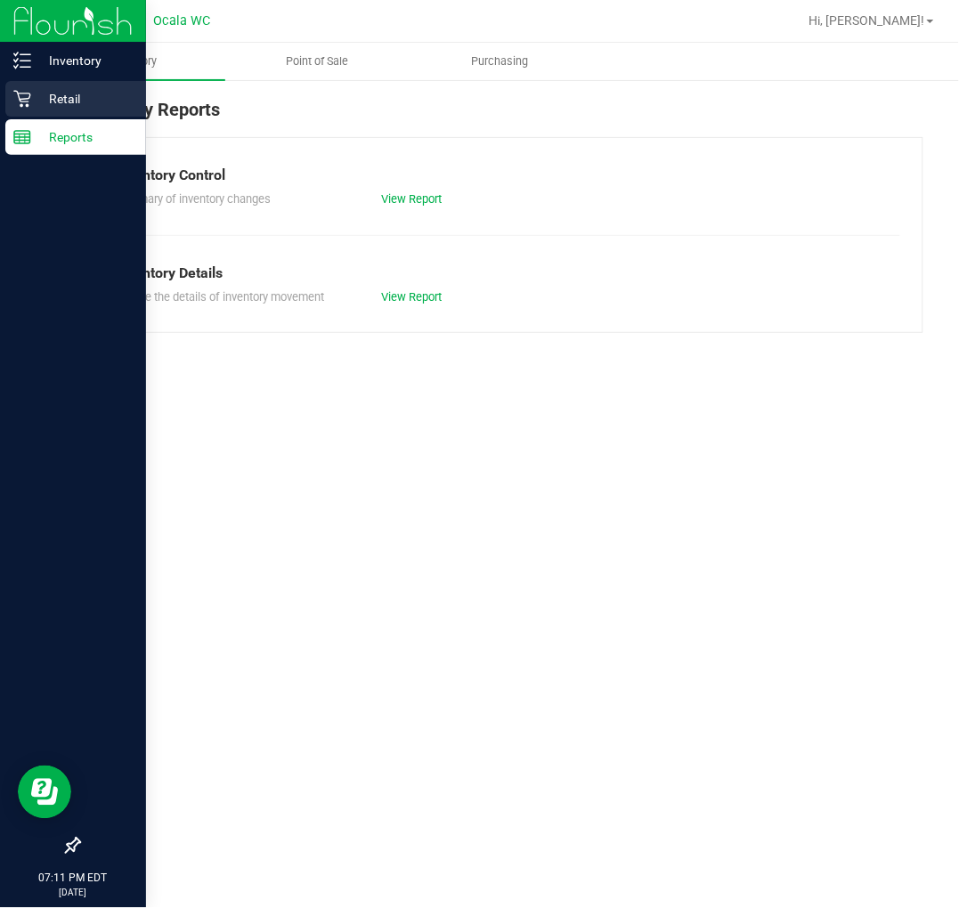
click at [39, 85] on div "Retail" at bounding box center [75, 99] width 141 height 36
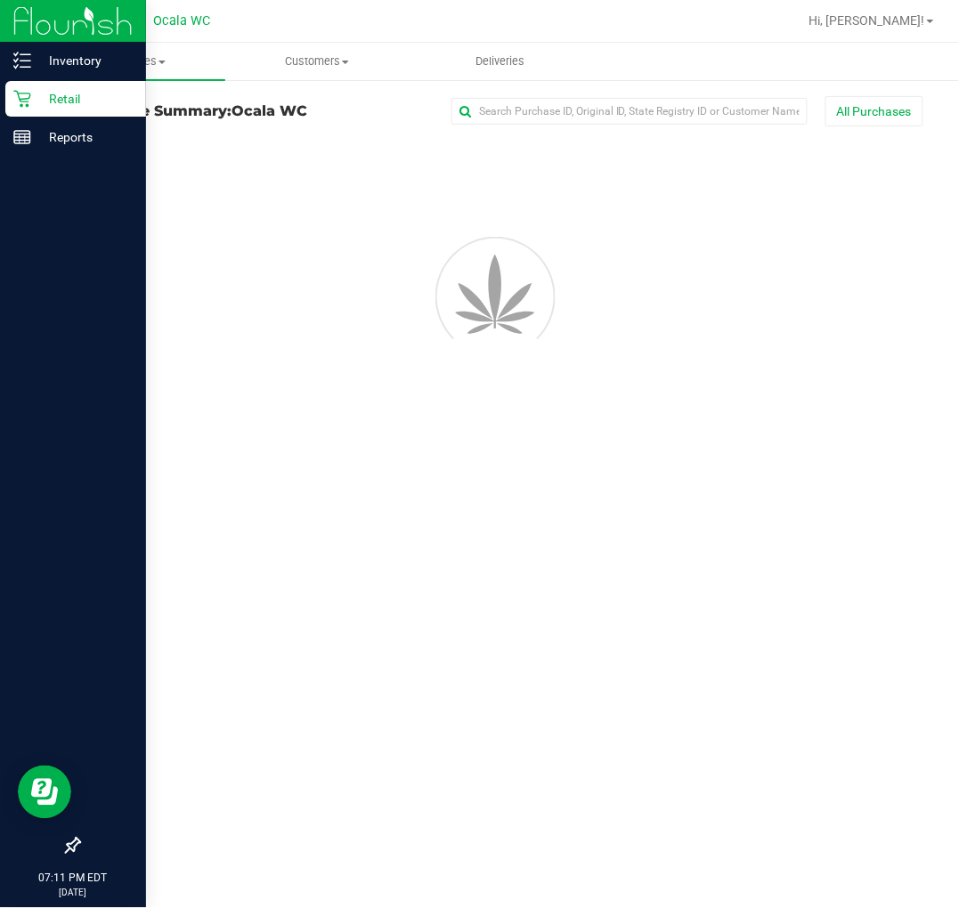
click at [39, 85] on div "Retail" at bounding box center [75, 99] width 141 height 36
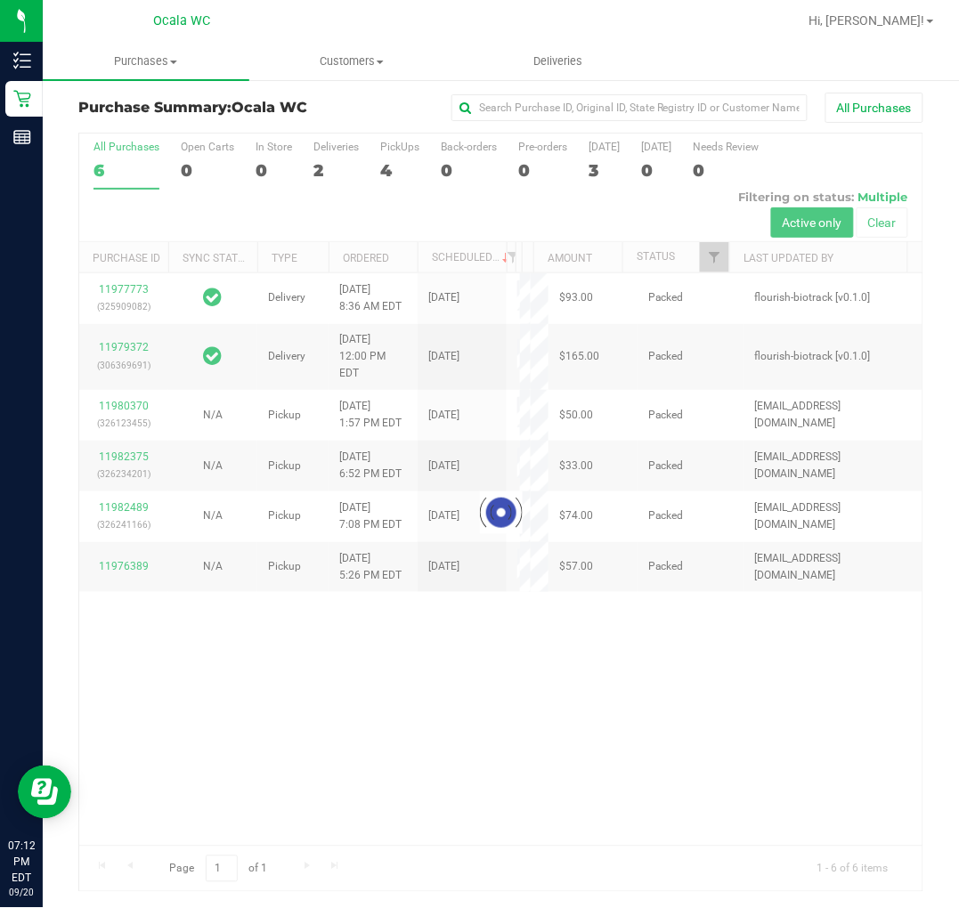
scroll to position [4, 0]
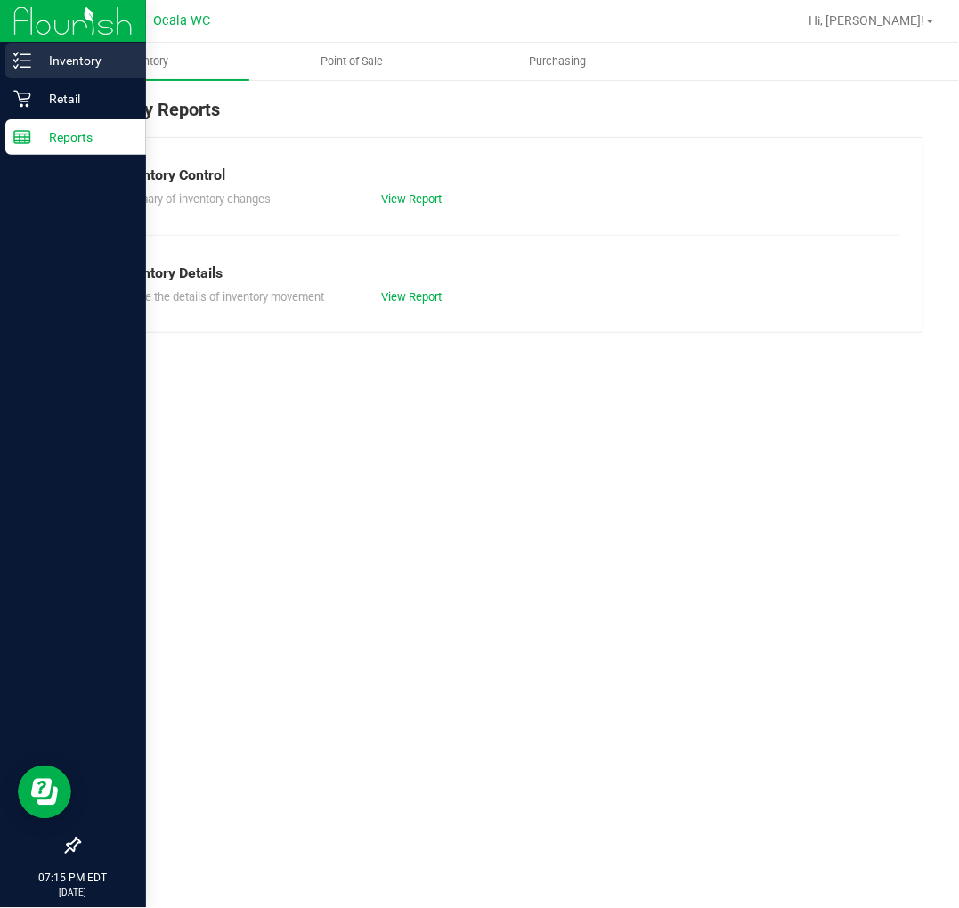
click at [15, 54] on icon at bounding box center [16, 54] width 4 height 3
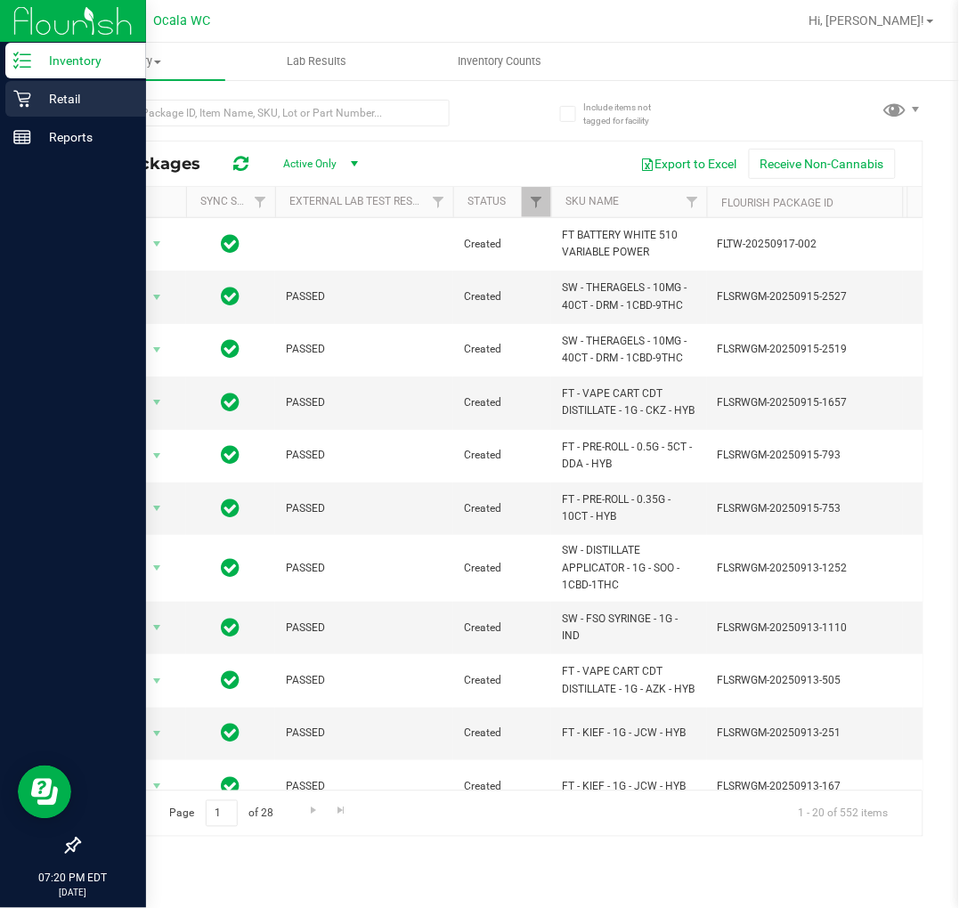
click at [45, 101] on p "Retail" at bounding box center [84, 98] width 107 height 21
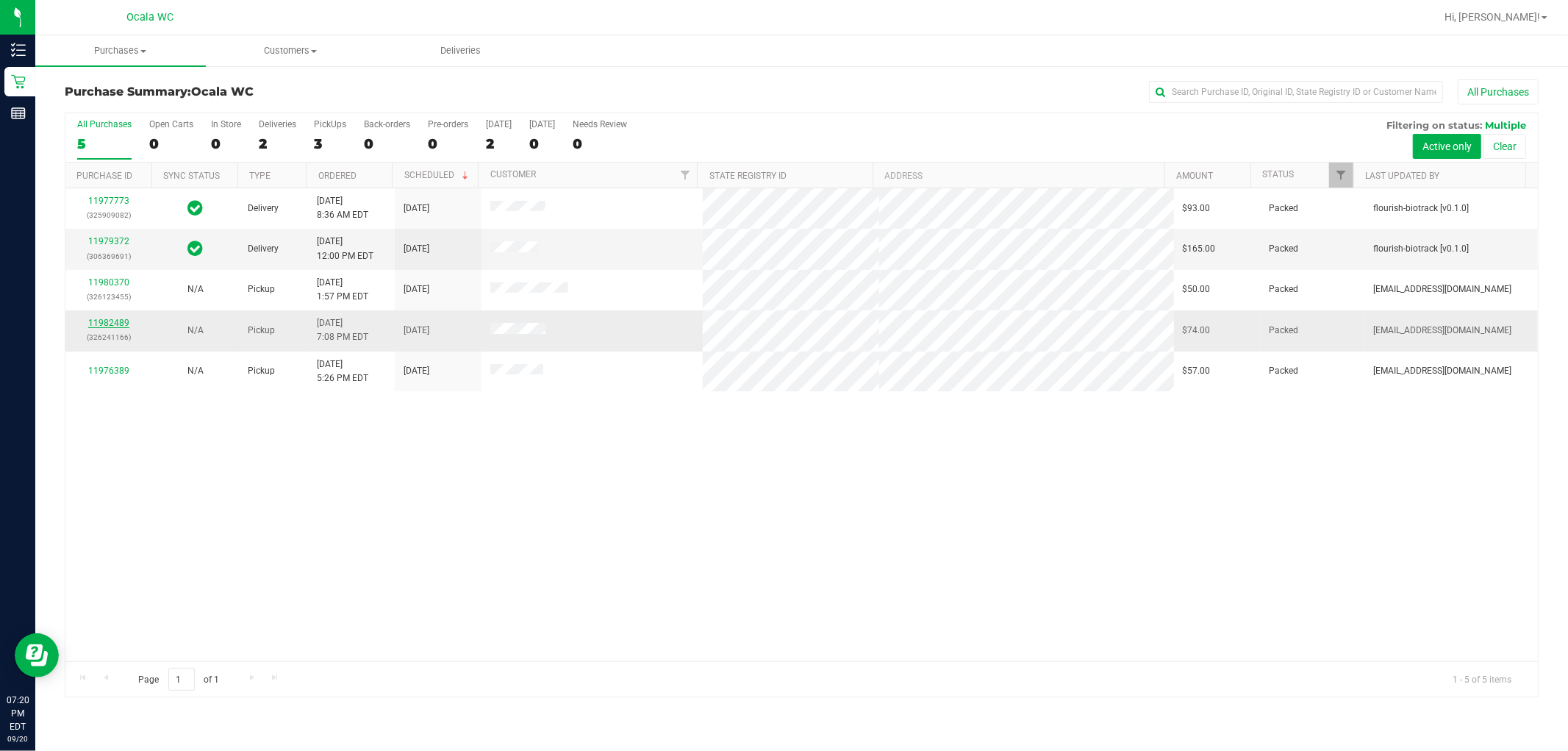
click at [115, 326] on link "11982489" at bounding box center [109, 323] width 41 height 10
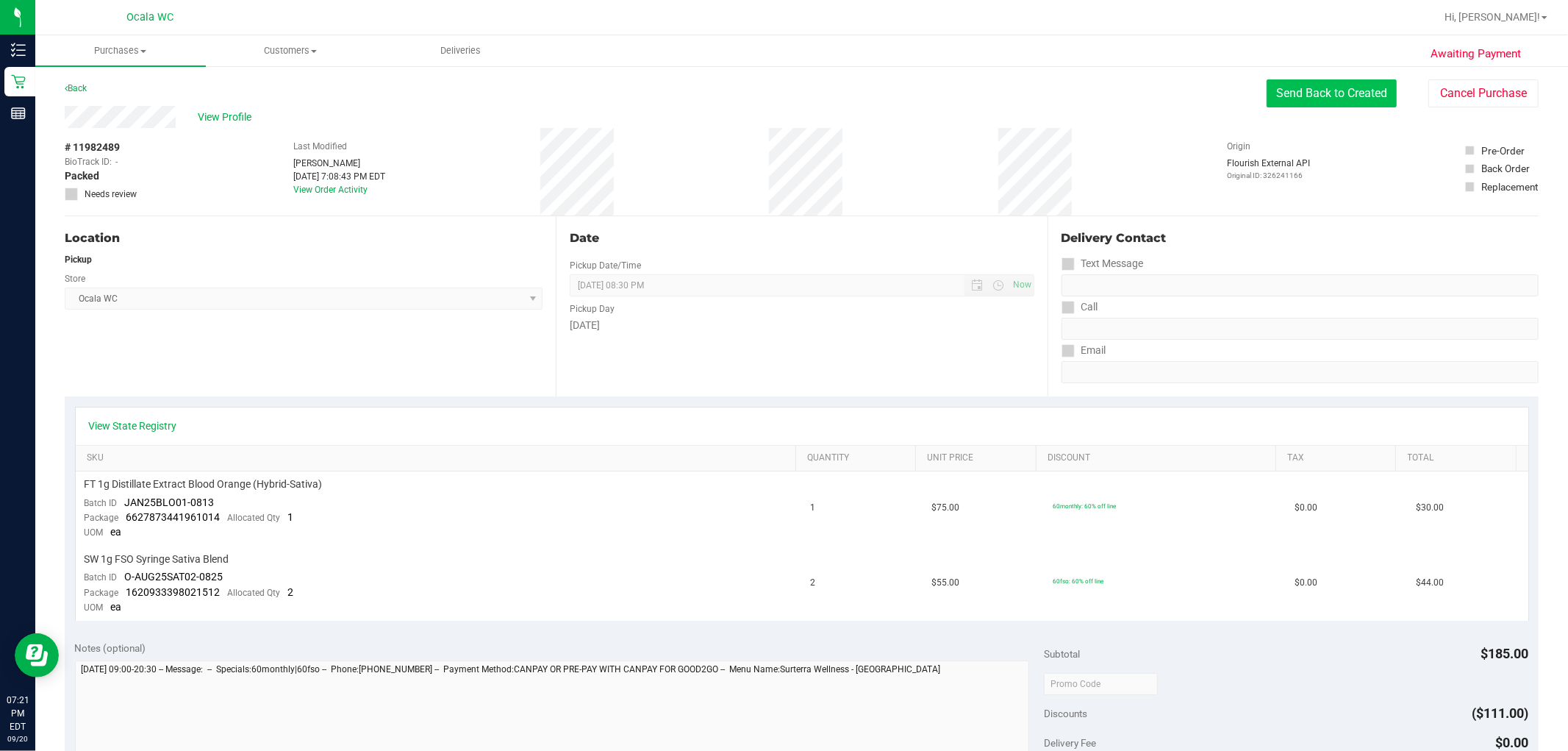
click at [791, 87] on button "Send Back to Created" at bounding box center [1332, 93] width 130 height 28
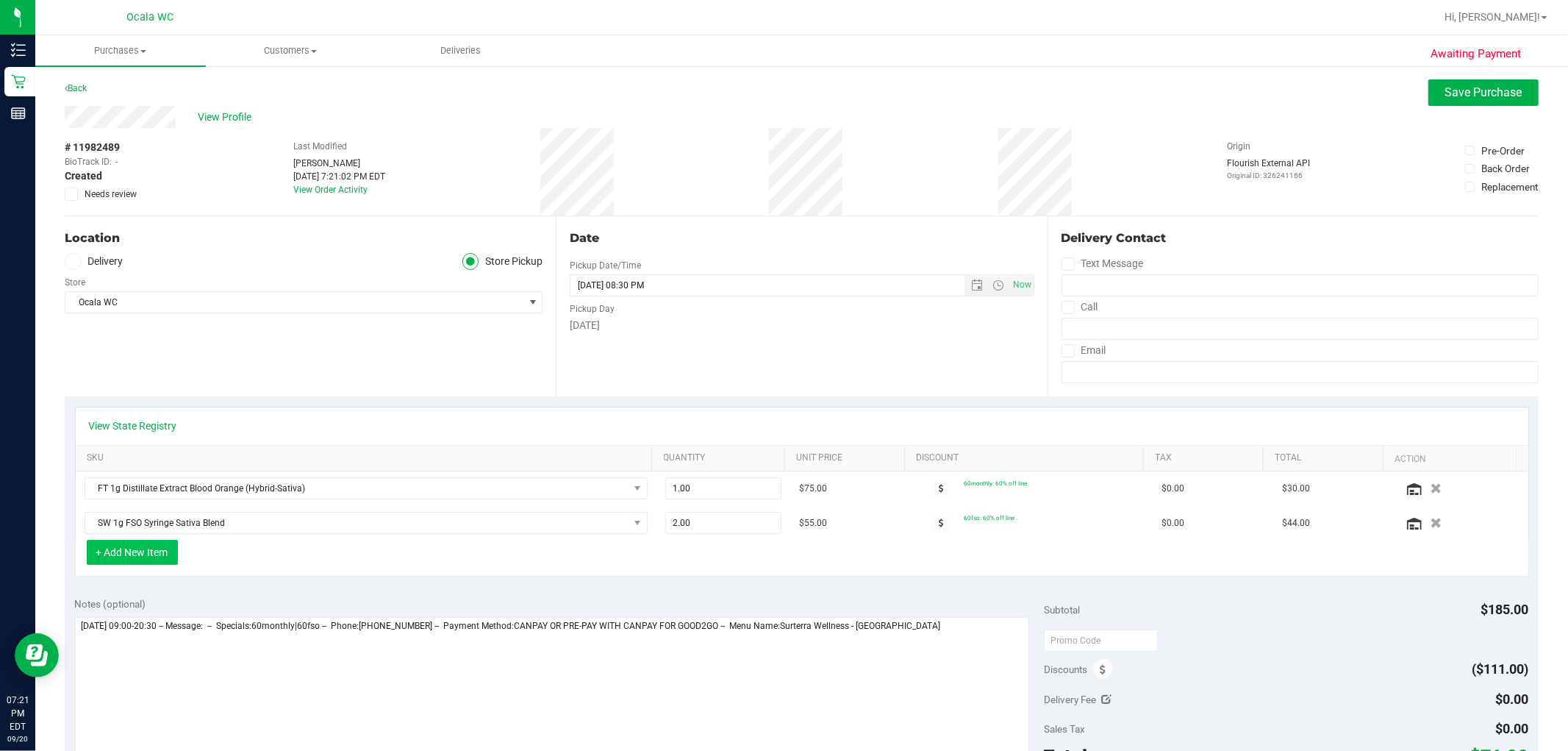
click at [101, 553] on button "+ Add New Item" at bounding box center [132, 552] width 91 height 25
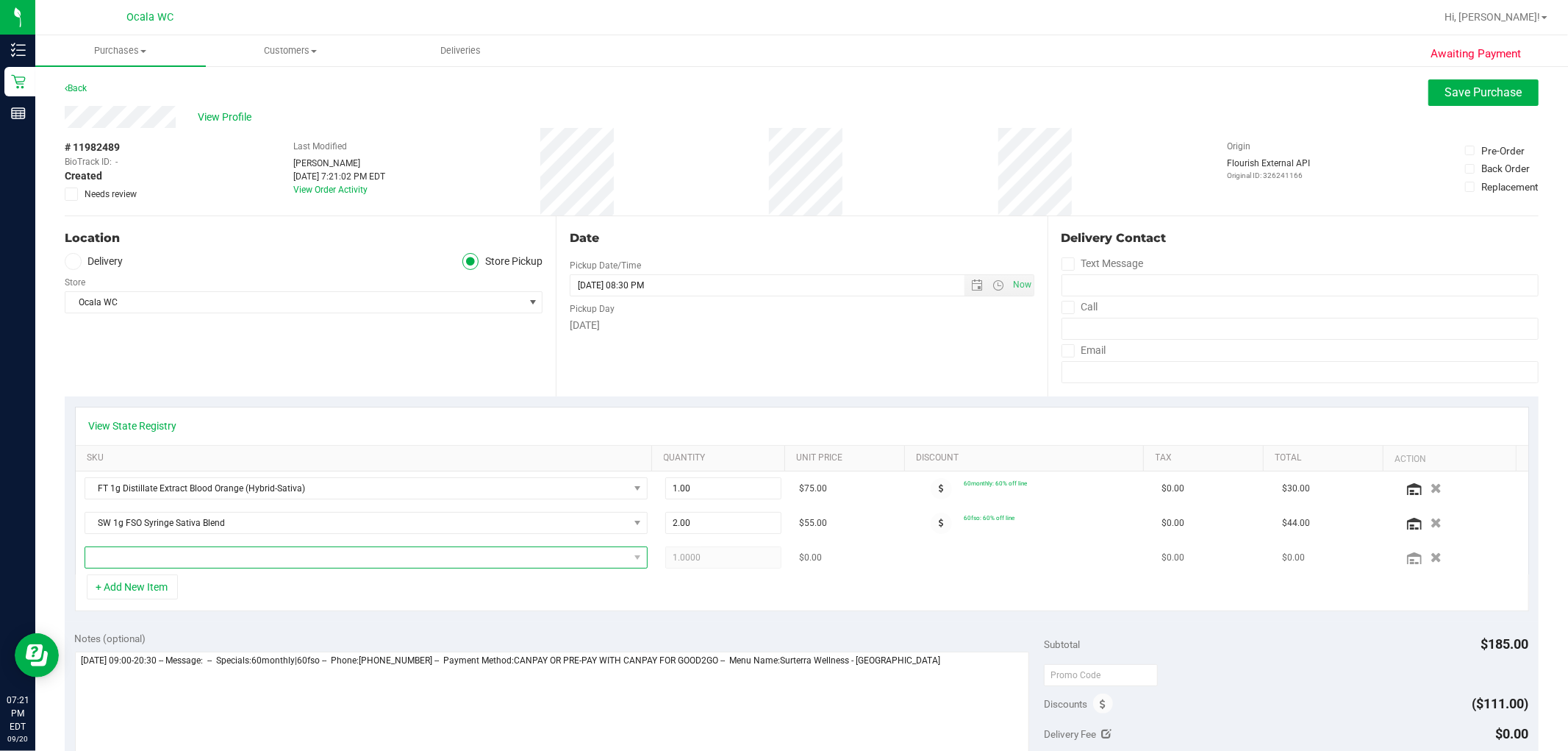
click at [132, 552] on span "NO DATA FOUND" at bounding box center [357, 557] width 543 height 21
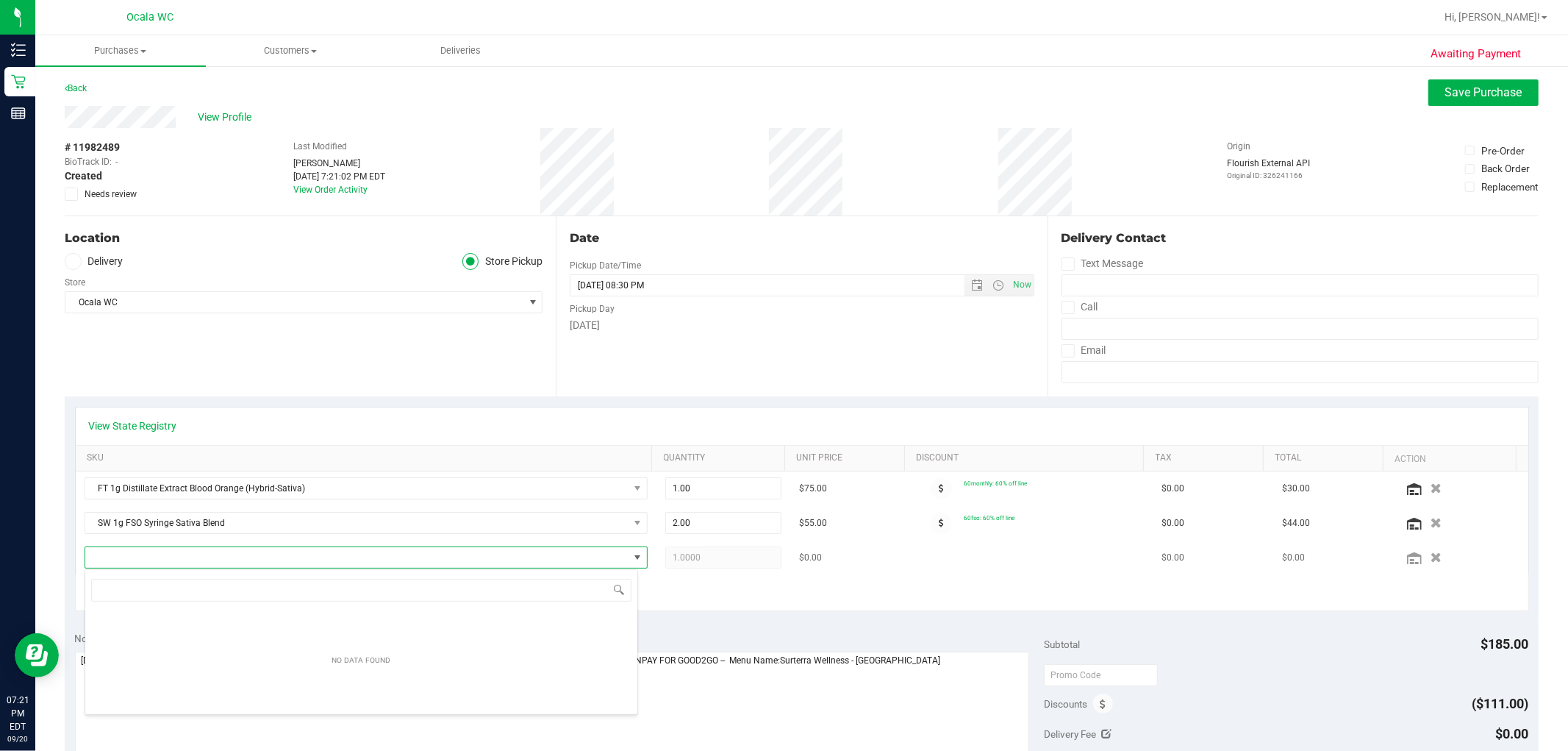
scroll to position [22, 548]
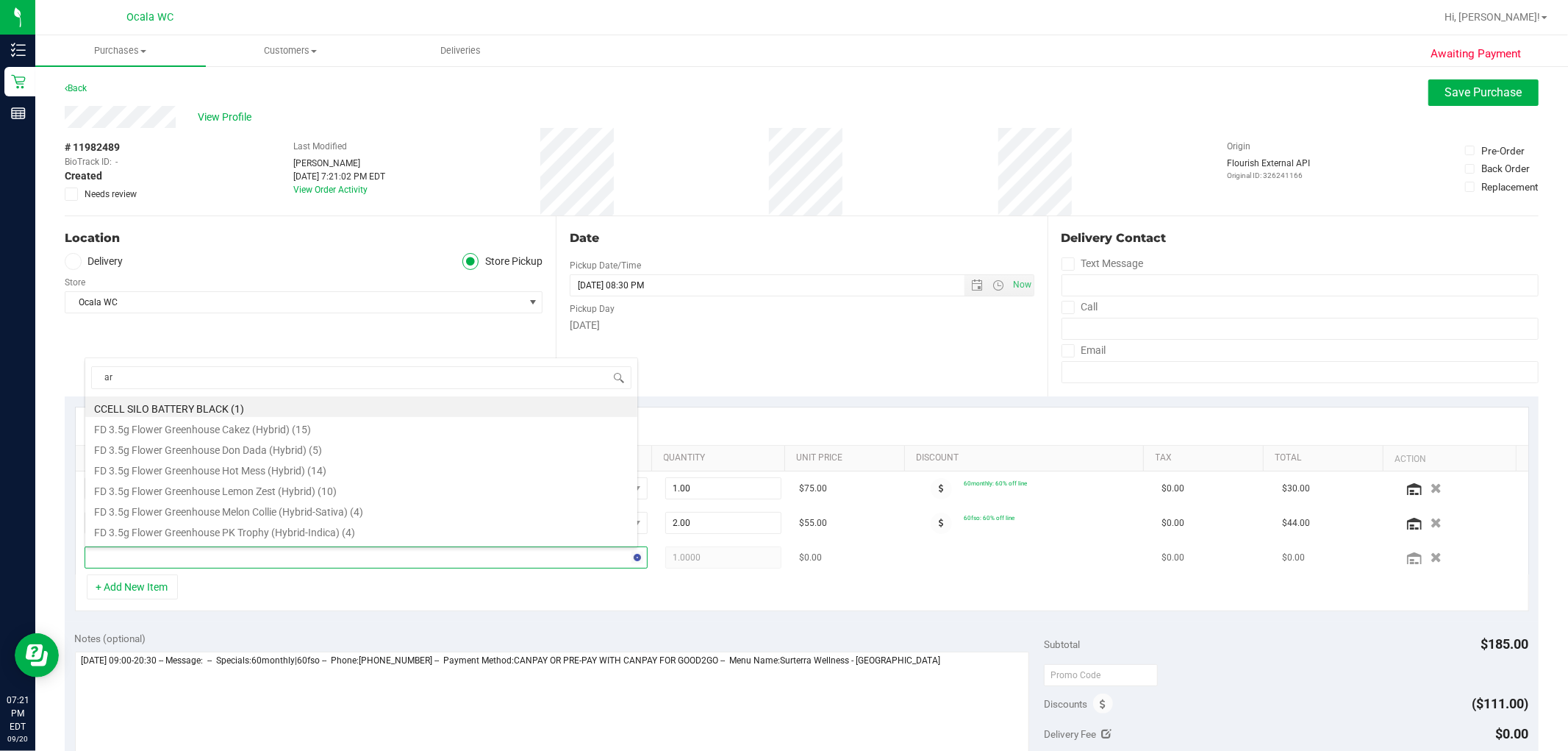
type input "arz"
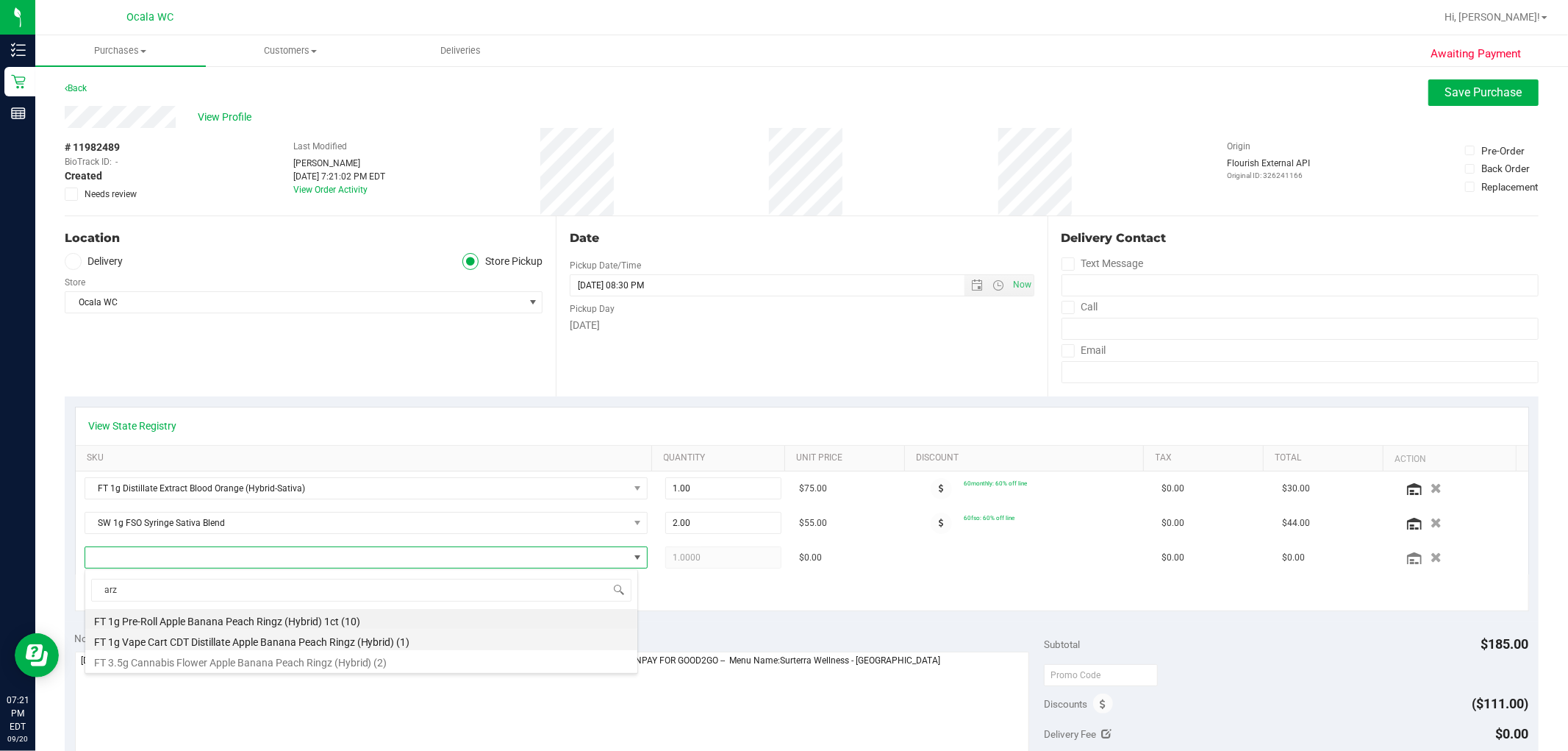
click at [265, 643] on li "FT 1g Vape Cart CDT Distillate Apple Banana Peach Ringz (Hybrid) (1)" at bounding box center [361, 639] width 552 height 21
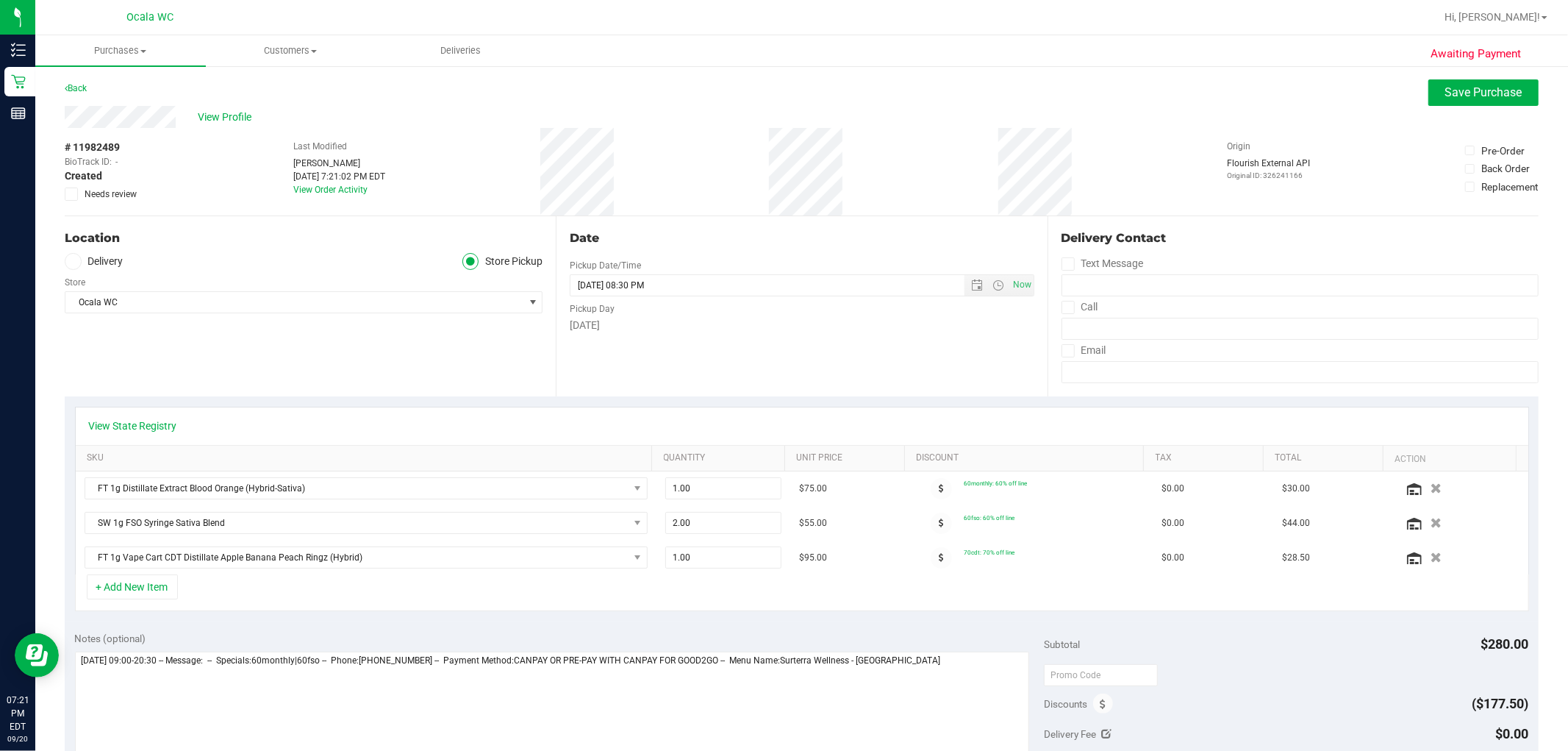
scroll to position [245, 0]
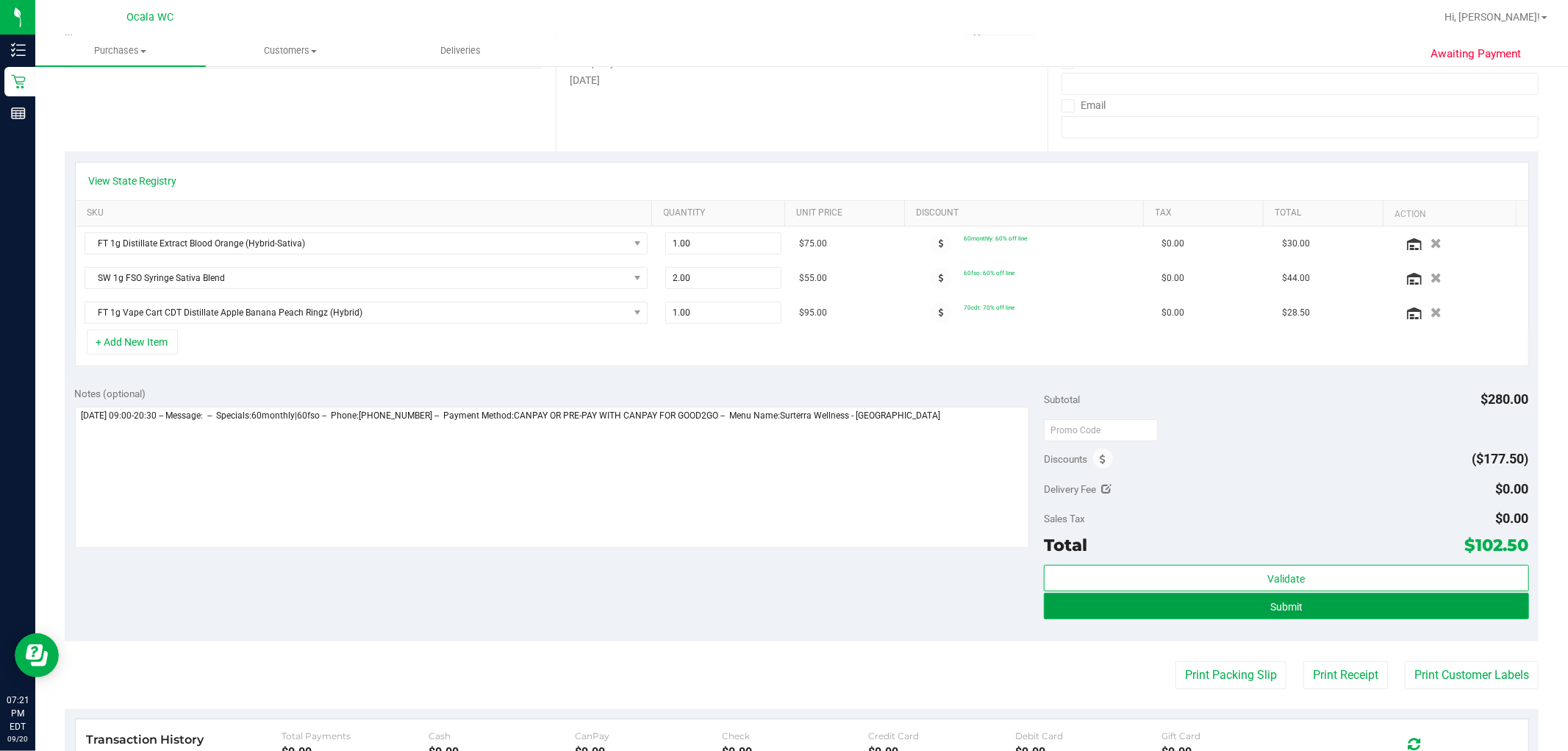
click at [791, 611] on button "Submit" at bounding box center [1286, 606] width 485 height 26
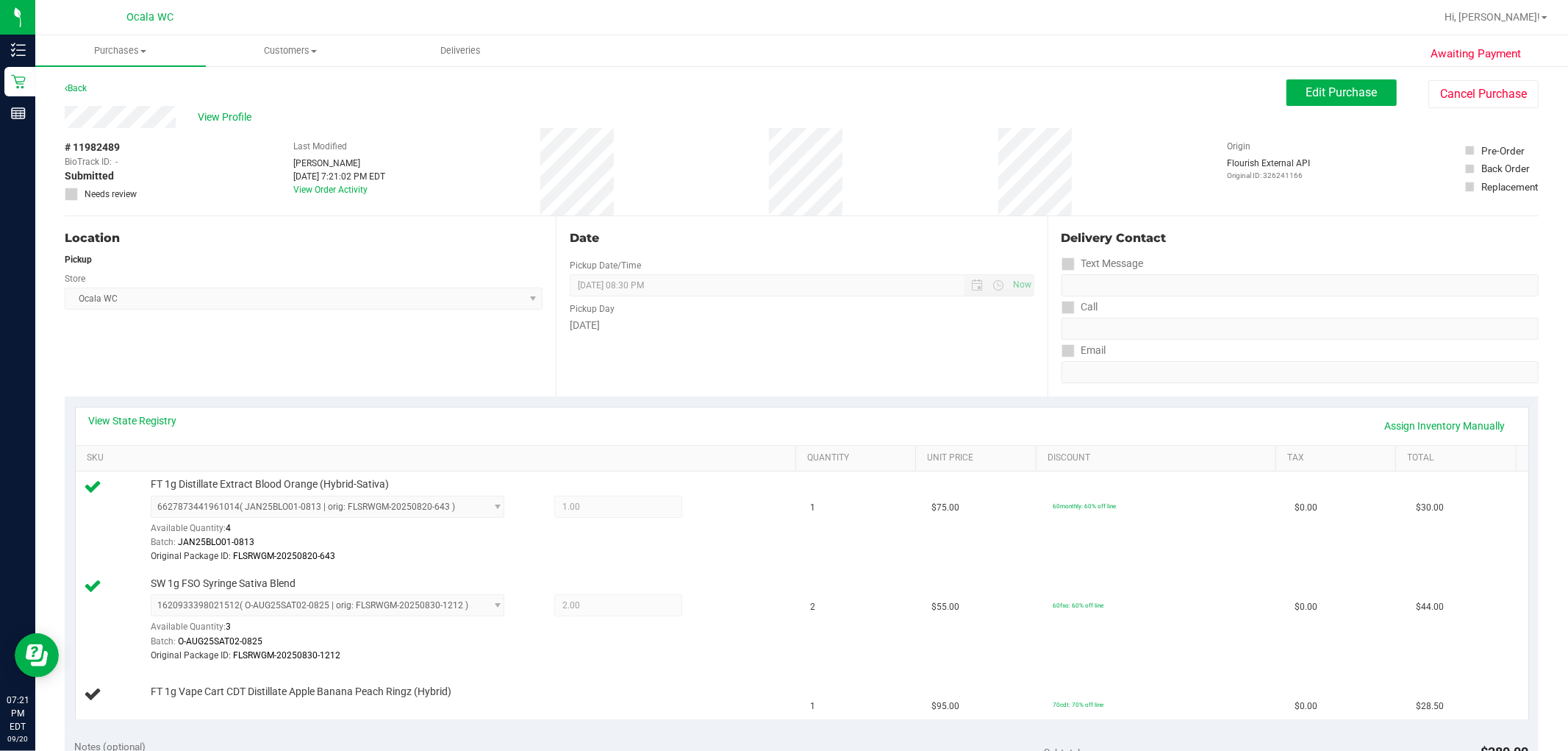
click at [791, 442] on div "View State Registry Assign Inventory Manually" at bounding box center [802, 425] width 1452 height 37
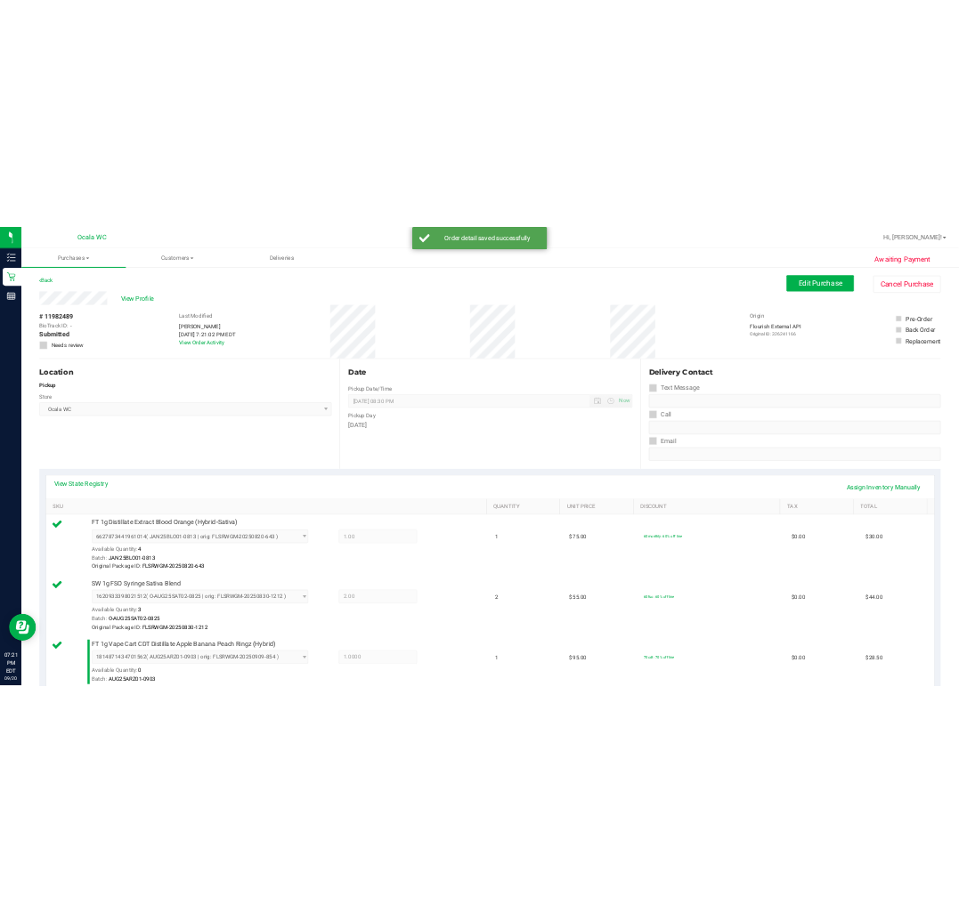
scroll to position [494, 0]
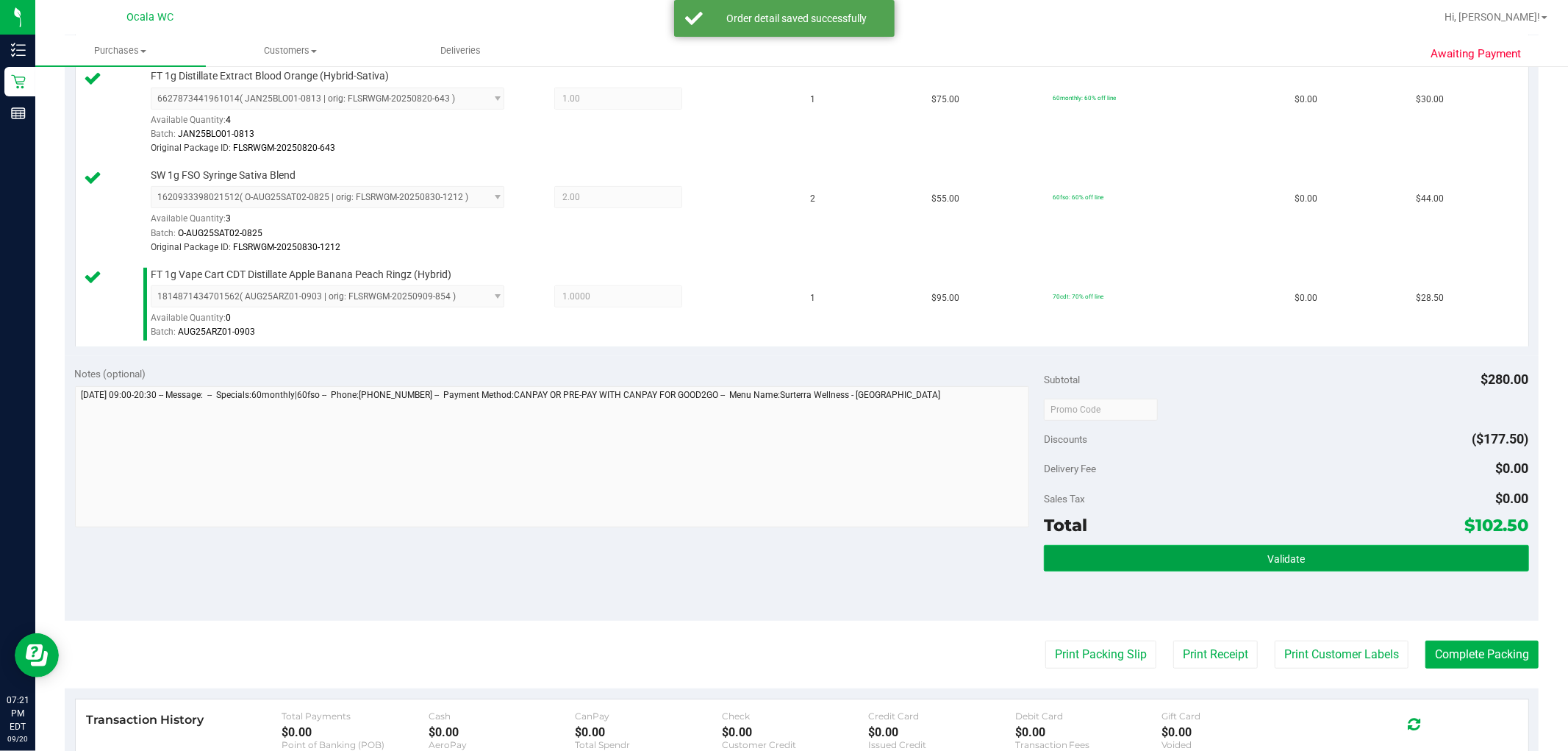
click at [791, 567] on button "Validate" at bounding box center [1286, 558] width 485 height 26
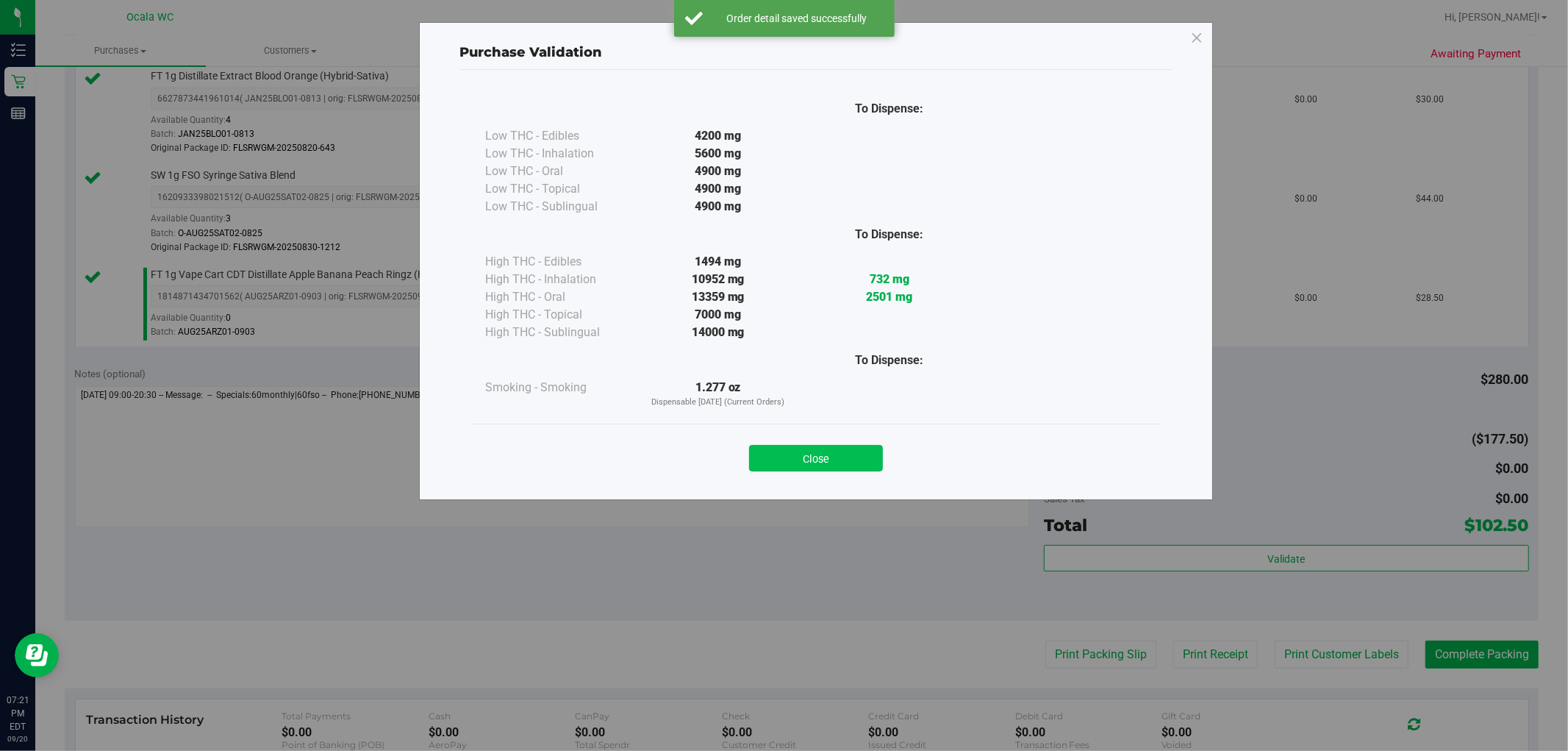
click at [791, 465] on button "Close" at bounding box center [816, 459] width 134 height 26
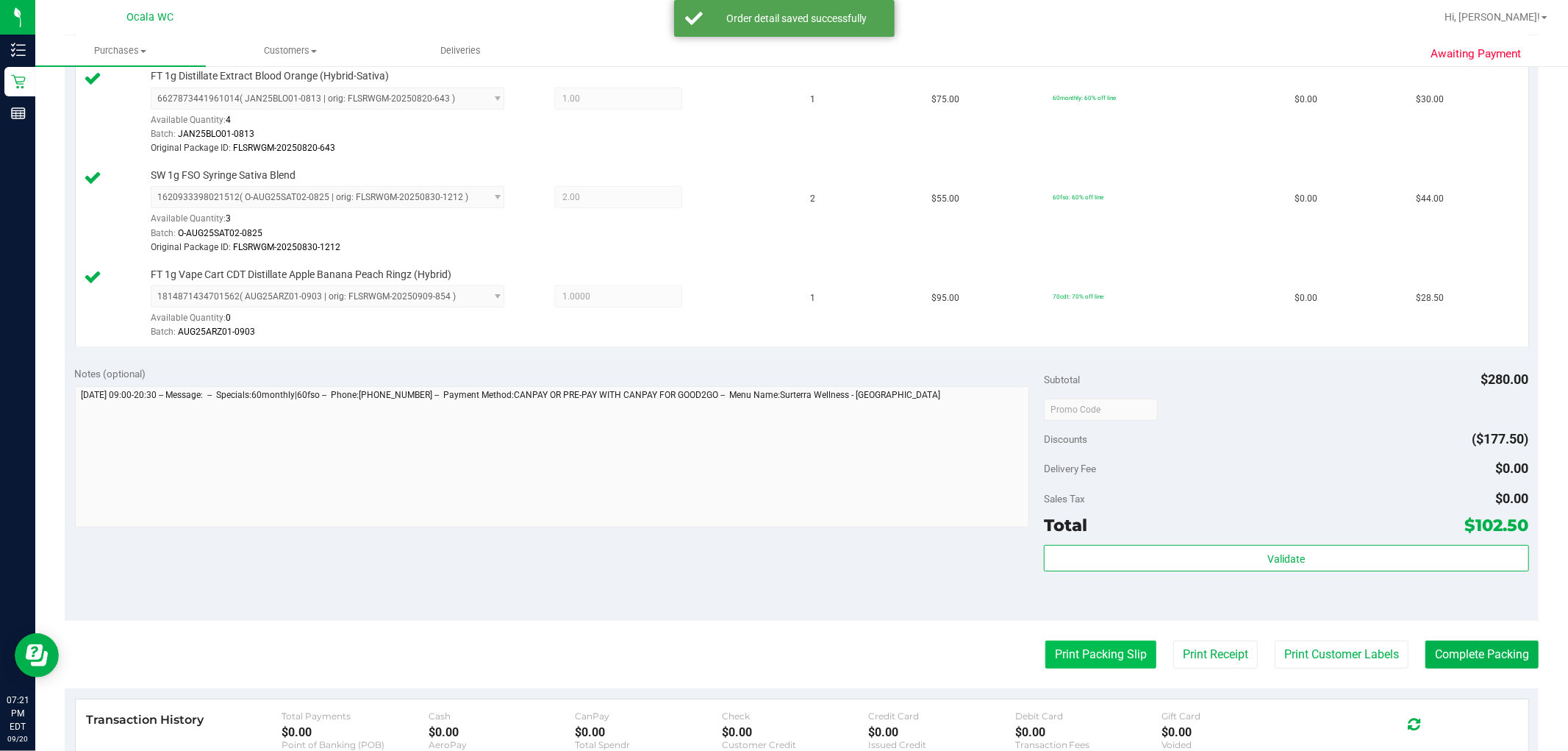
click at [791, 651] on button "Print Packing Slip" at bounding box center [1101, 654] width 111 height 28
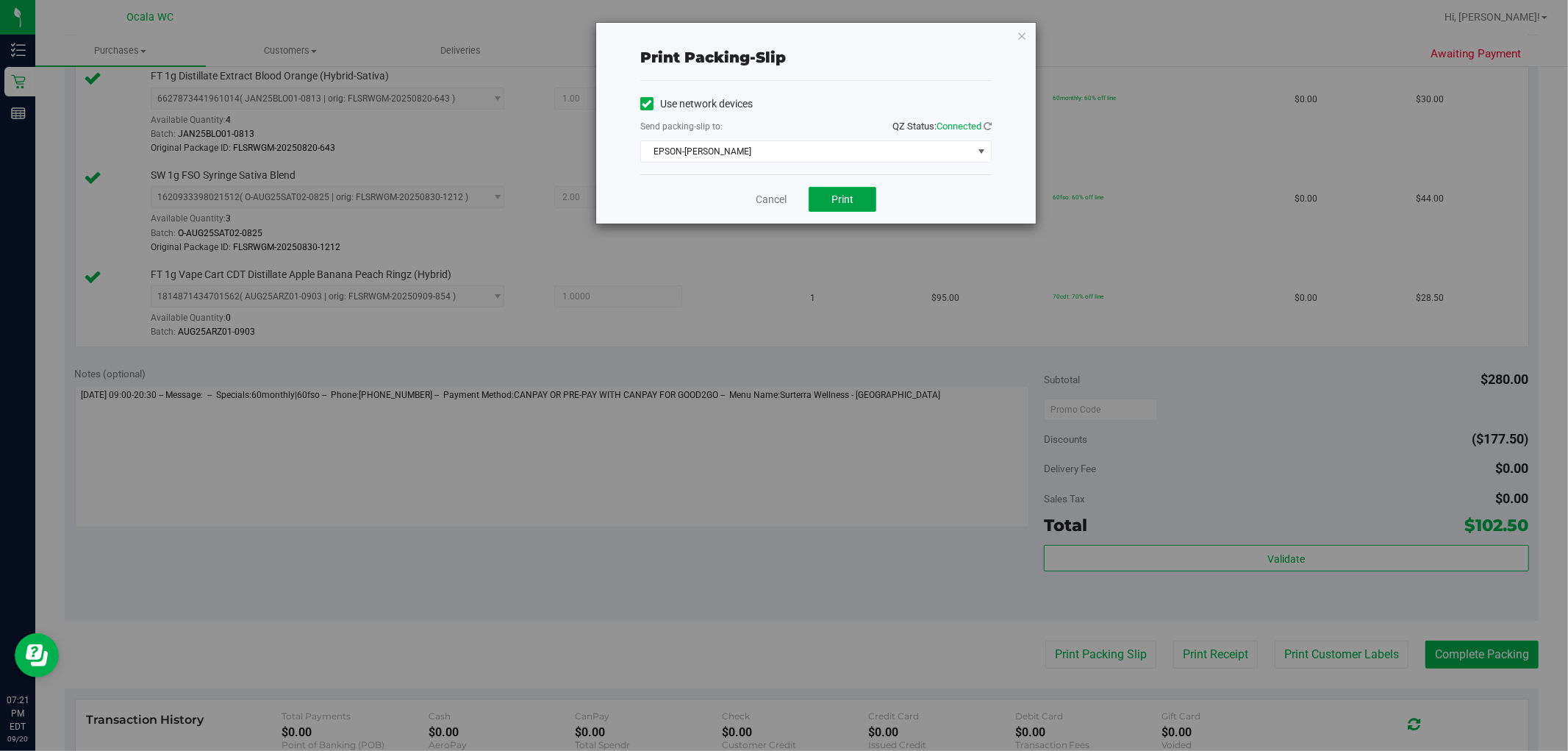
click at [791, 202] on span "Print" at bounding box center [842, 199] width 22 height 12
click at [791, 31] on icon "button" at bounding box center [1021, 35] width 10 height 17
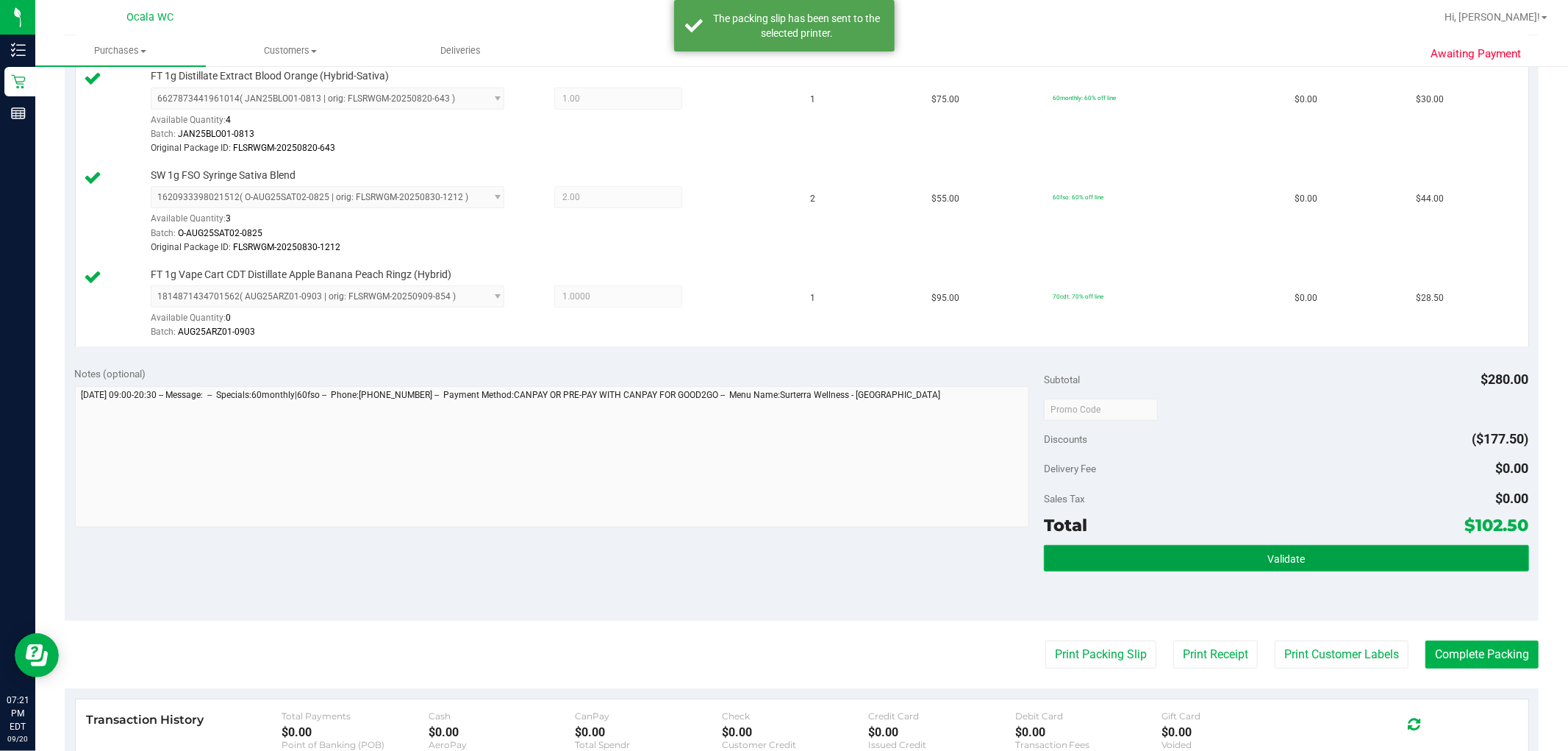
click at [791, 556] on button "Validate" at bounding box center [1286, 558] width 485 height 26
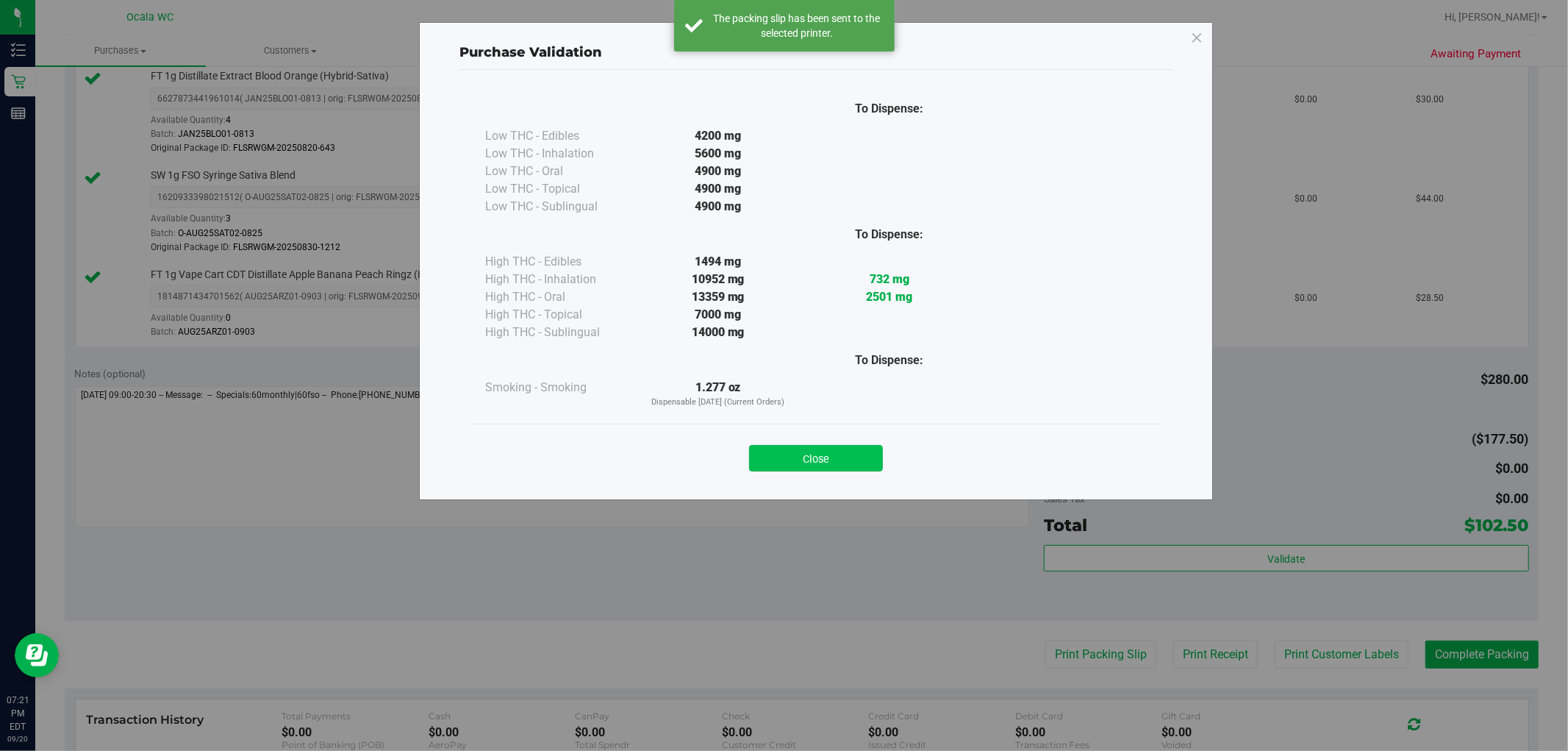
click at [791, 464] on button "Close" at bounding box center [816, 459] width 134 height 26
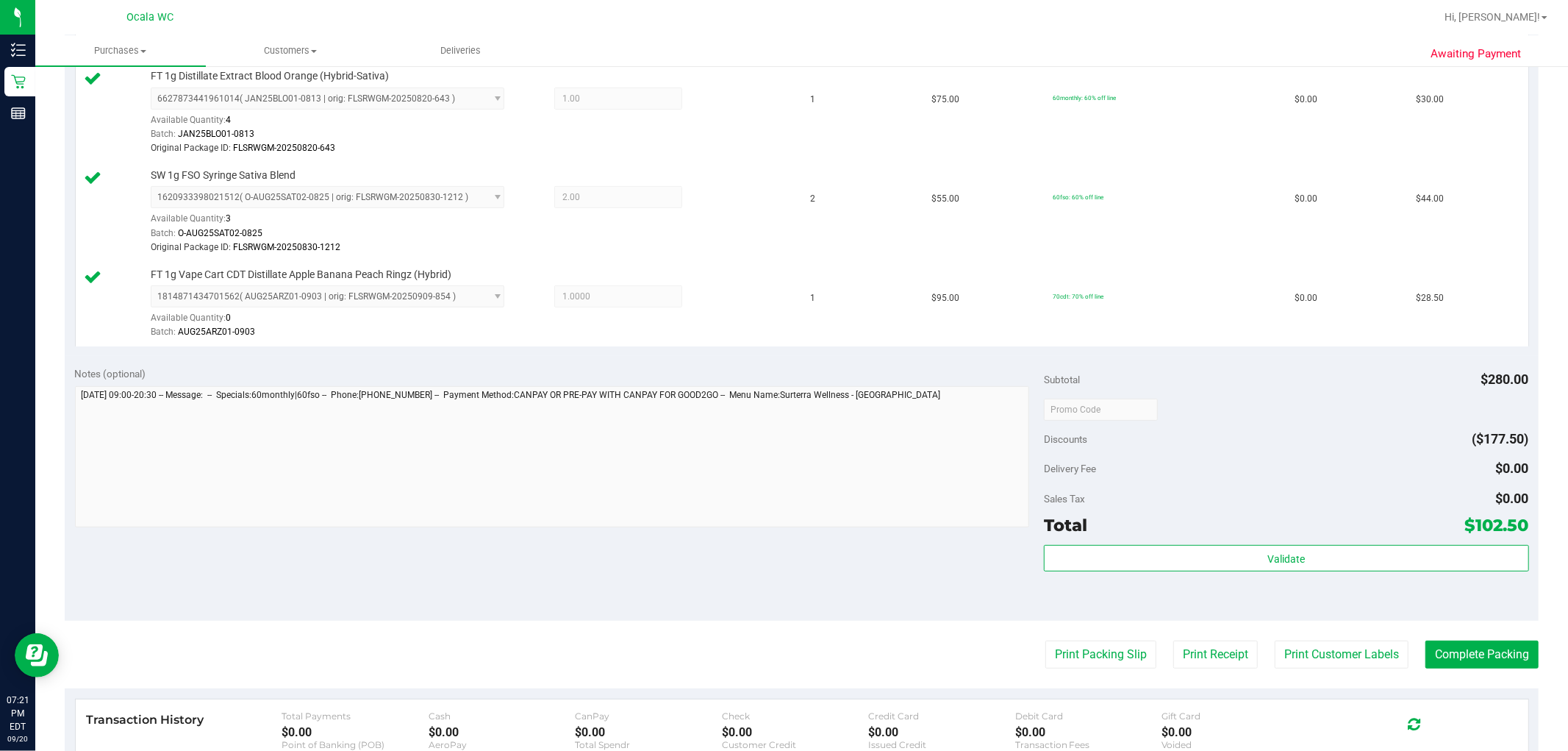
click at [791, 638] on purchase-details "Back Edit Purchase Cancel Purchase View Profile # 11982489 BioTrack ID: - Submi…" at bounding box center [801, 317] width 1474 height 1292
click at [791, 650] on button "Complete Packing" at bounding box center [1481, 654] width 113 height 28
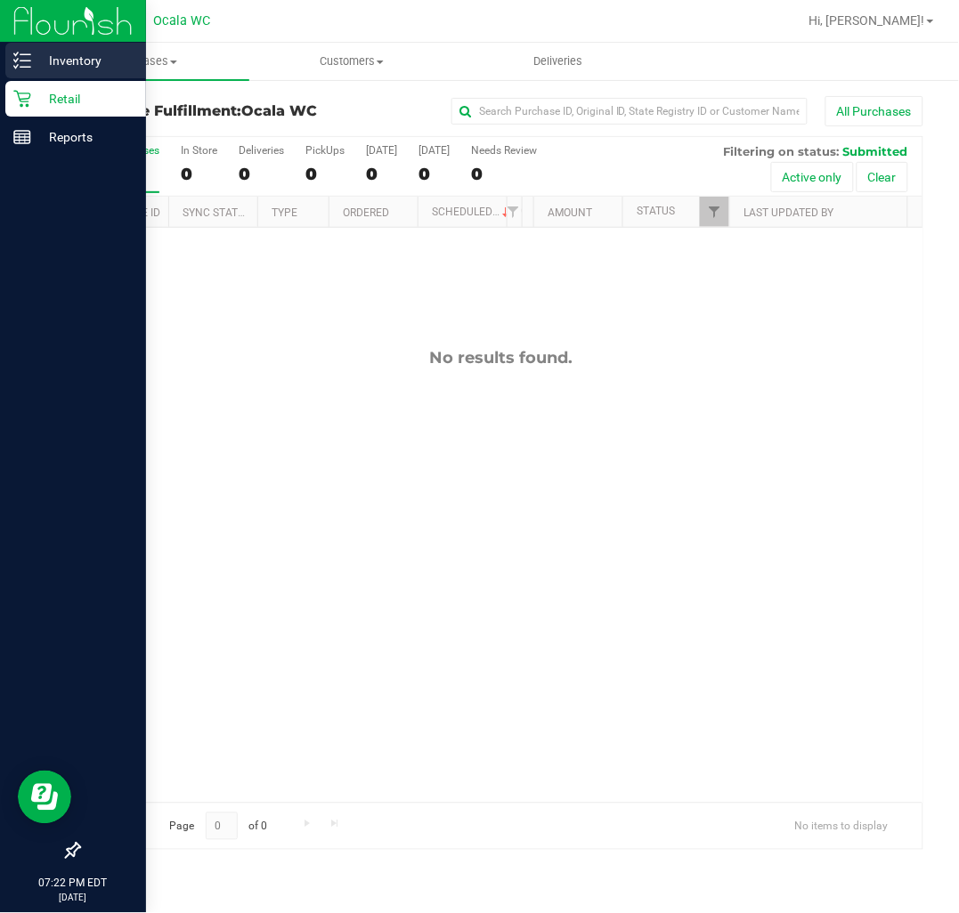
click at [77, 53] on p "Inventory" at bounding box center [84, 60] width 107 height 21
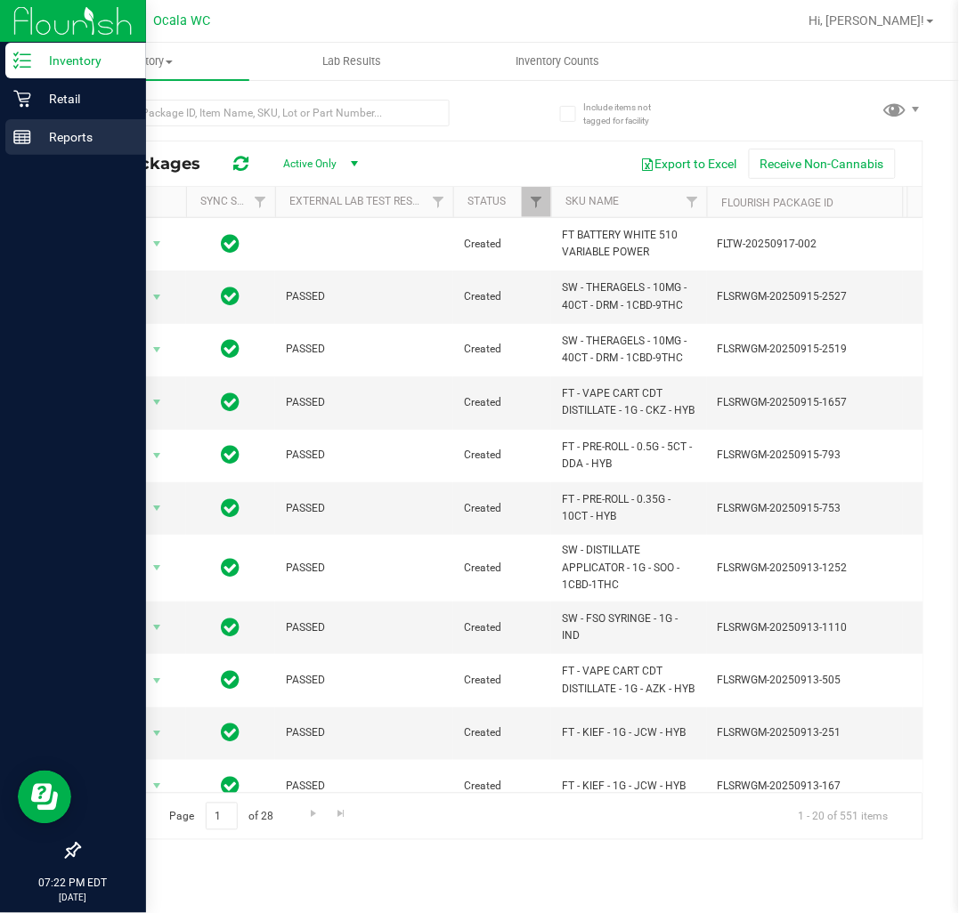
click at [40, 119] on div "Reports" at bounding box center [75, 137] width 141 height 36
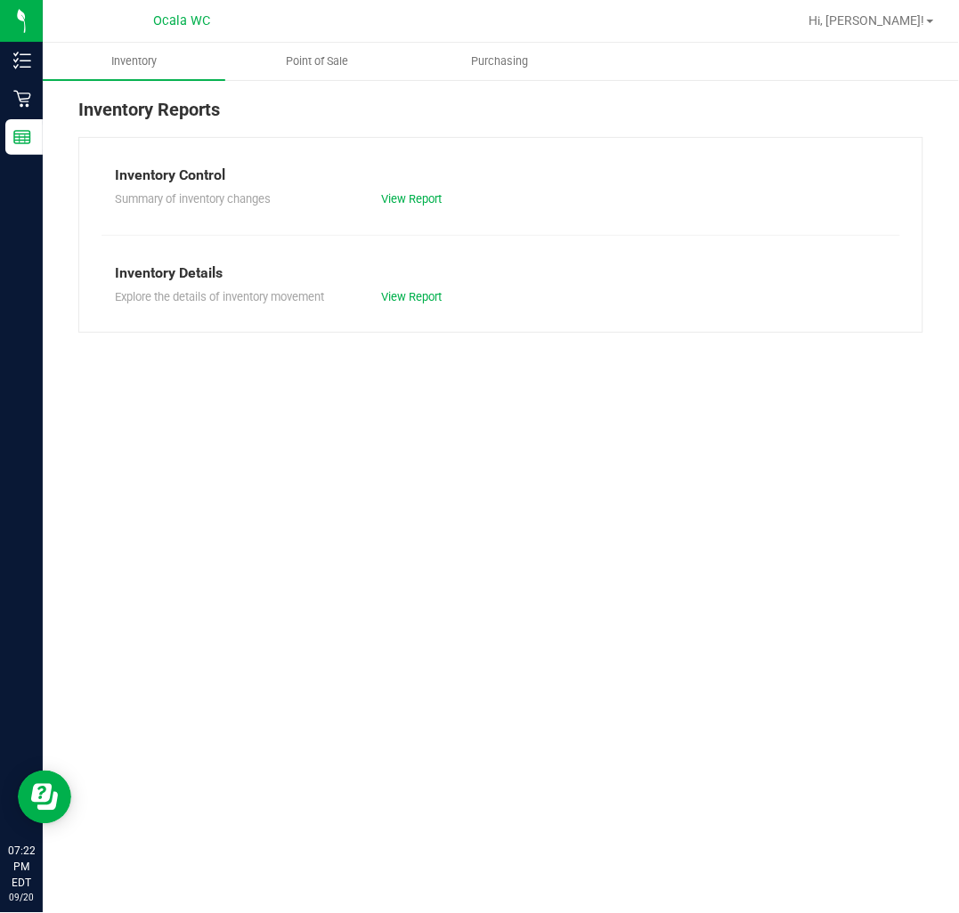
click at [46, 91] on div "Inventory Reports Inventory Control Summary of inventory changes View Report In…" at bounding box center [501, 214] width 916 height 272
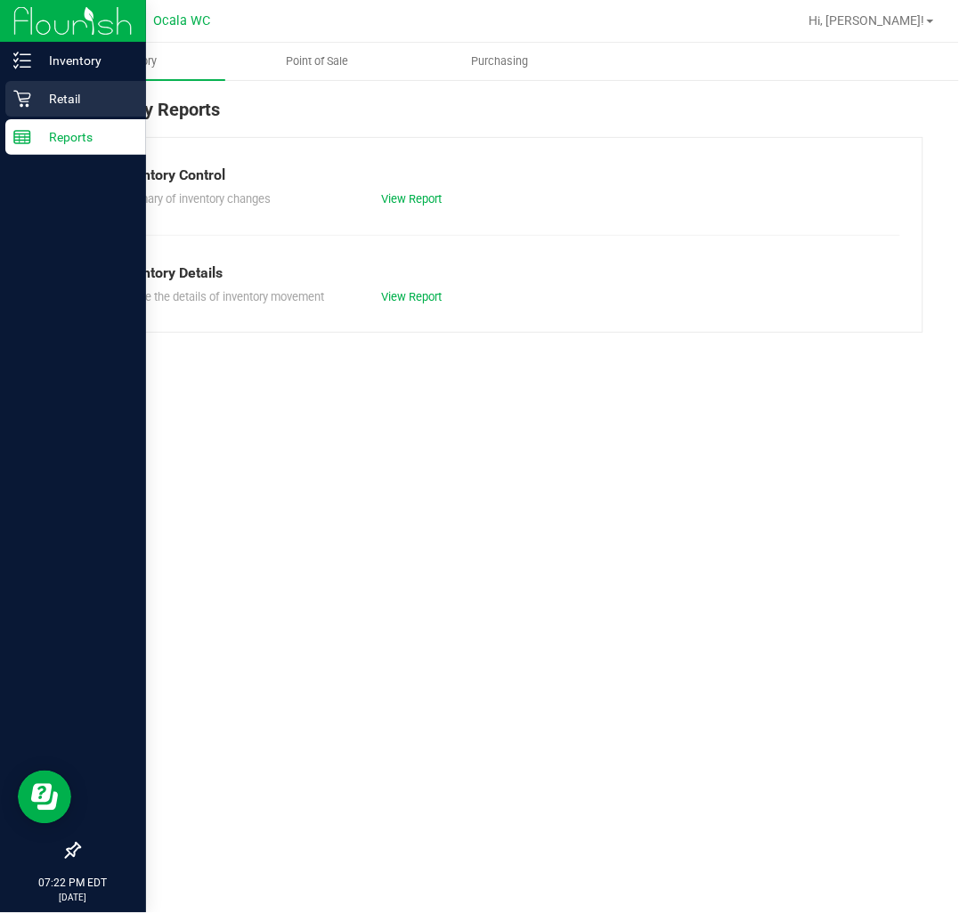
click at [33, 89] on p "Retail" at bounding box center [84, 98] width 107 height 21
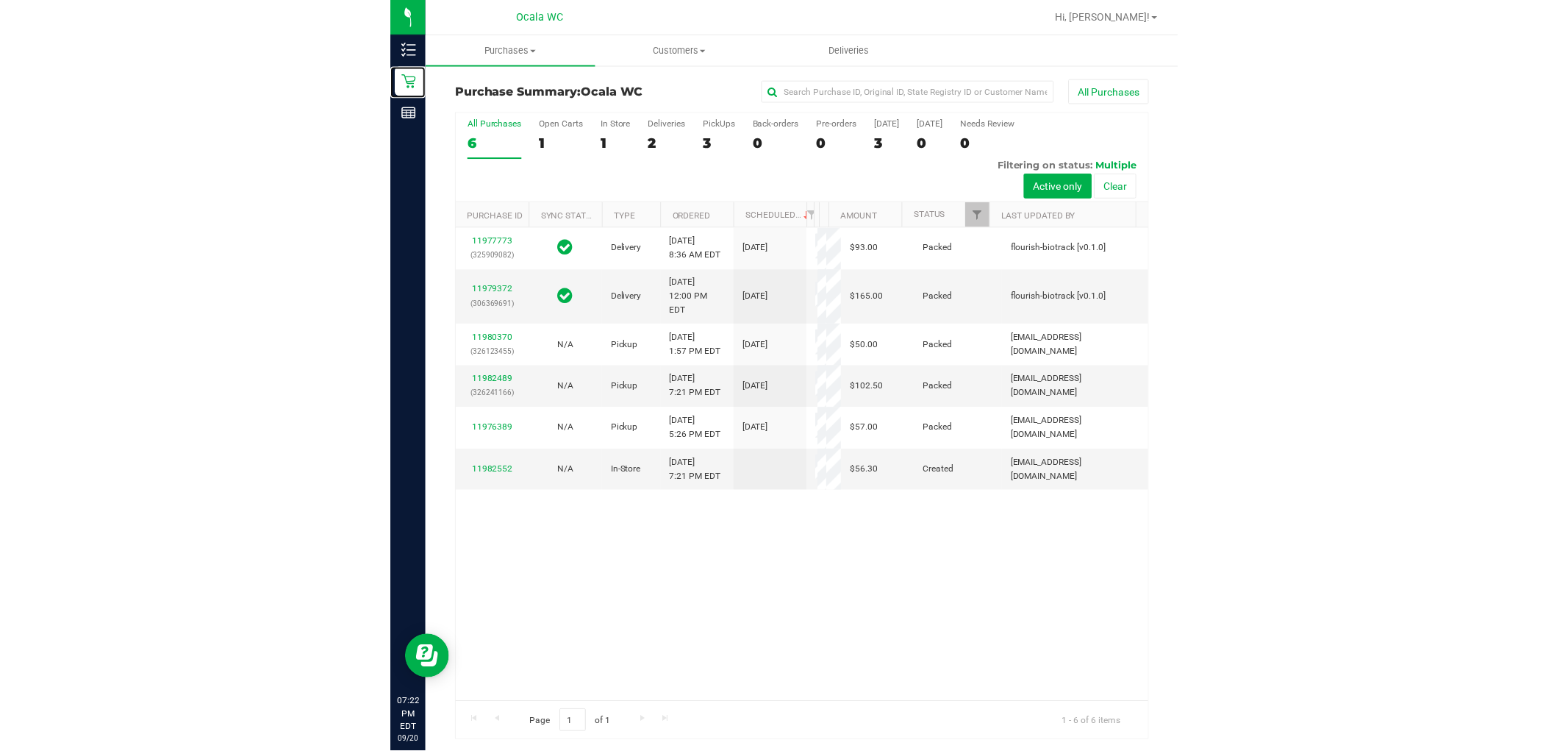
scroll to position [2, 0]
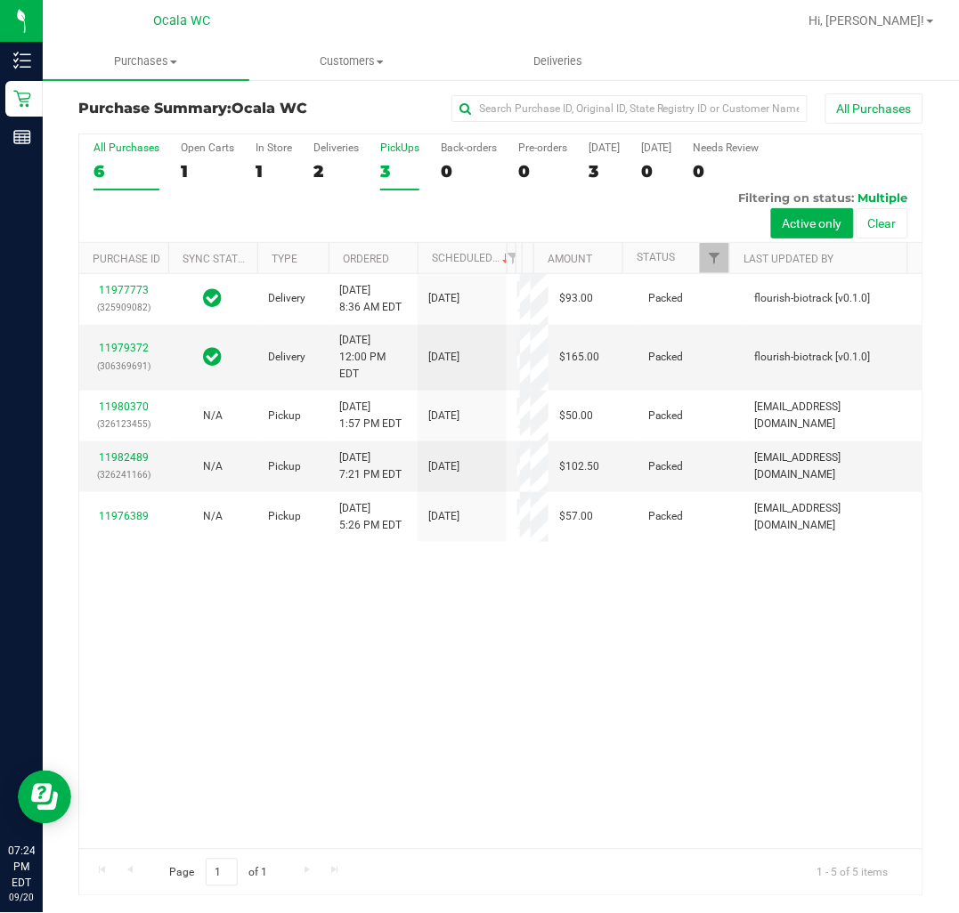
click at [384, 171] on div "3" at bounding box center [399, 171] width 39 height 20
click at [0, 0] on input "PickUps 3" at bounding box center [0, 0] width 0 height 0
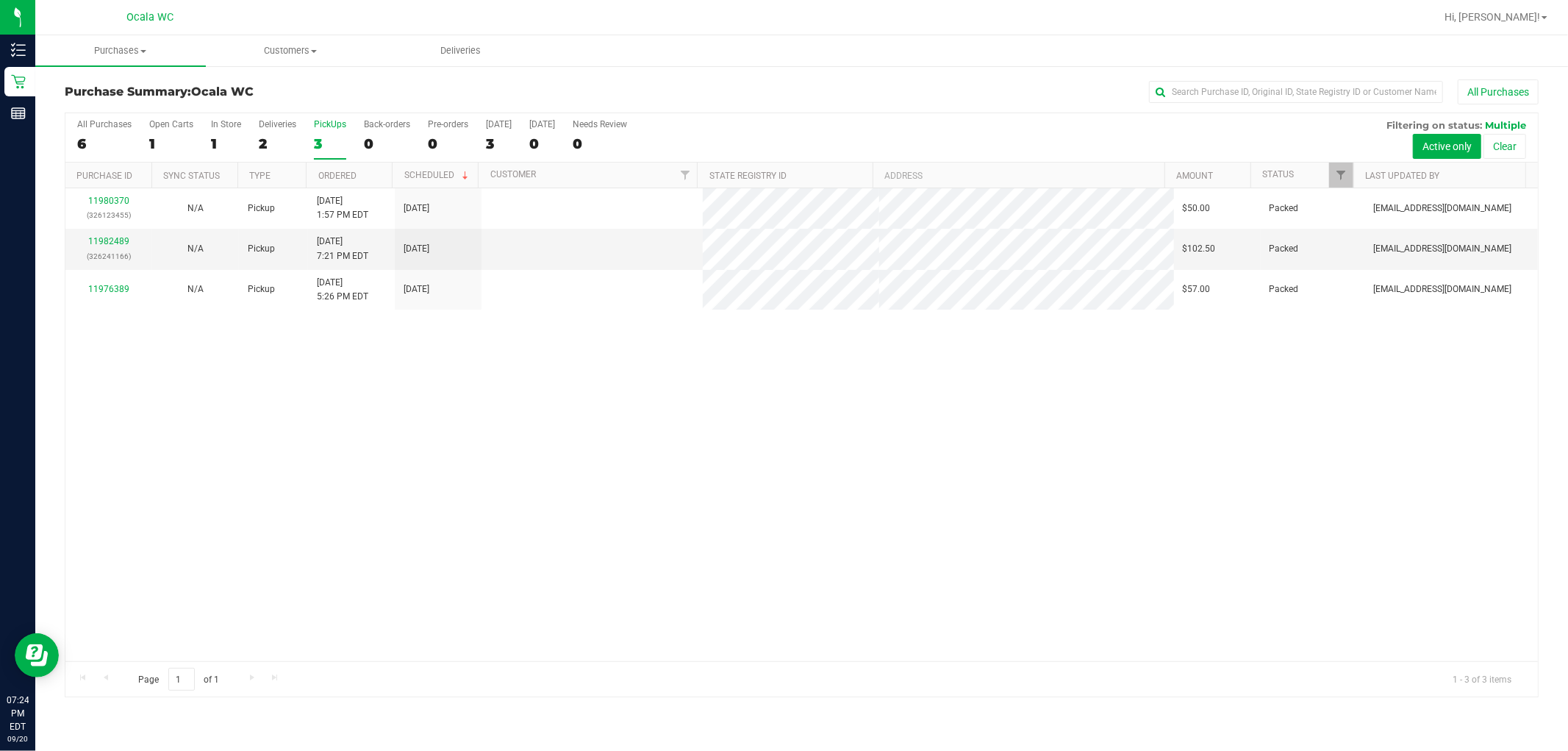
scroll to position [0, 0]
click at [124, 240] on link "11982489" at bounding box center [109, 241] width 41 height 10
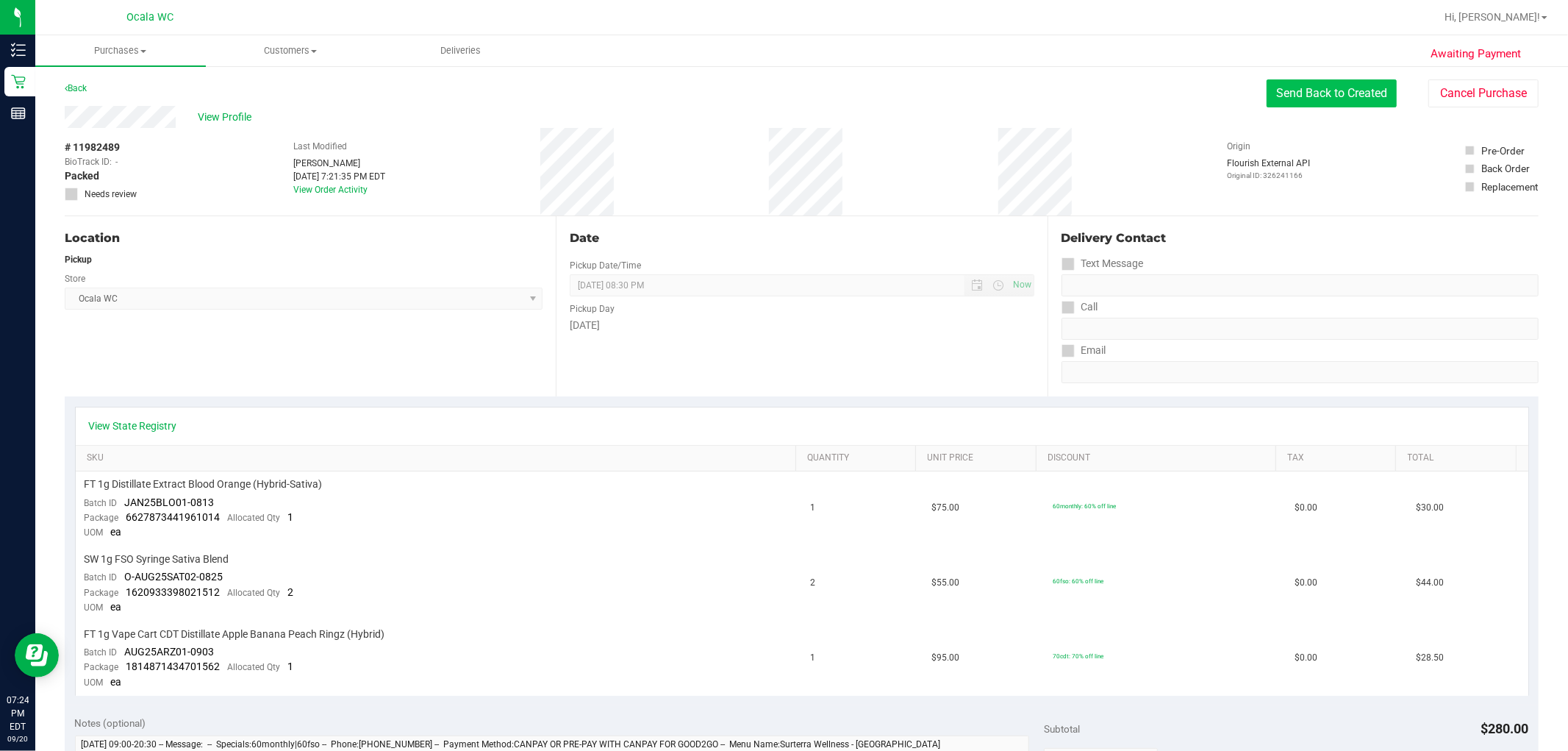
click at [791, 100] on button "Send Back to Created" at bounding box center [1332, 93] width 130 height 28
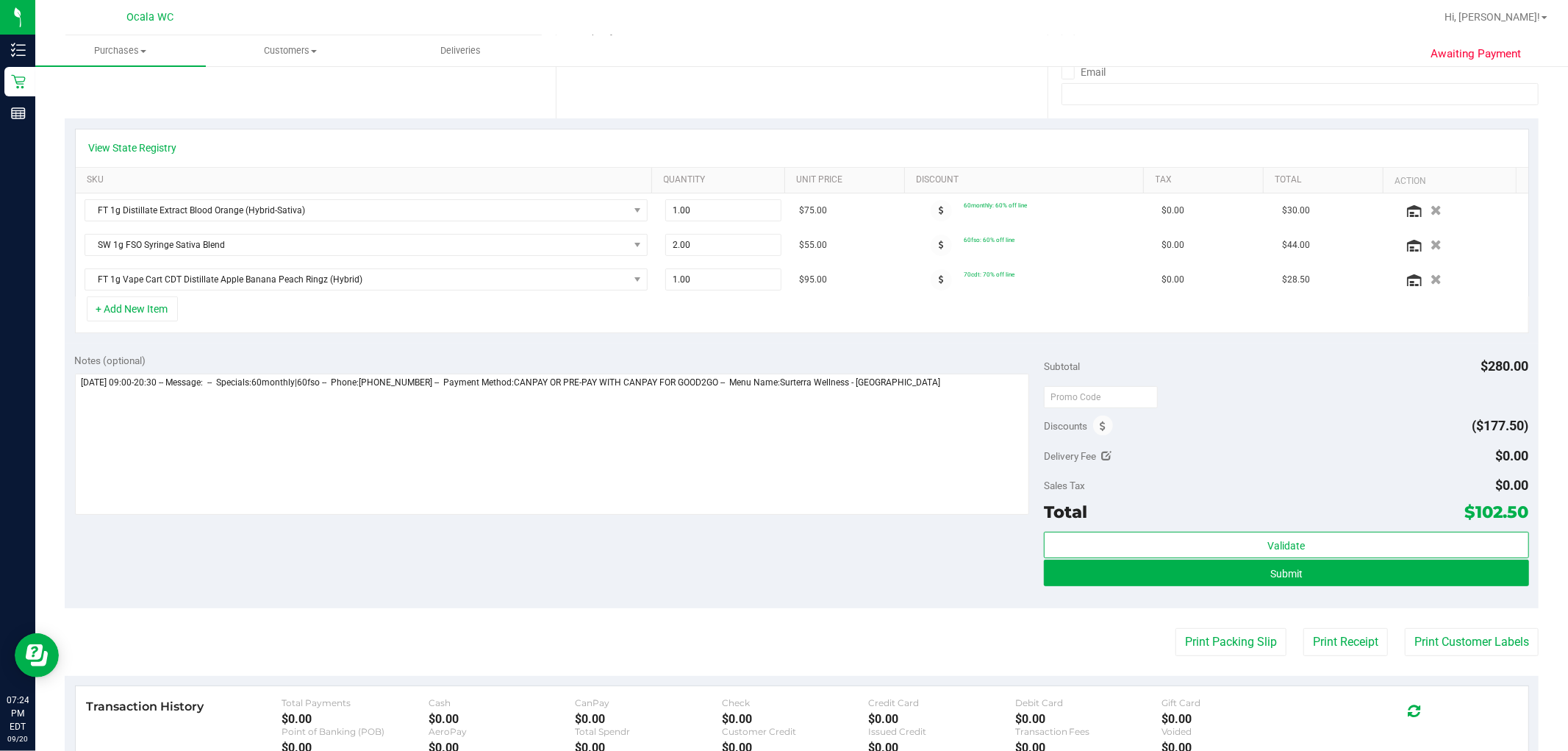
scroll to position [264, 0]
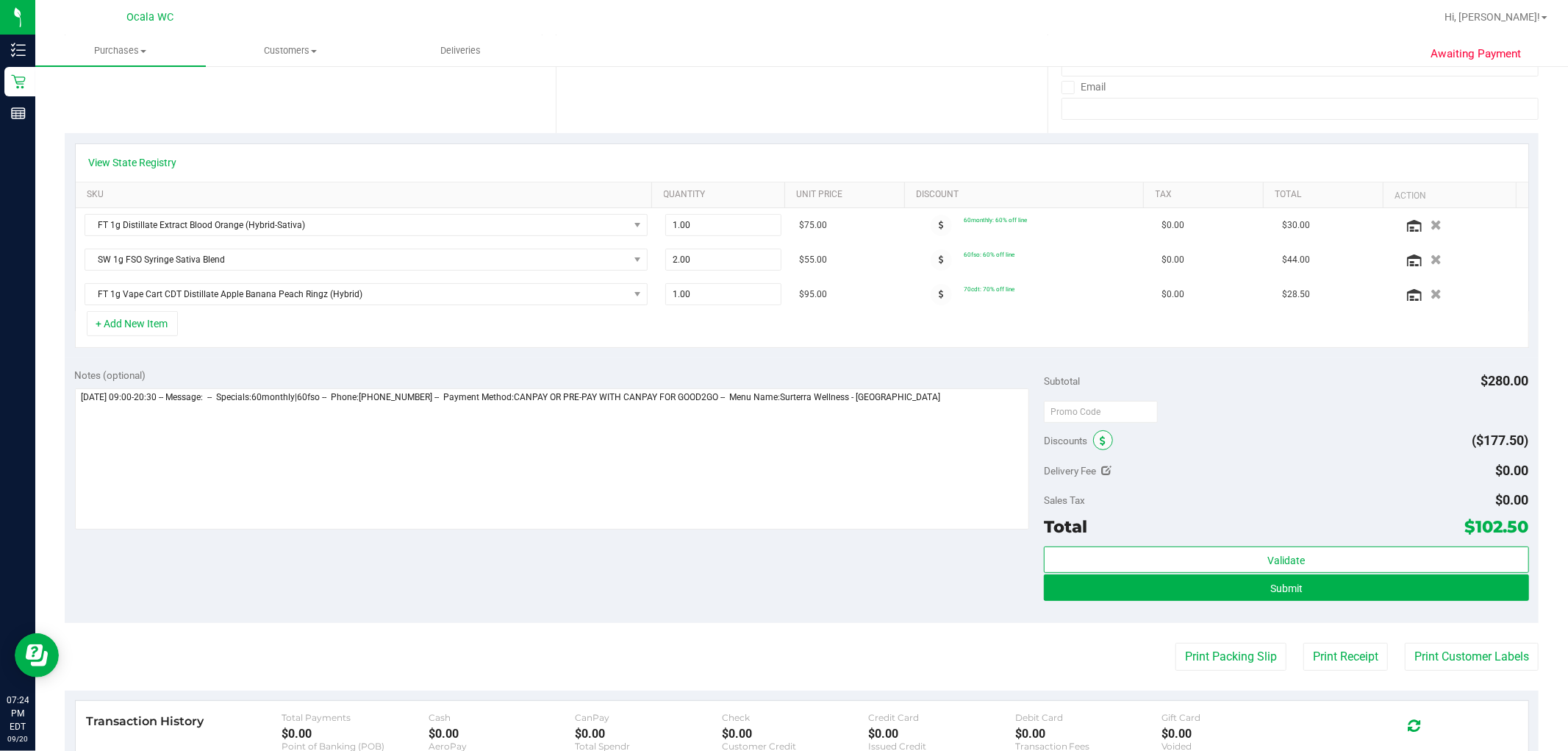
click at [791, 442] on icon at bounding box center [1102, 441] width 6 height 10
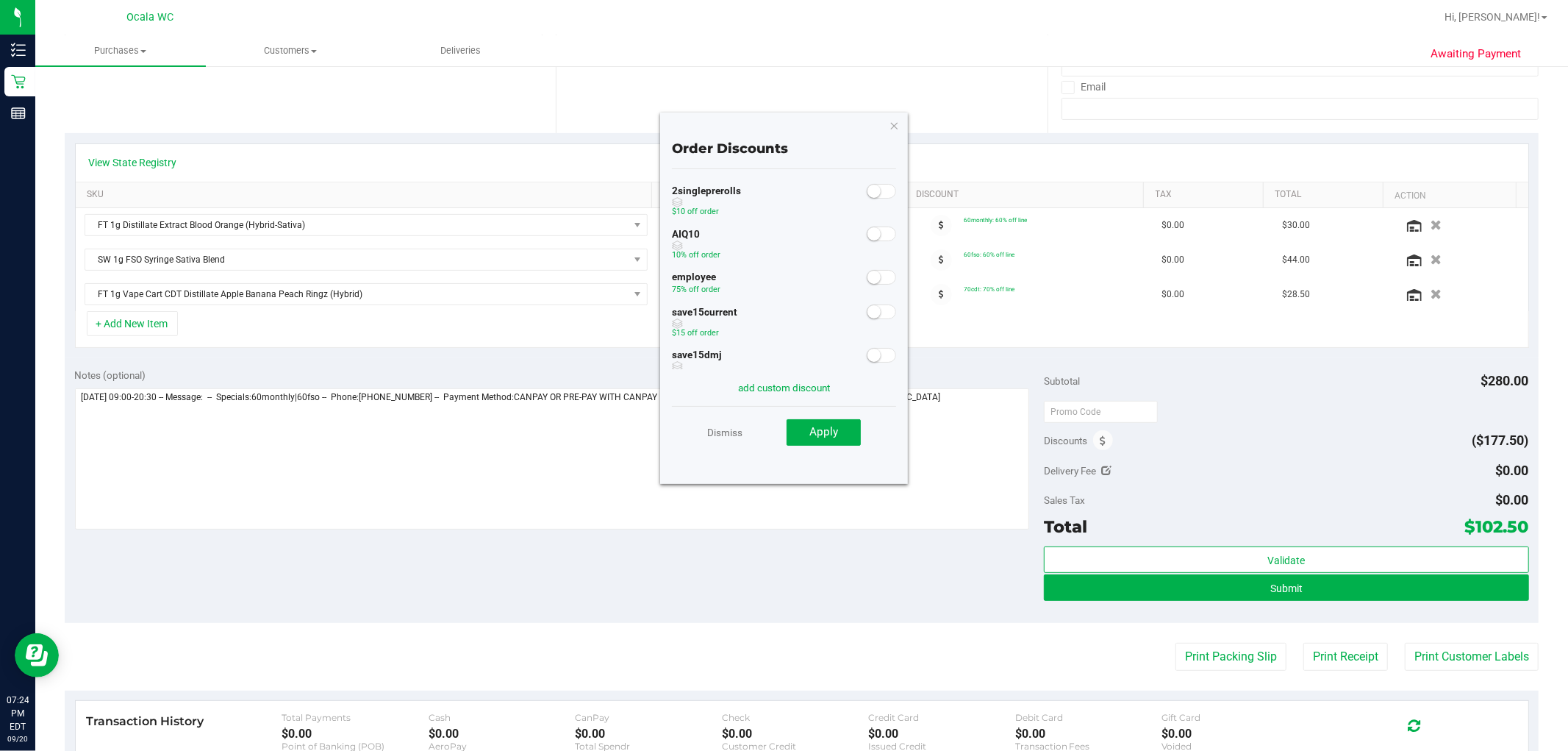
click at [791, 236] on span at bounding box center [882, 234] width 30 height 15
click at [791, 437] on span "Apply" at bounding box center [823, 432] width 29 height 13
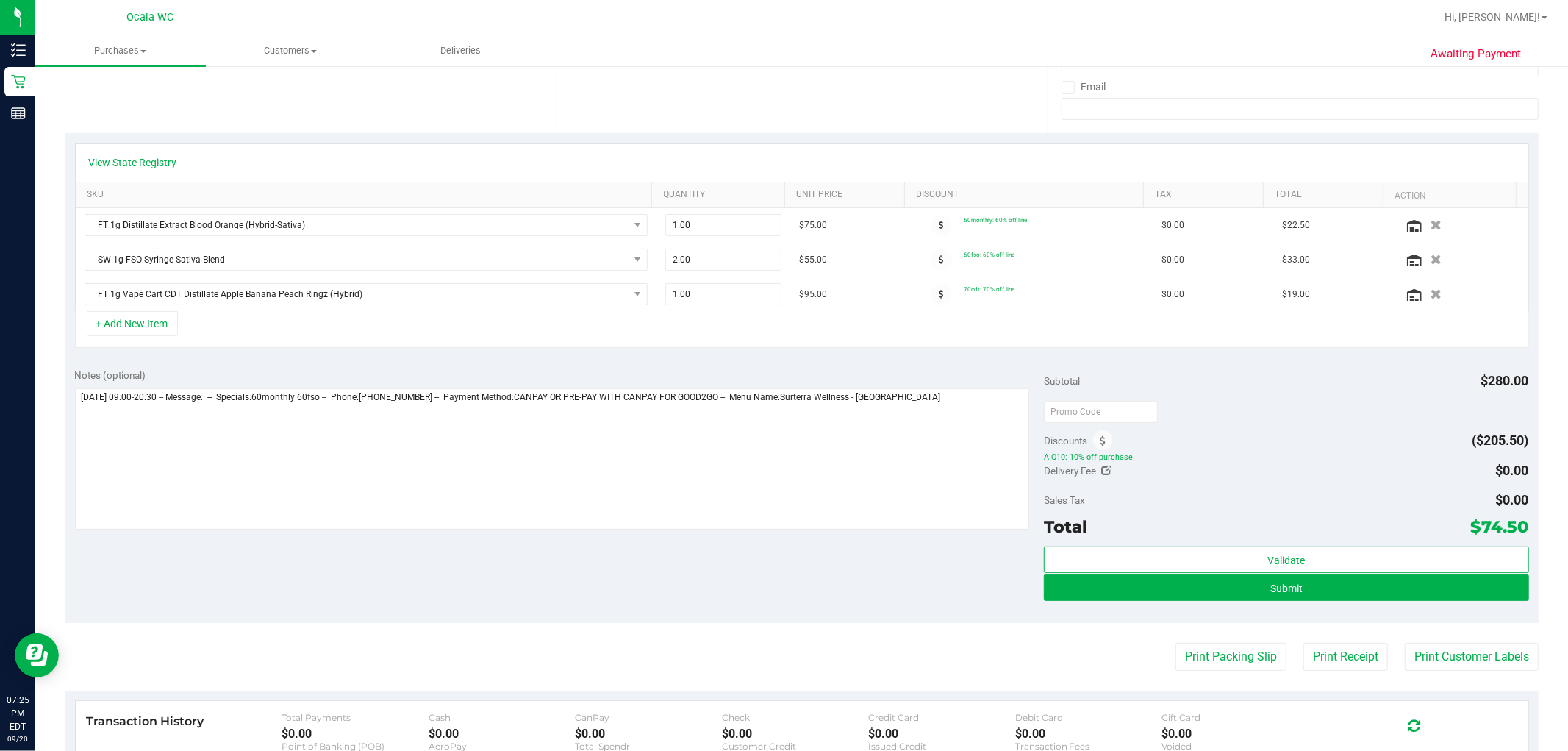
click at [791, 495] on div "Sales Tax $0.00" at bounding box center [1286, 500] width 485 height 26
click at [791, 294] on icon "button" at bounding box center [1436, 294] width 12 height 11
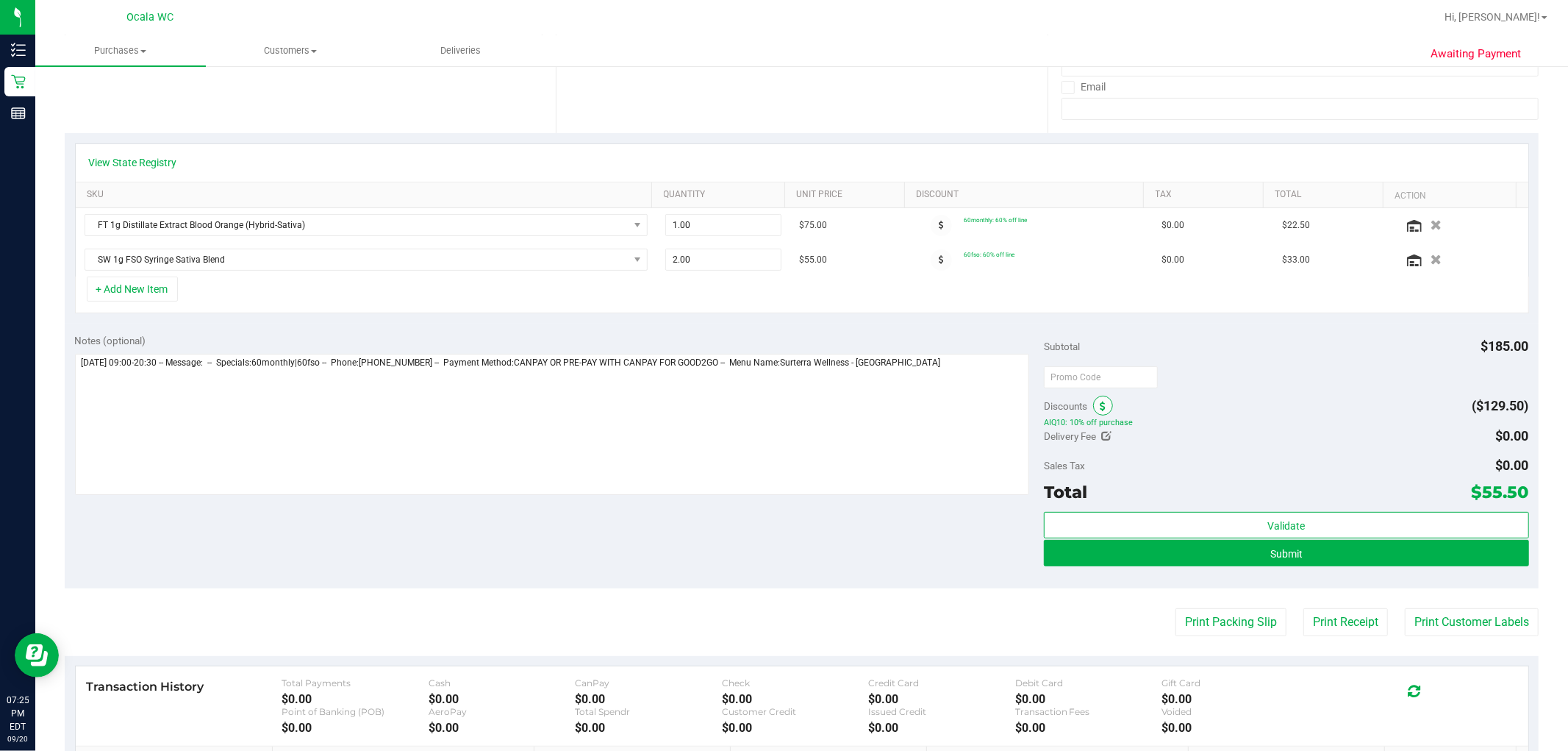
click at [791, 408] on icon at bounding box center [1102, 406] width 6 height 10
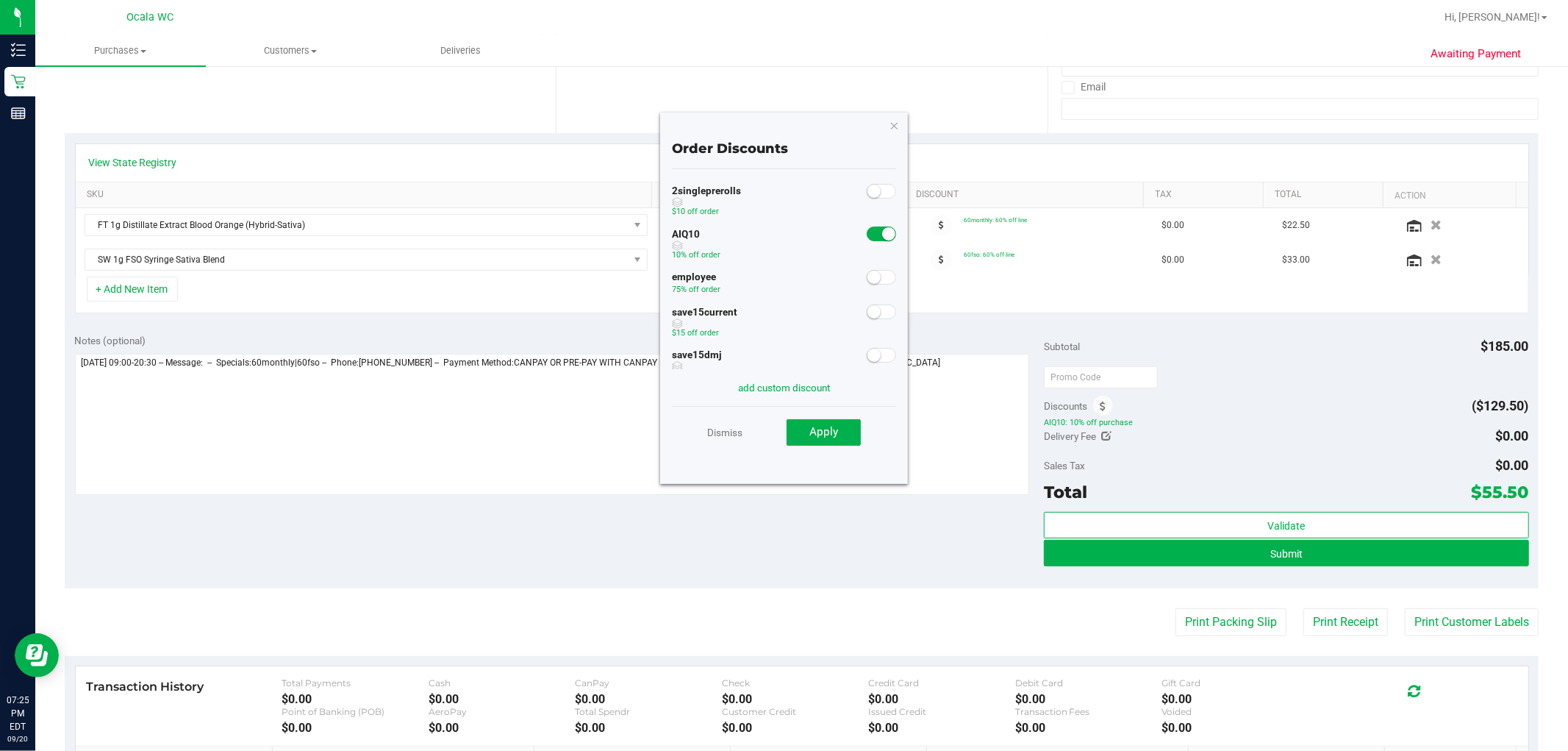
click at [791, 239] on span at bounding box center [882, 234] width 30 height 15
click at [791, 444] on button "Apply" at bounding box center [824, 432] width 74 height 26
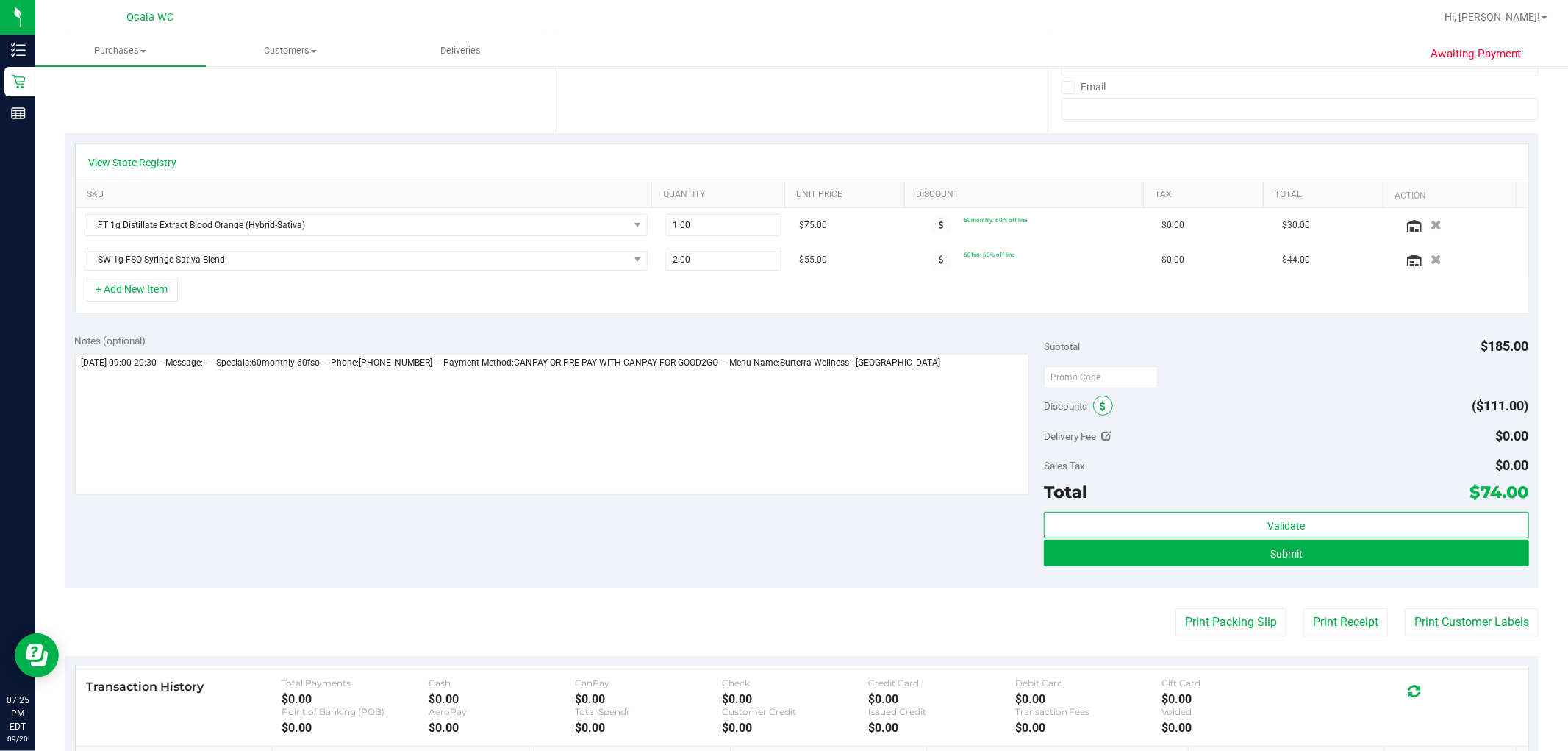
click at [791, 412] on span at bounding box center [1103, 406] width 20 height 20
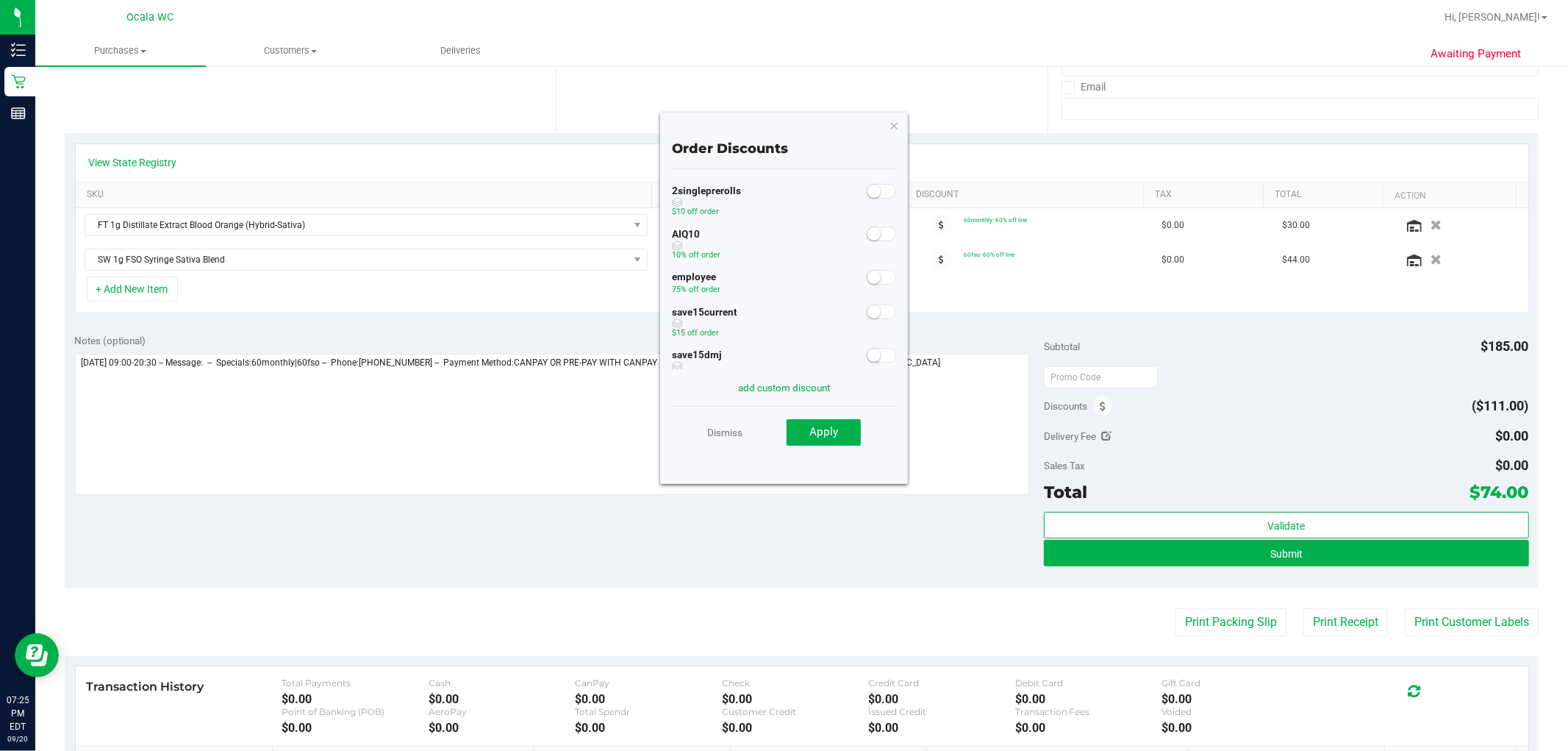
click at [791, 238] on span at bounding box center [882, 234] width 30 height 15
click at [791, 435] on button "Apply" at bounding box center [824, 432] width 74 height 26
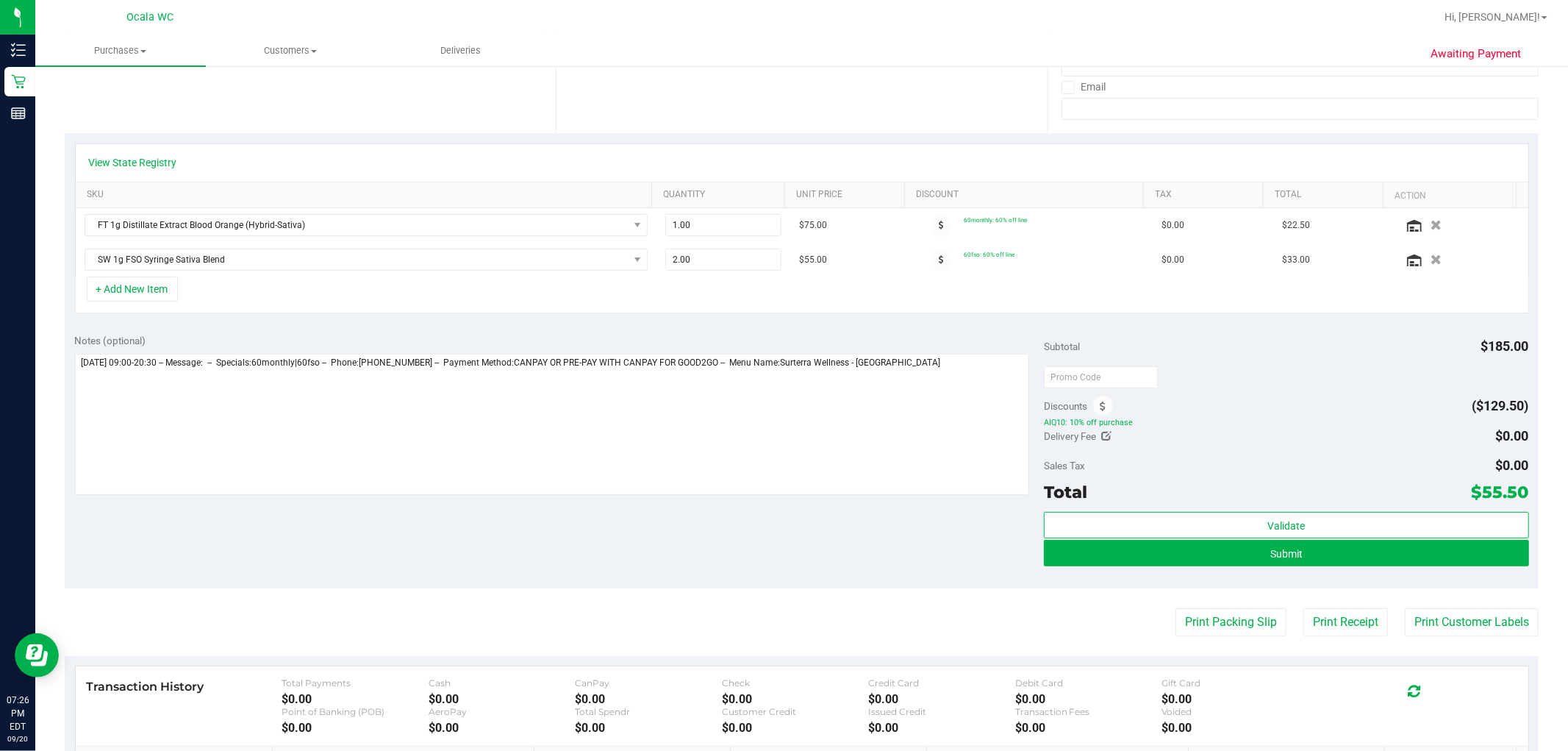
click at [142, 302] on div "+ Add New Item" at bounding box center [802, 295] width 1454 height 37
click at [141, 291] on button "+ Add New Item" at bounding box center [132, 289] width 91 height 25
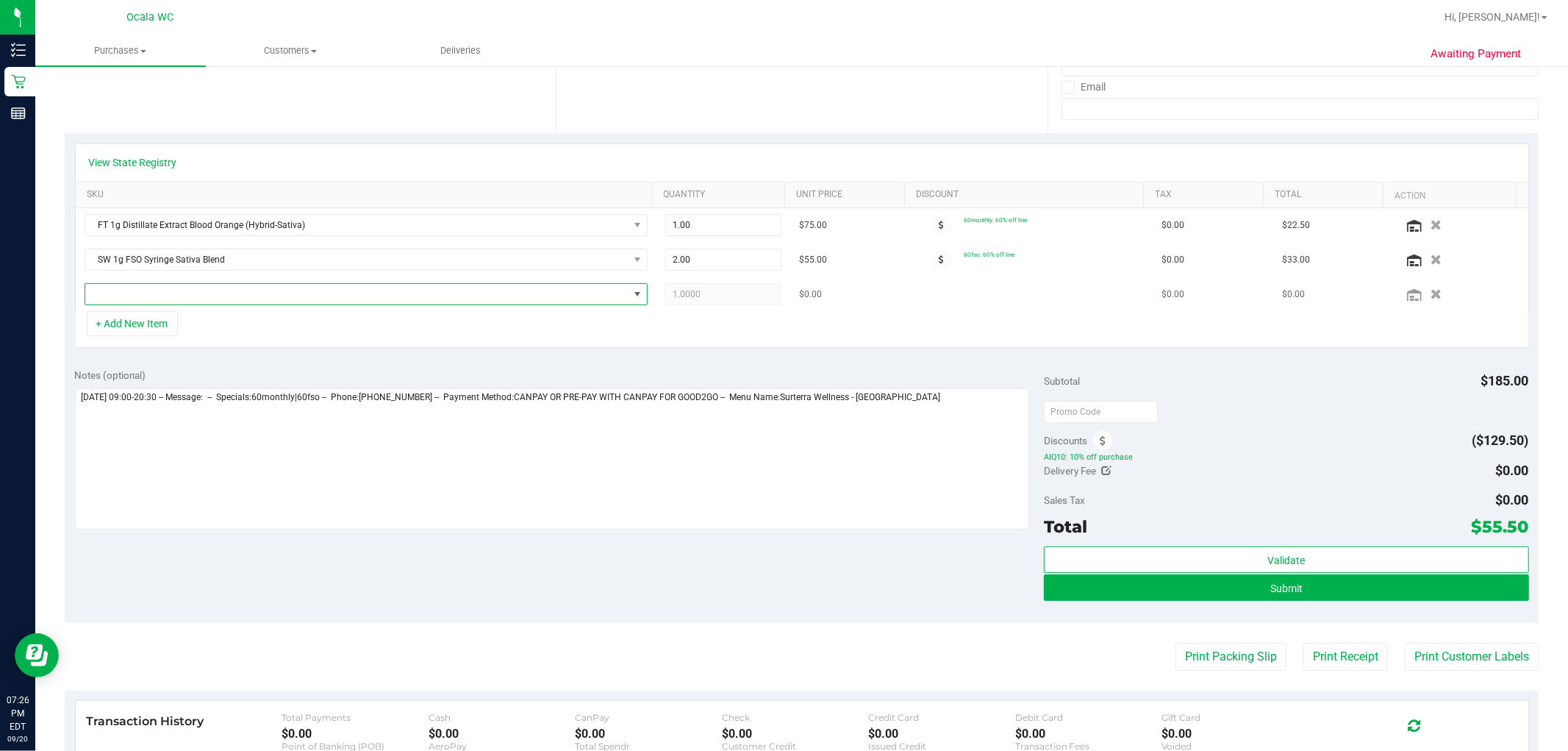
click at [178, 300] on span "NO DATA FOUND" at bounding box center [357, 294] width 543 height 21
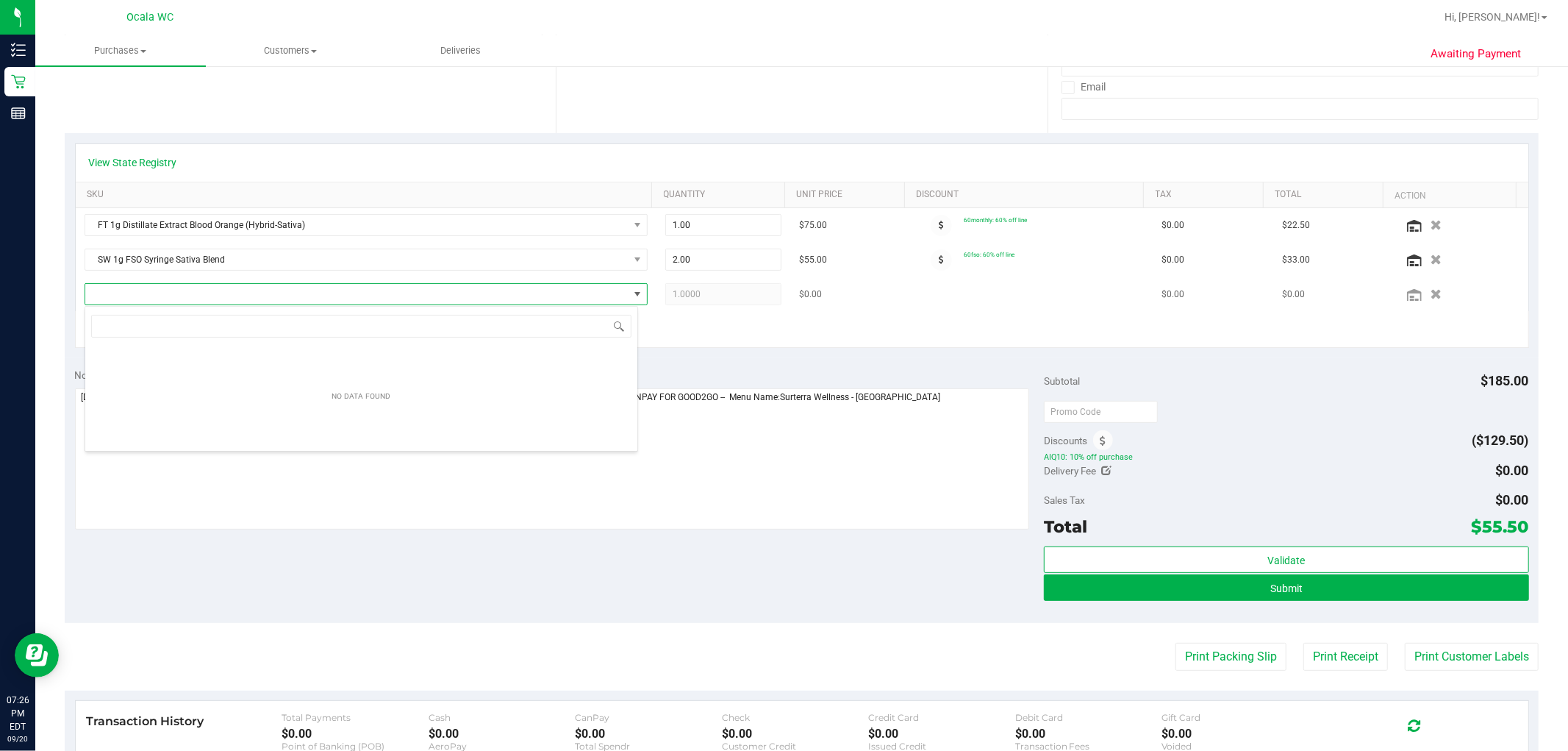
scroll to position [22, 553]
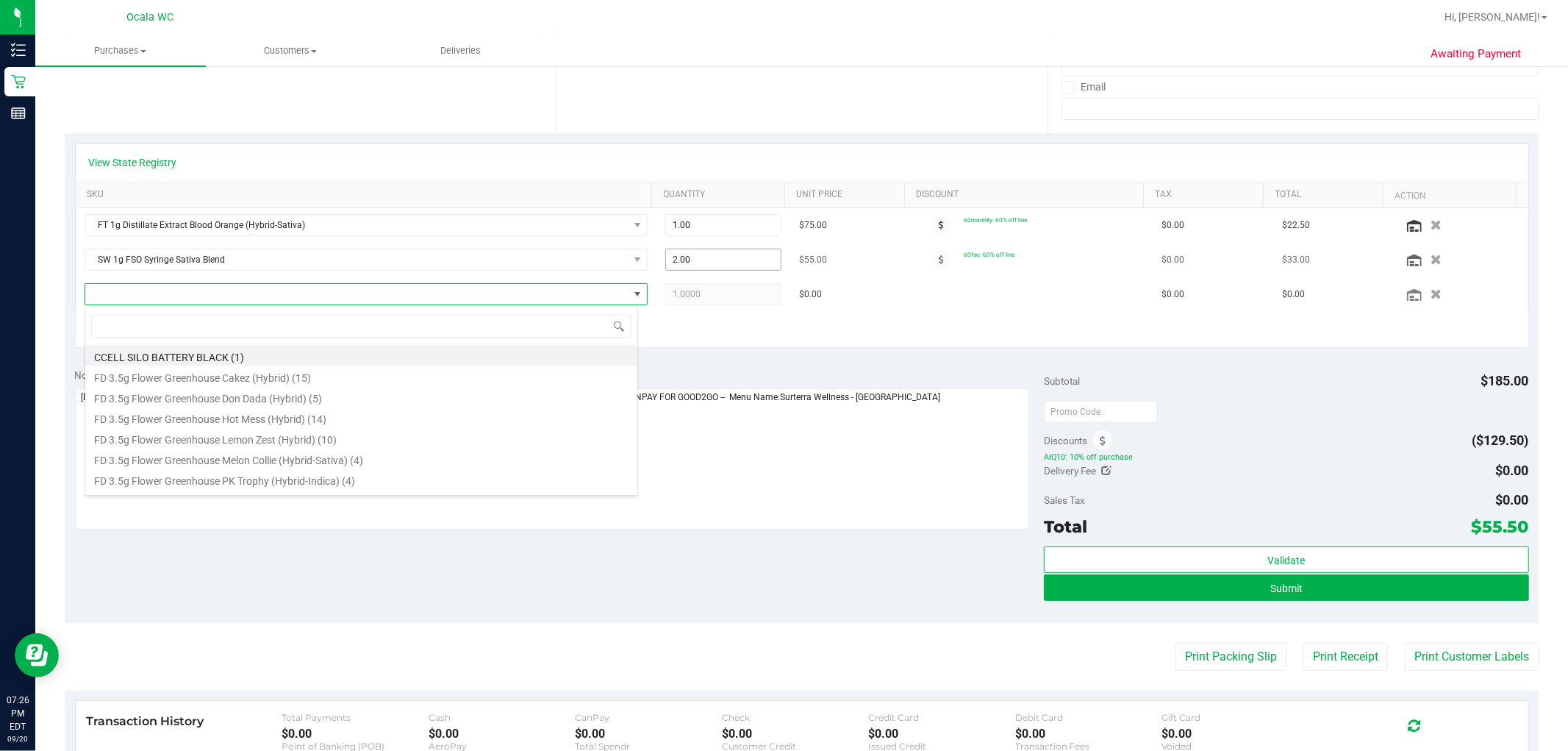
click at [739, 245] on td "2.00 2" at bounding box center [723, 260] width 134 height 35
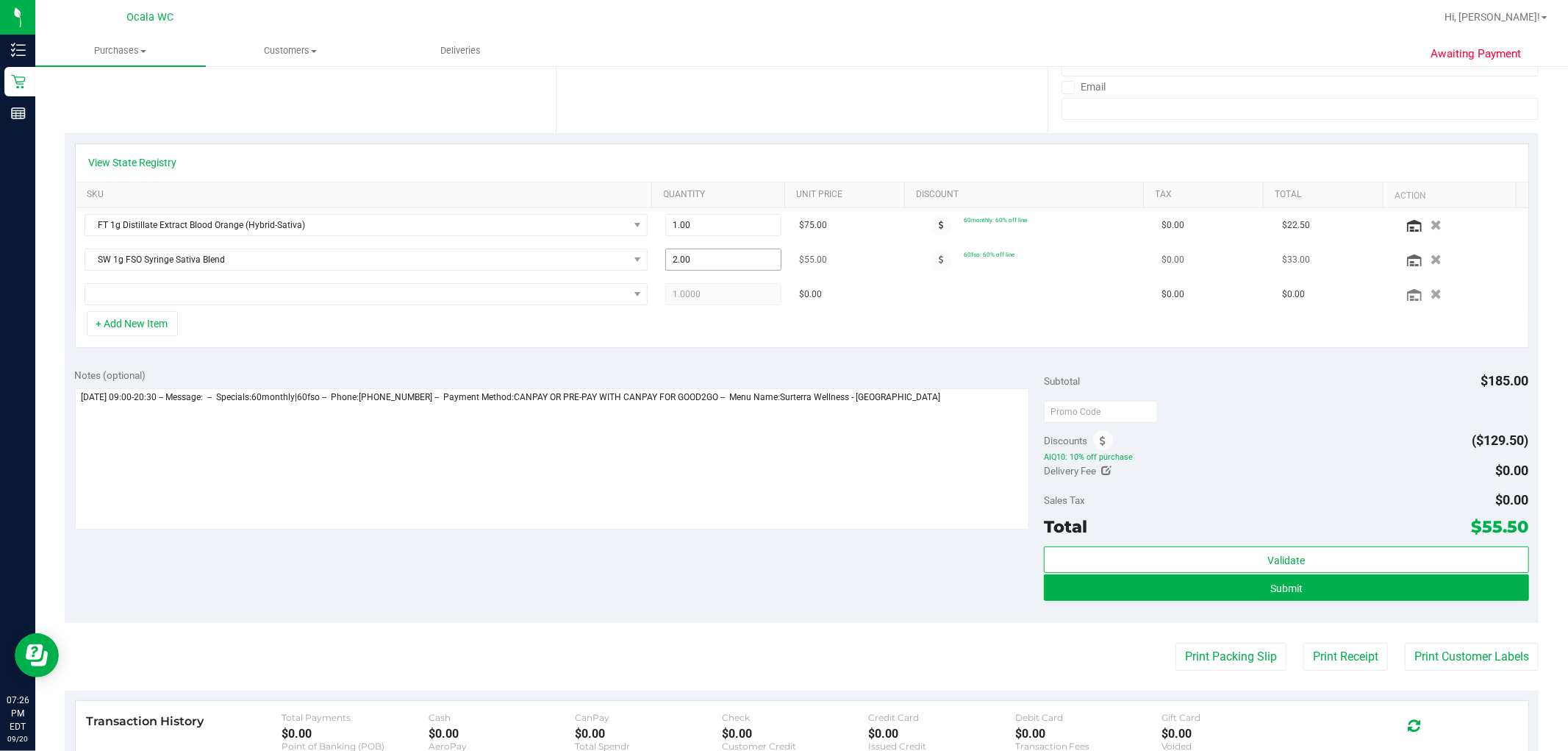
click at [737, 250] on td "2.00 2" at bounding box center [723, 260] width 134 height 35
click at [735, 253] on span "2.00 2" at bounding box center [723, 259] width 116 height 22
click at [735, 253] on input "2" at bounding box center [723, 259] width 115 height 21
type input "3"
type input "3.00"
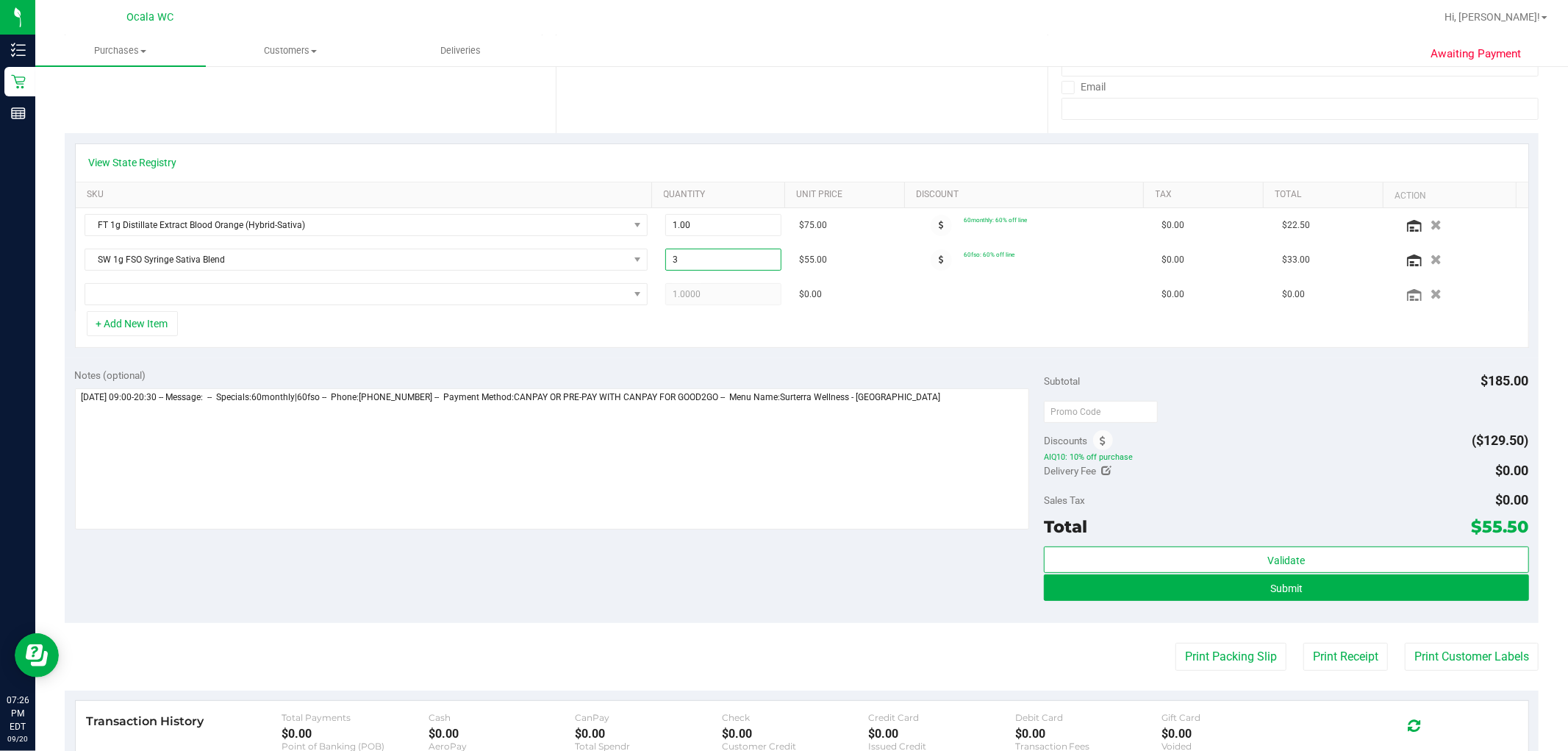
click at [791, 331] on div "+ Add New Item" at bounding box center [802, 330] width 1454 height 37
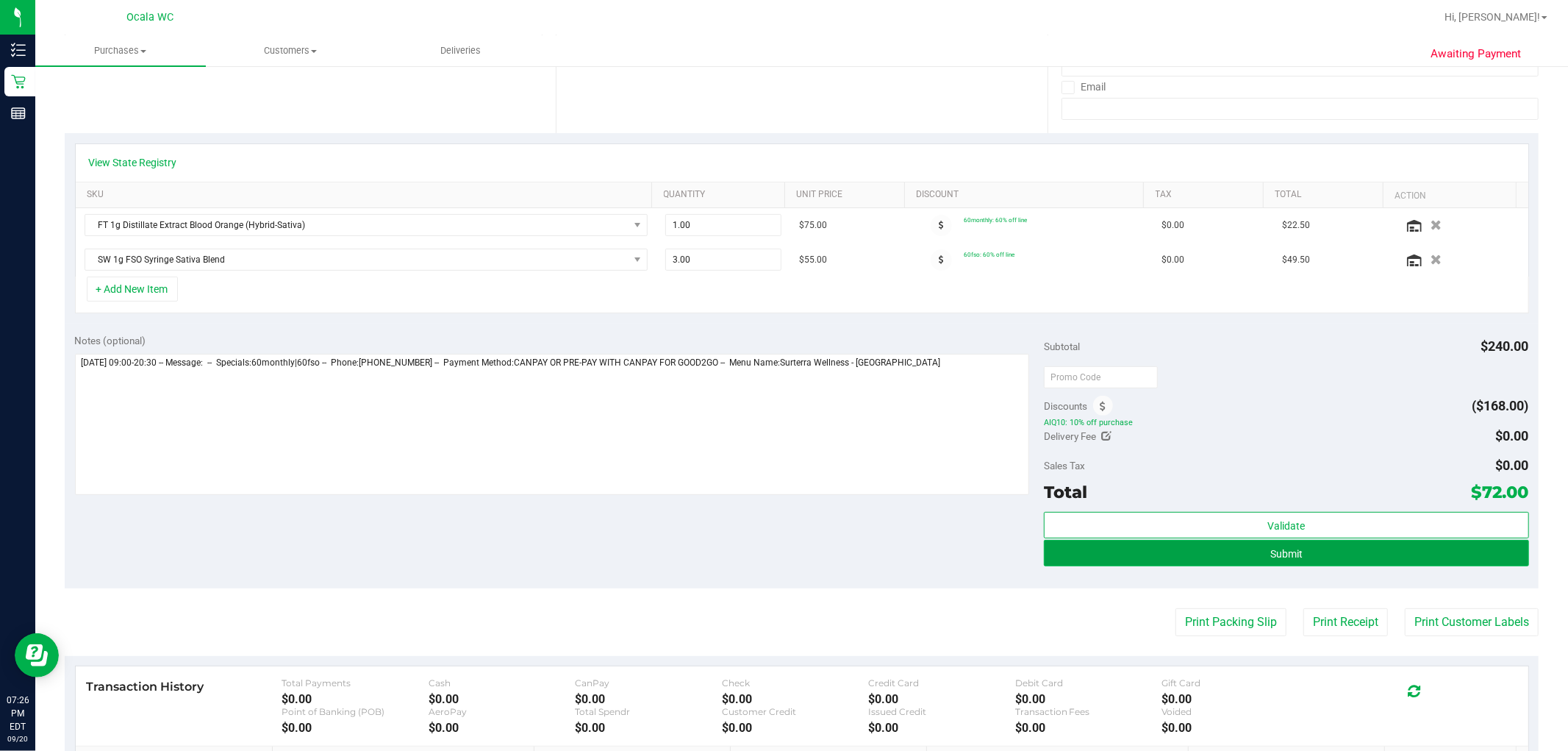
click at [791, 556] on button "Submit" at bounding box center [1286, 553] width 485 height 26
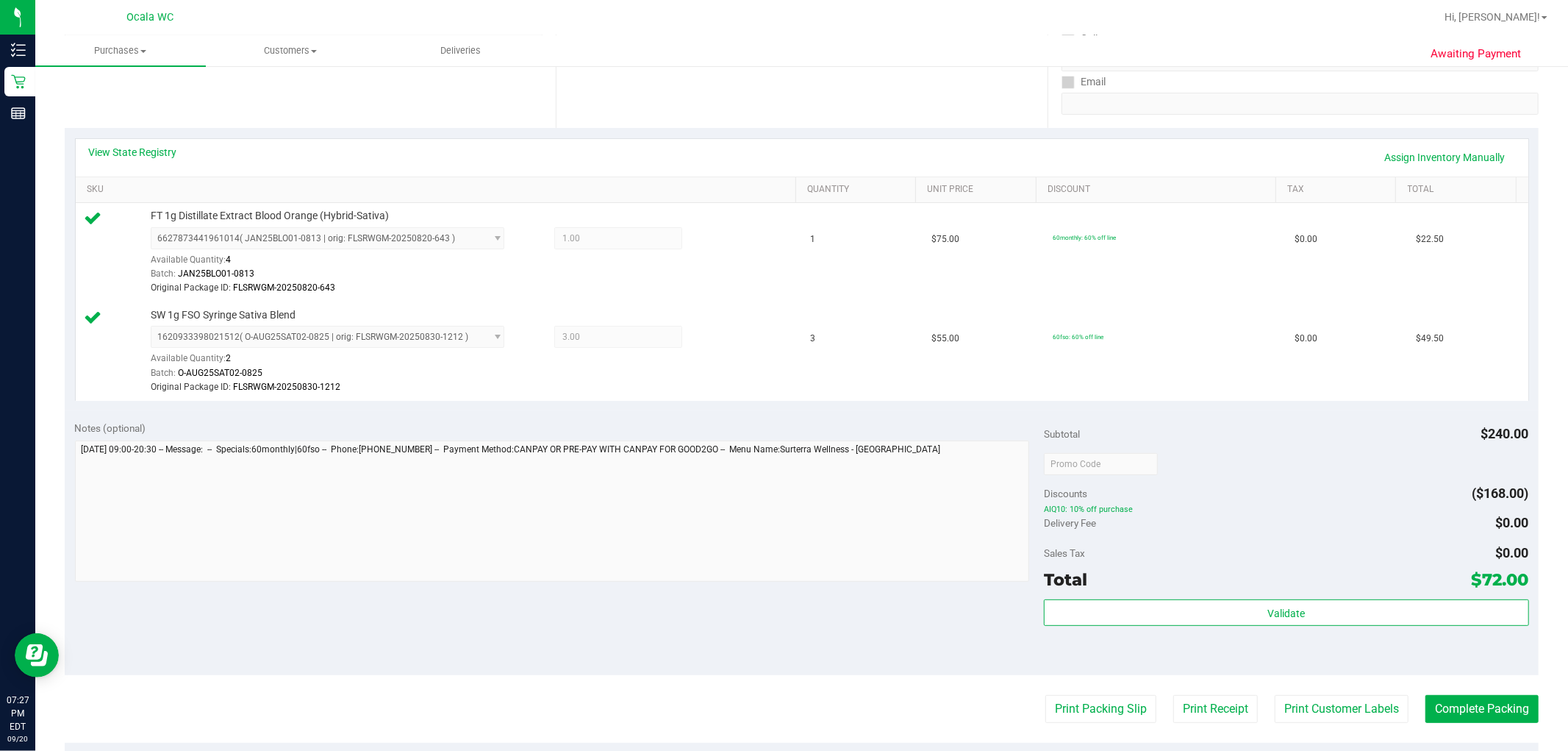
scroll to position [567, 0]
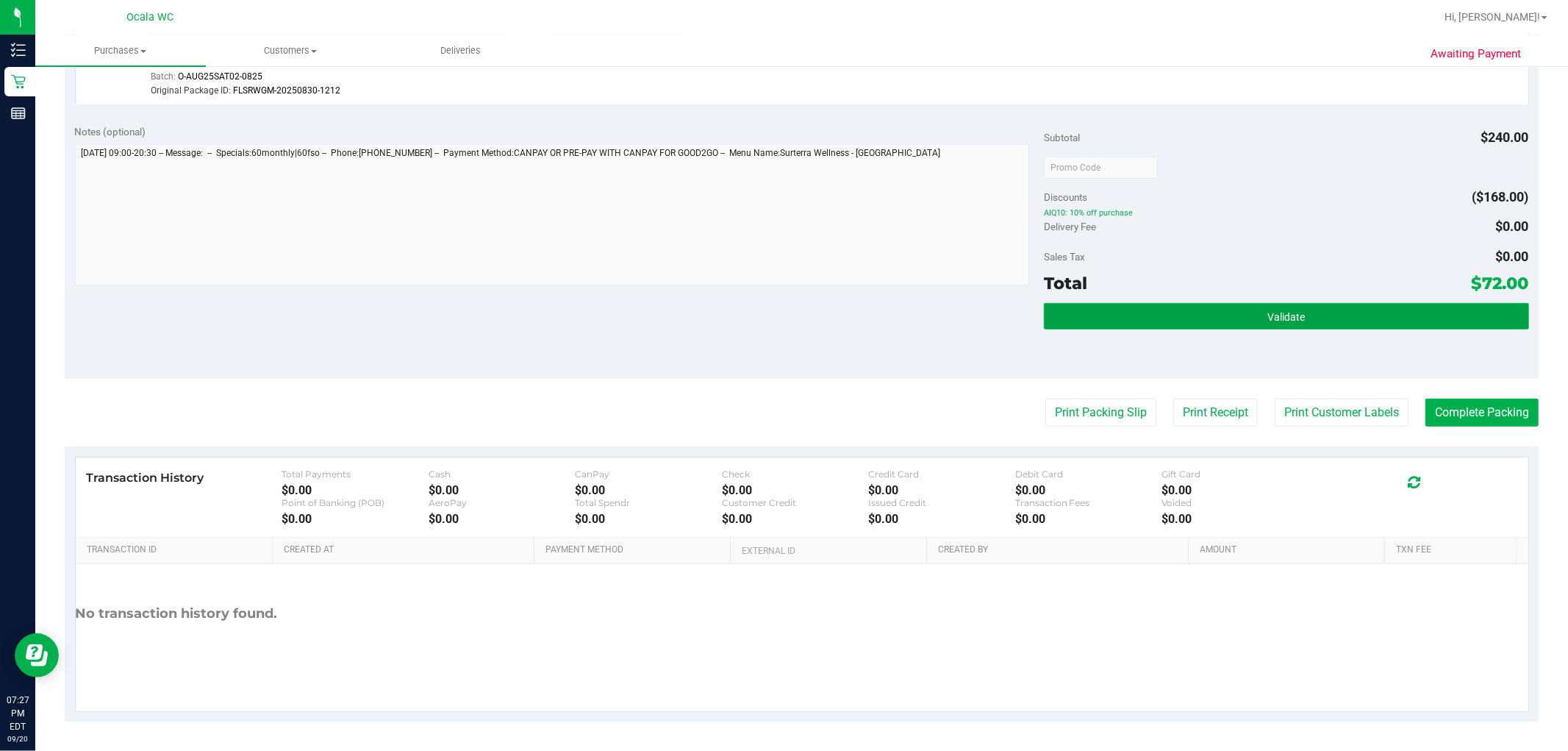
click at [791, 305] on button "Validate" at bounding box center [1286, 316] width 485 height 26
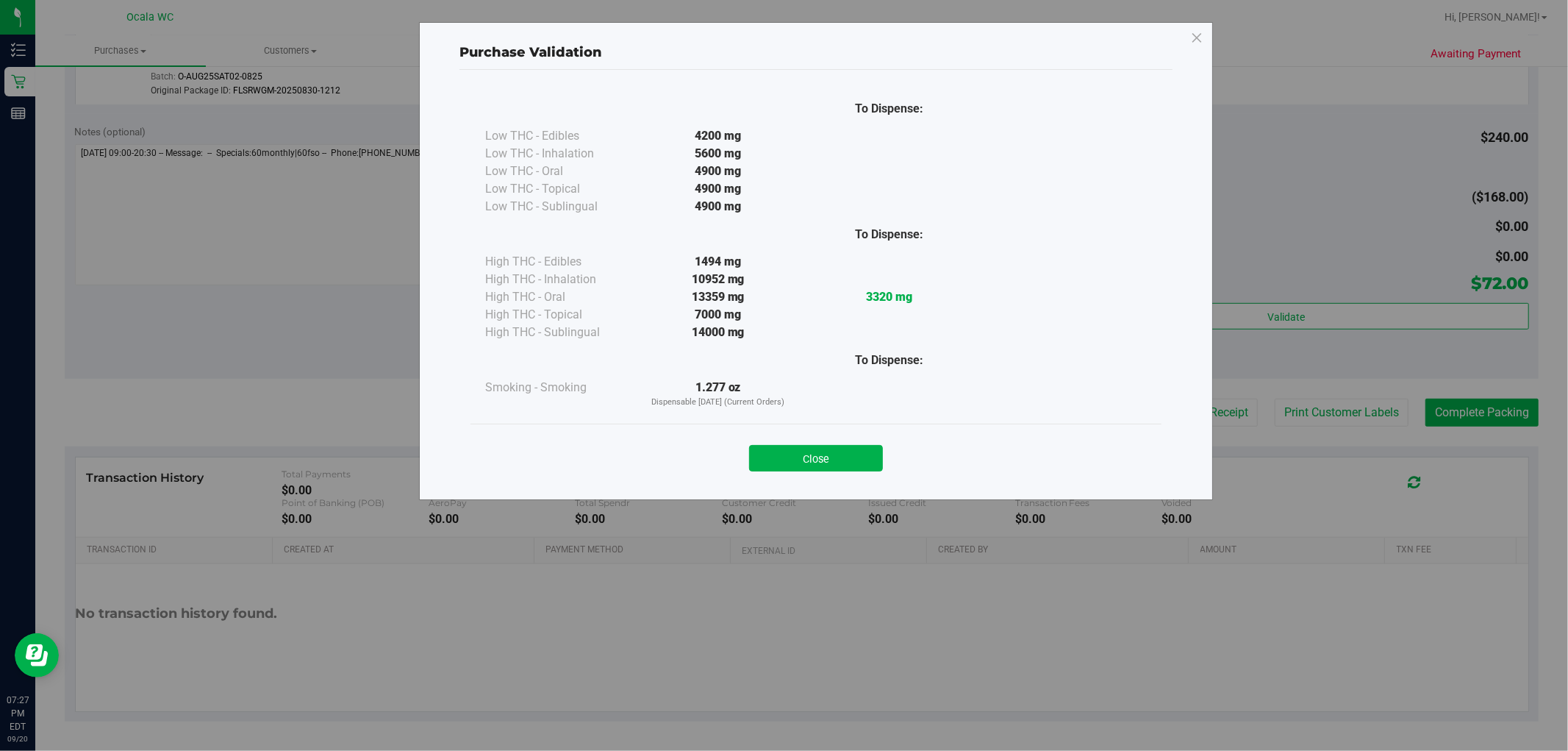
click at [791, 439] on div "Close" at bounding box center [816, 454] width 669 height 37
click at [791, 462] on button "Close" at bounding box center [816, 459] width 134 height 26
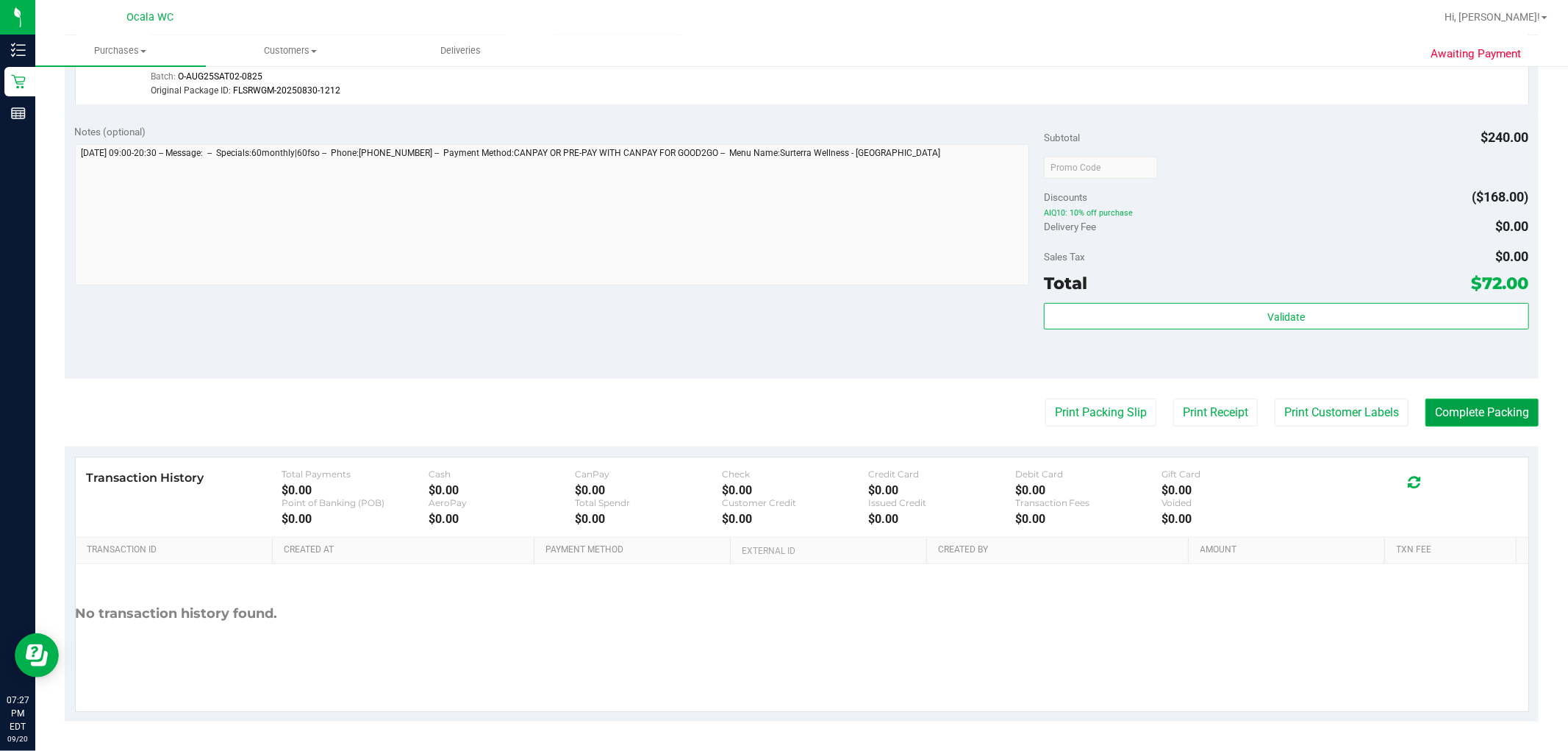
click at [791, 417] on button "Complete Packing" at bounding box center [1481, 413] width 113 height 28
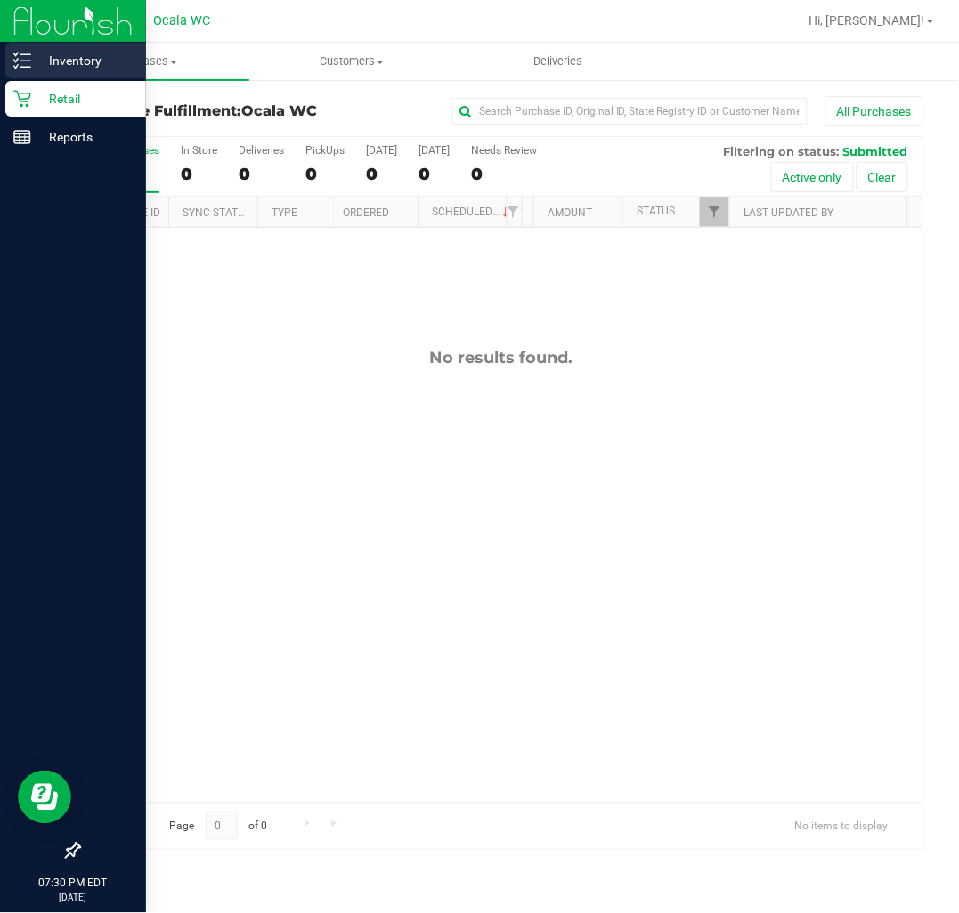
click at [77, 65] on p "Inventory" at bounding box center [84, 60] width 107 height 21
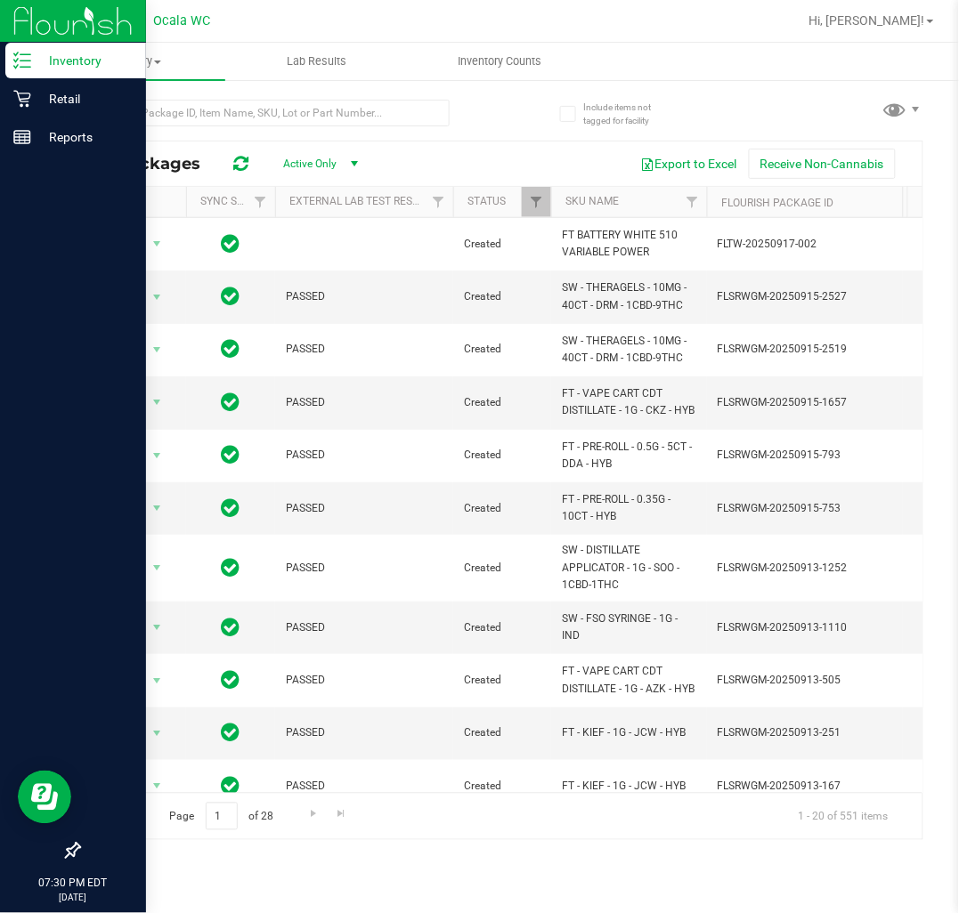
click at [48, 68] on p "Inventory" at bounding box center [84, 60] width 107 height 21
click at [53, 99] on p "Retail" at bounding box center [84, 98] width 107 height 21
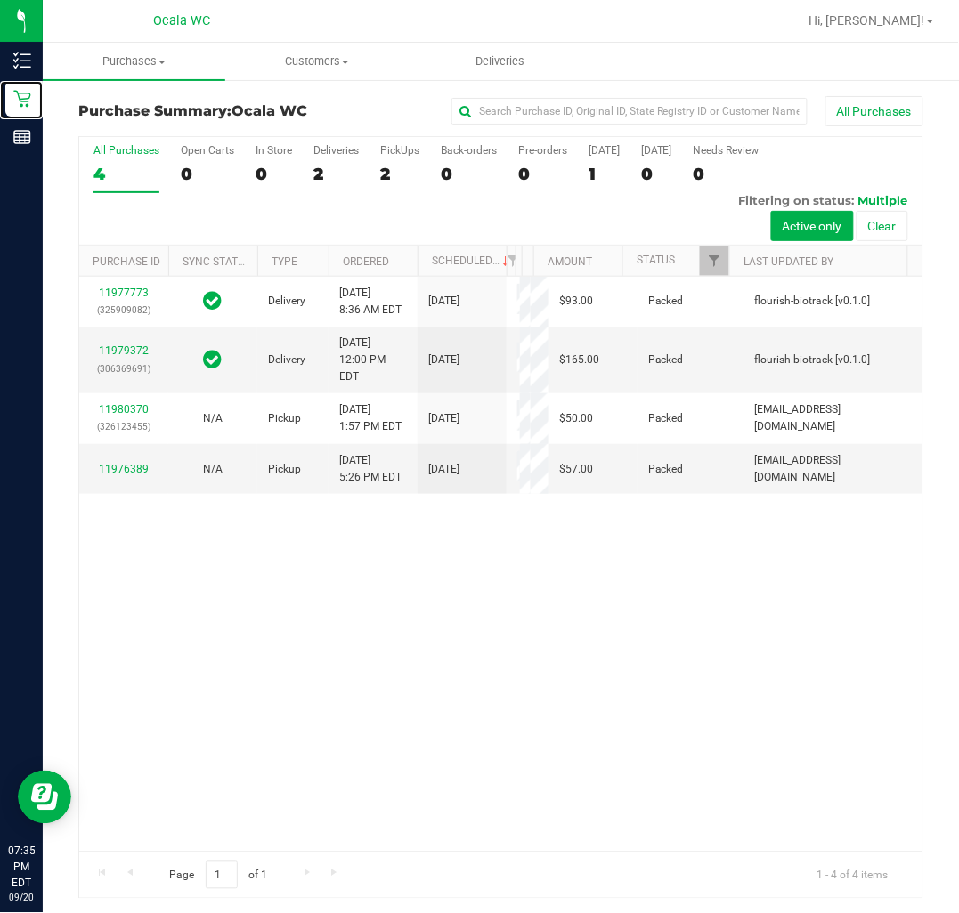
scroll to position [3, 0]
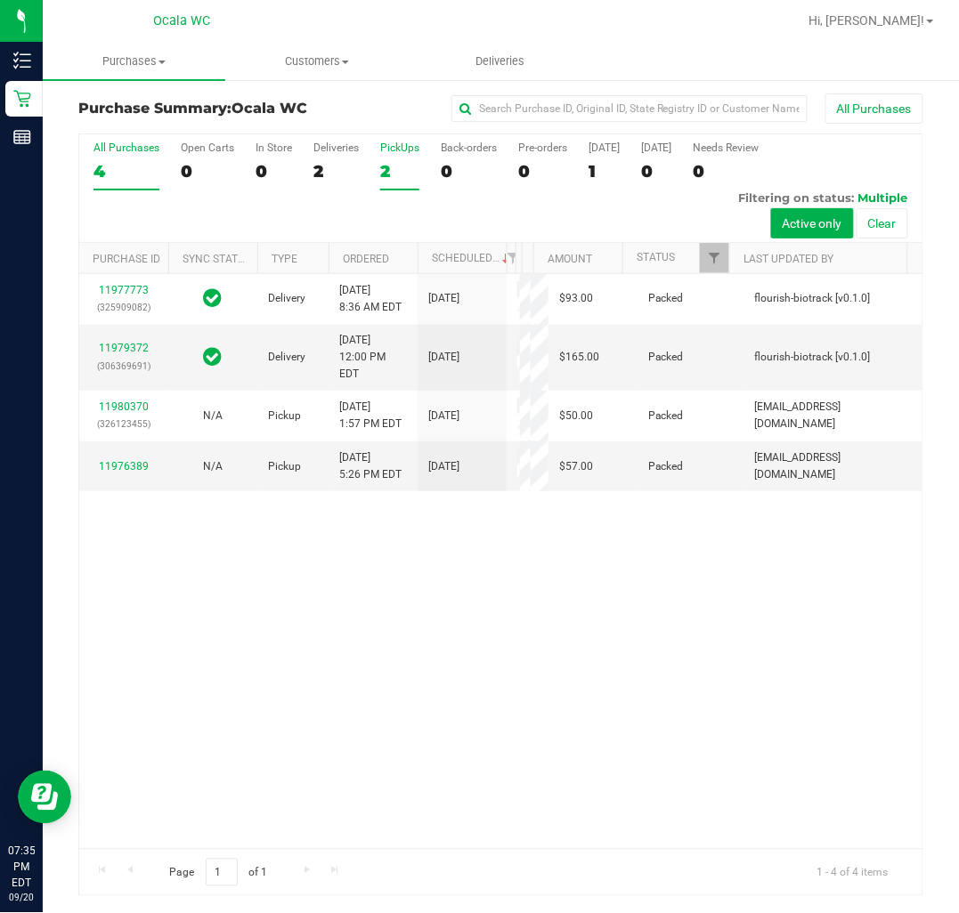
click at [389, 164] on div "2" at bounding box center [399, 171] width 39 height 20
click at [0, 0] on input "PickUps 2" at bounding box center [0, 0] width 0 height 0
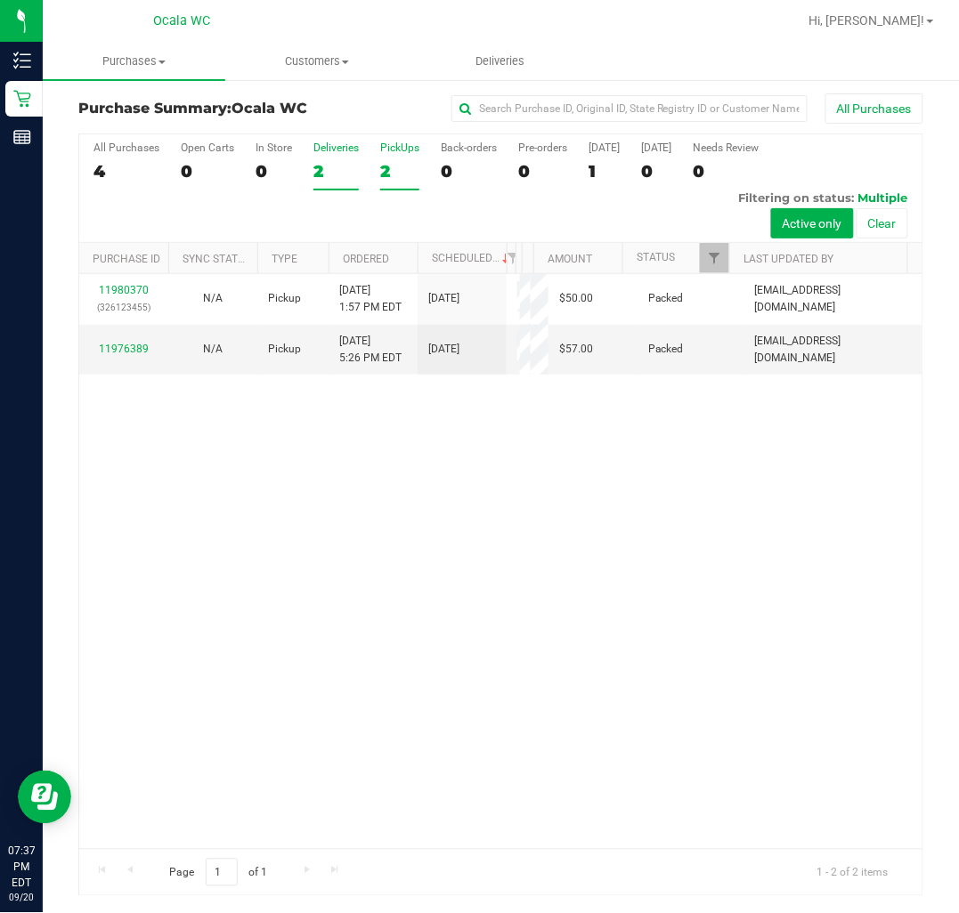
click at [334, 145] on div "Deliveries" at bounding box center [335, 148] width 45 height 12
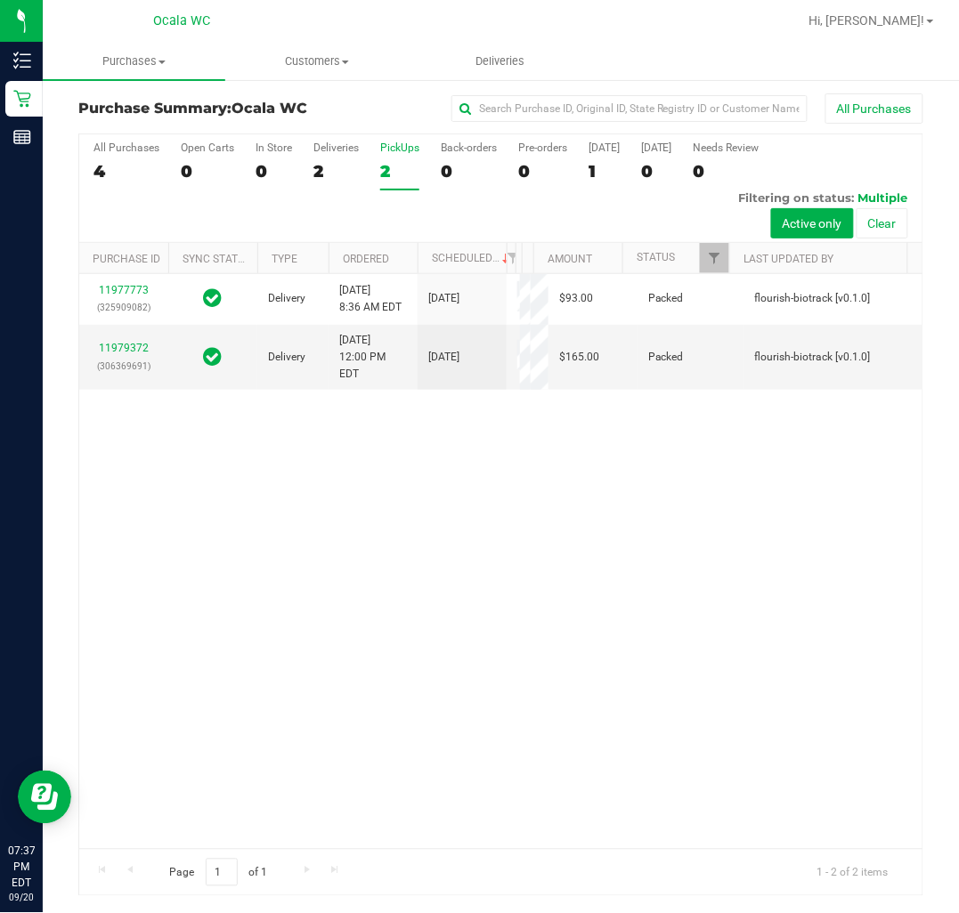
click at [392, 174] on div "2" at bounding box center [399, 171] width 39 height 20
click at [0, 0] on input "PickUps 2" at bounding box center [0, 0] width 0 height 0
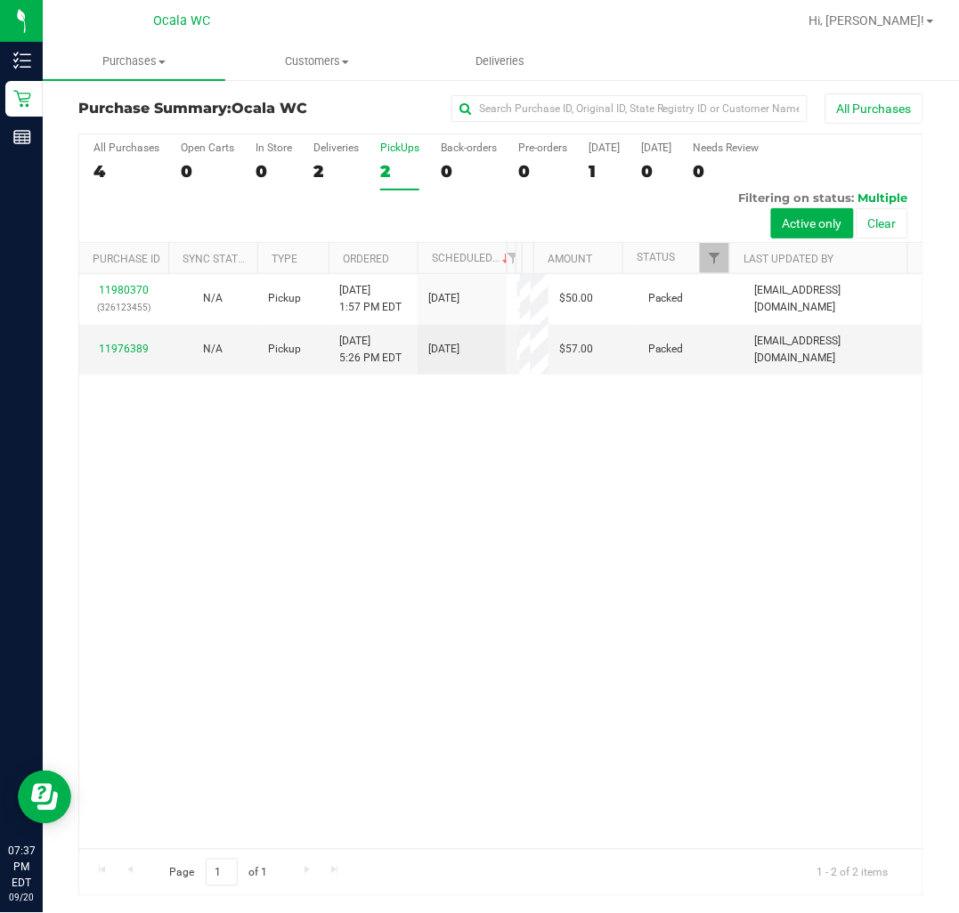
click at [491, 611] on div "11980370 (326123455) N/A Pickup 9/20/2025 1:57 PM EDT 9/20/2025 $50.00 Packed c…" at bounding box center [500, 561] width 843 height 575
click at [339, 174] on div "2" at bounding box center [335, 171] width 45 height 20
click at [0, 0] on input "Deliveries 2" at bounding box center [0, 0] width 0 height 0
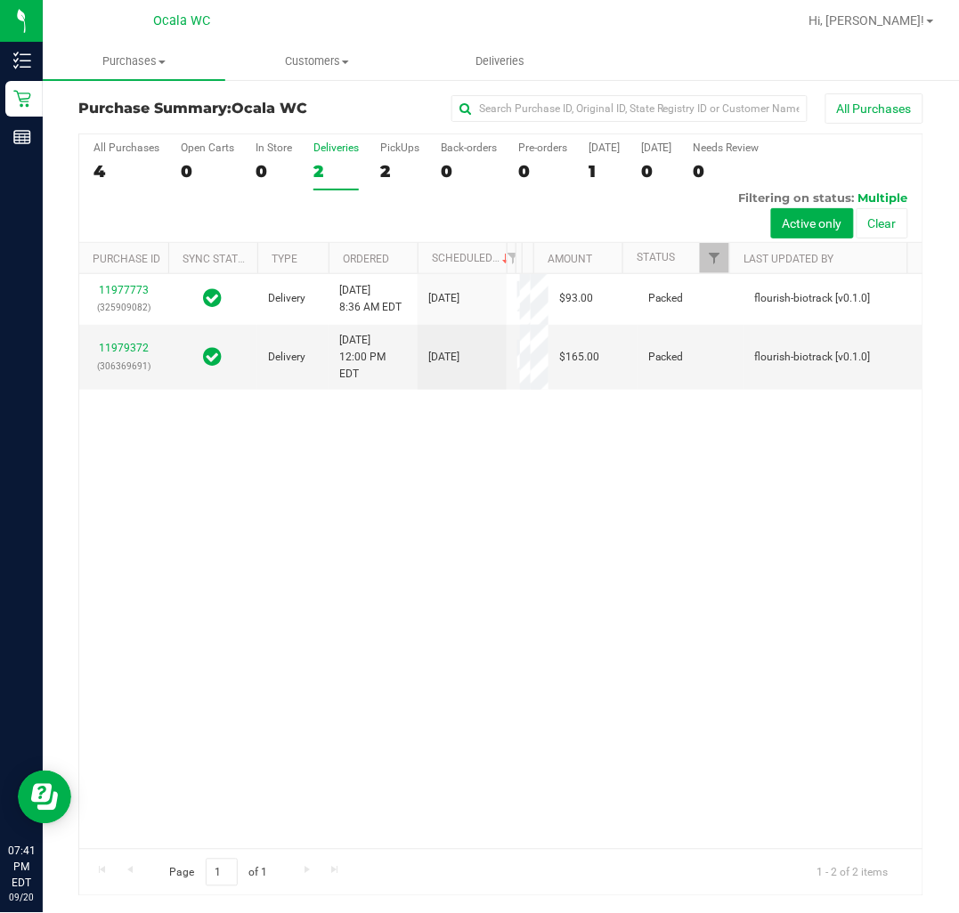
click at [387, 172] on div "2" at bounding box center [399, 171] width 39 height 20
click at [0, 0] on input "PickUps 2" at bounding box center [0, 0] width 0 height 0
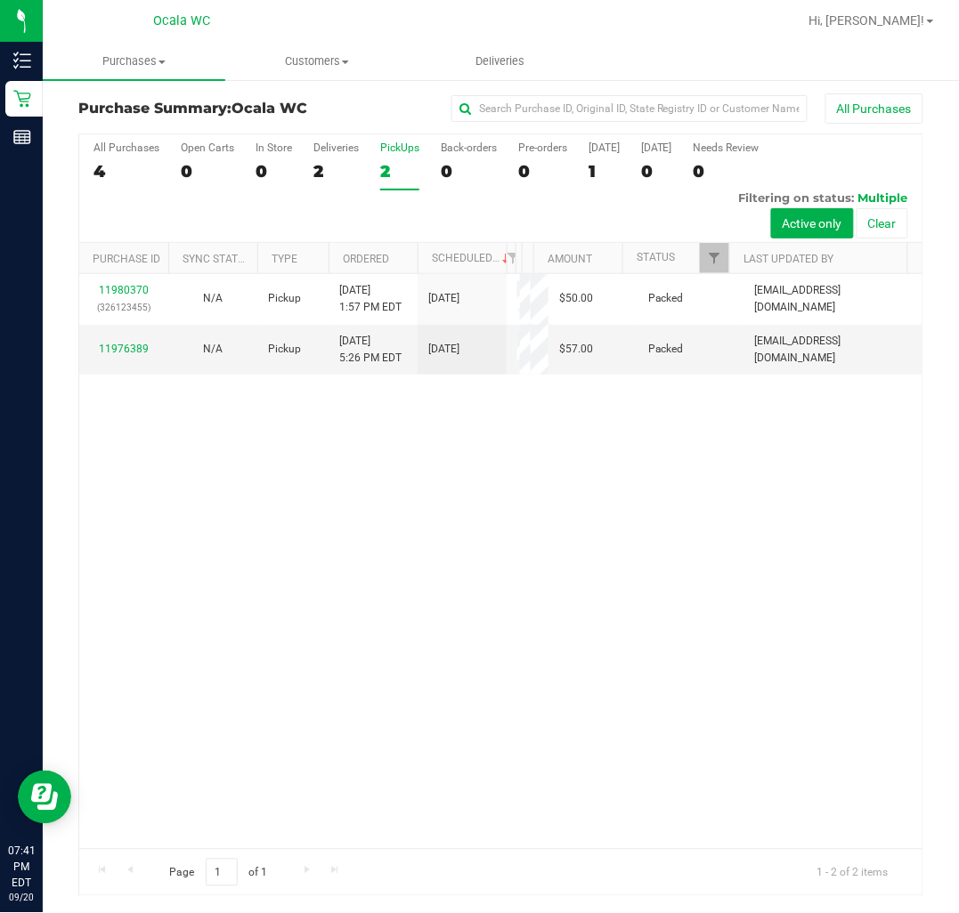
click at [646, 657] on div "11980370 (326123455) N/A Pickup 9/20/2025 1:57 PM EDT 9/20/2025 $50.00 Packed c…" at bounding box center [500, 561] width 843 height 575
click at [315, 171] on div "2" at bounding box center [335, 171] width 45 height 20
click at [0, 0] on input "Deliveries 2" at bounding box center [0, 0] width 0 height 0
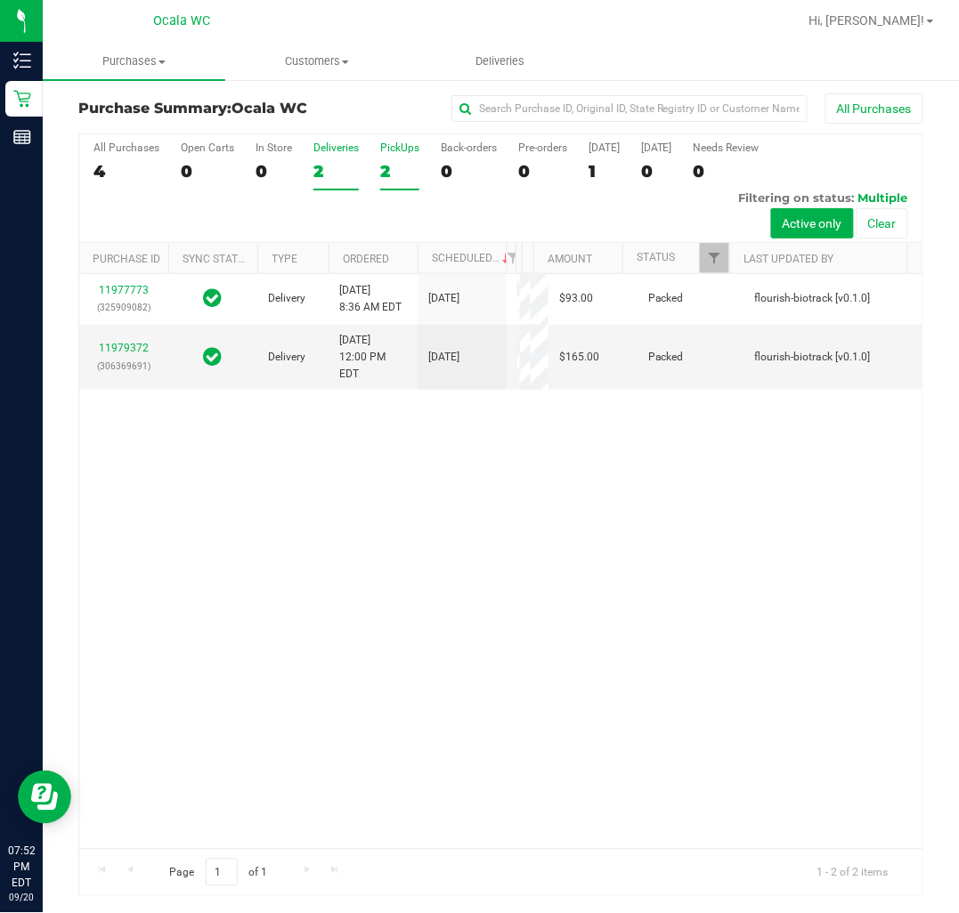
click at [393, 152] on div "PickUps" at bounding box center [399, 148] width 39 height 12
click at [0, 0] on input "PickUps 2" at bounding box center [0, 0] width 0 height 0
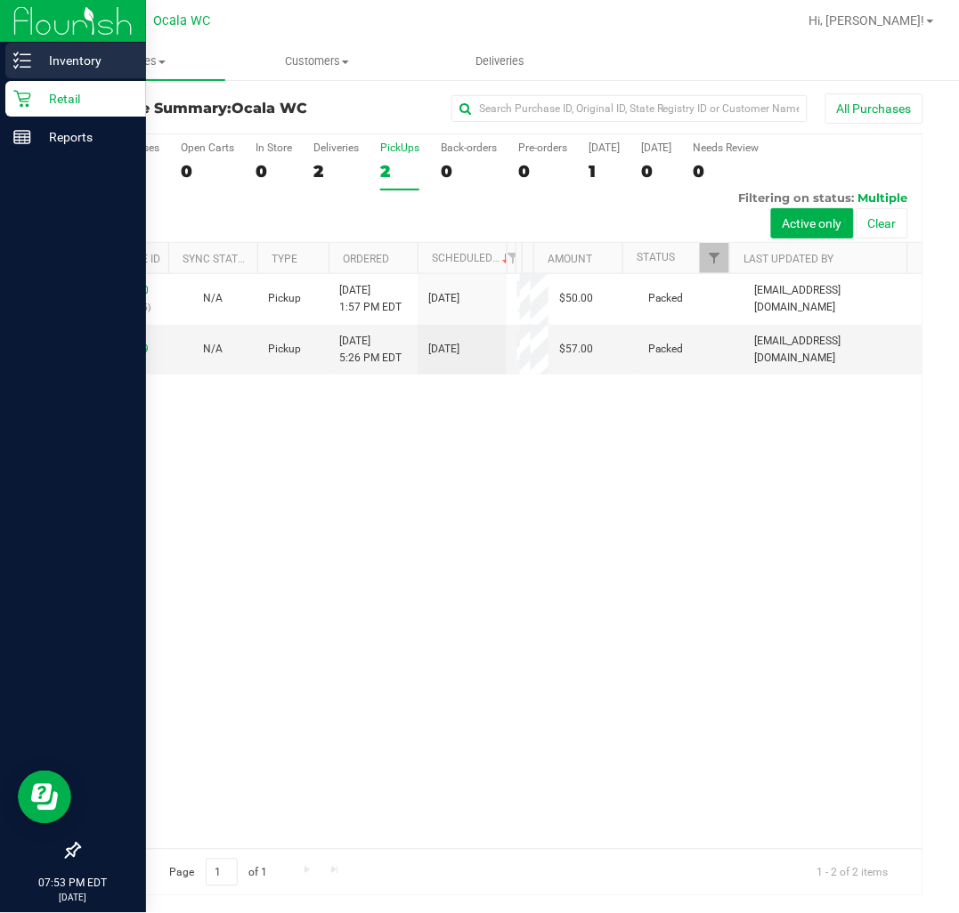
click at [37, 48] on div "Inventory" at bounding box center [75, 61] width 141 height 36
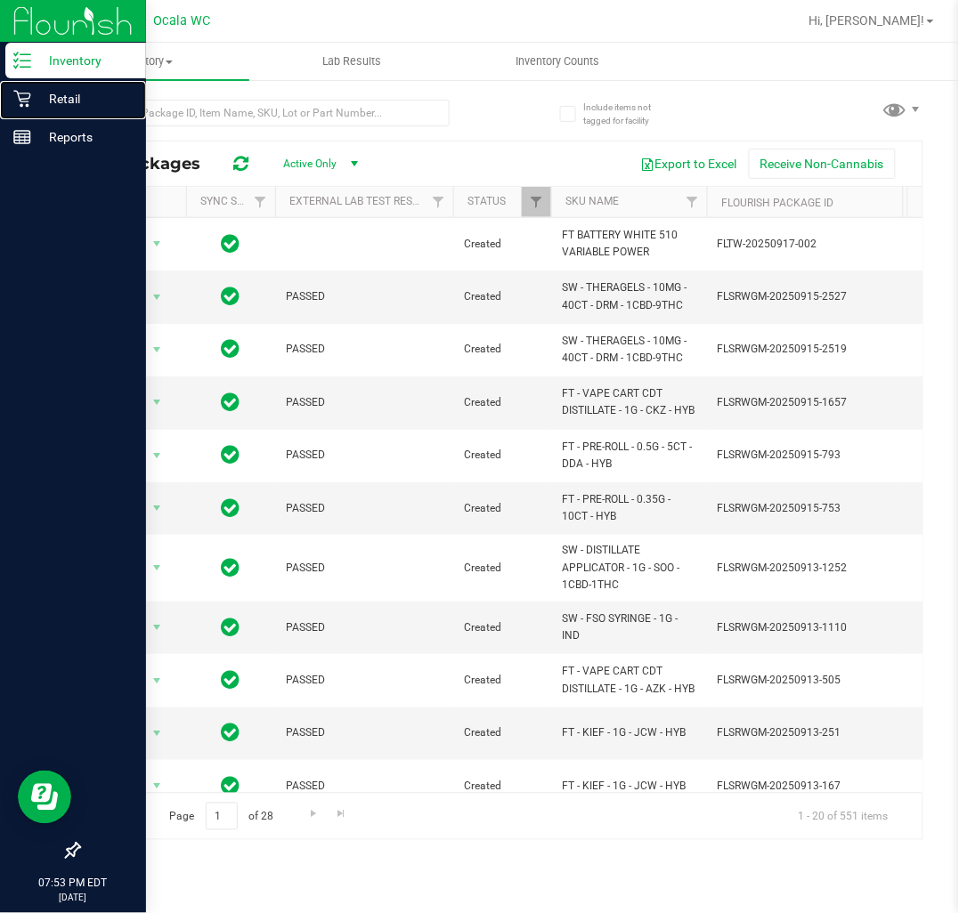
click at [23, 93] on icon at bounding box center [21, 99] width 17 height 17
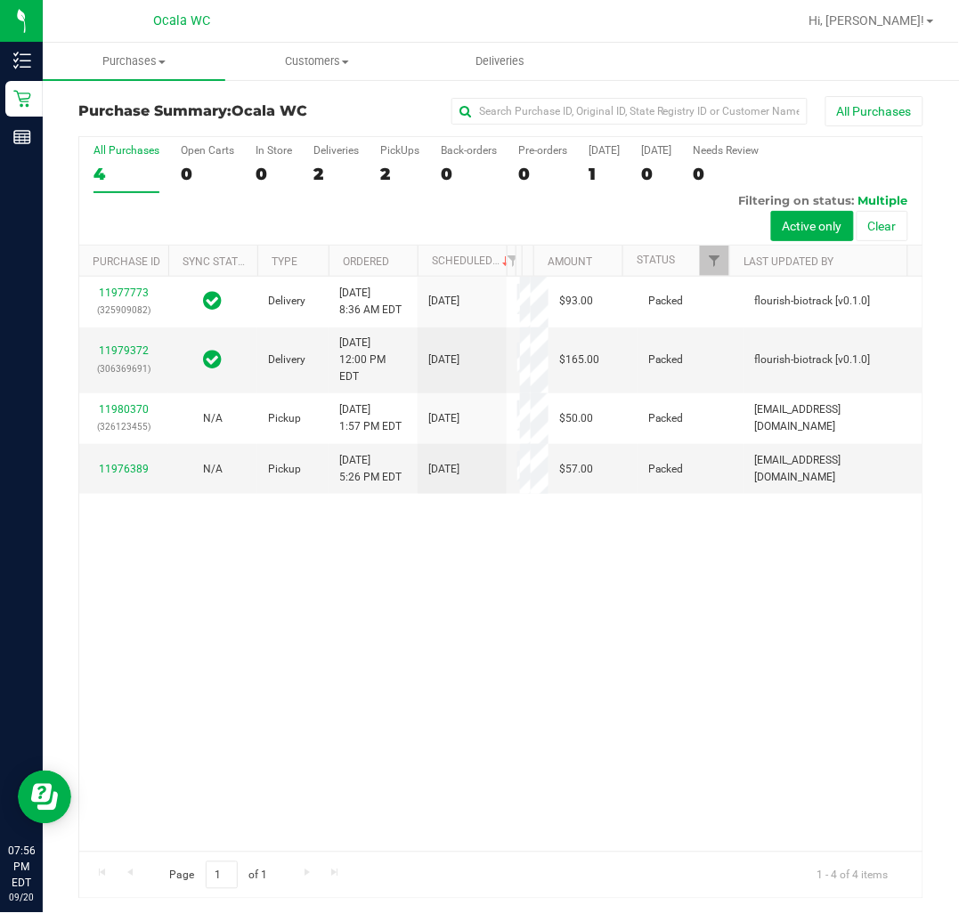
click at [608, 759] on div "11977773 (325909082) Delivery 9/20/2025 8:36 AM EDT 9/24/2025 $93.00 Packed flo…" at bounding box center [500, 564] width 843 height 575
click at [385, 163] on label "PickUps 2" at bounding box center [399, 168] width 39 height 49
click at [0, 0] on input "PickUps 2" at bounding box center [0, 0] width 0 height 0
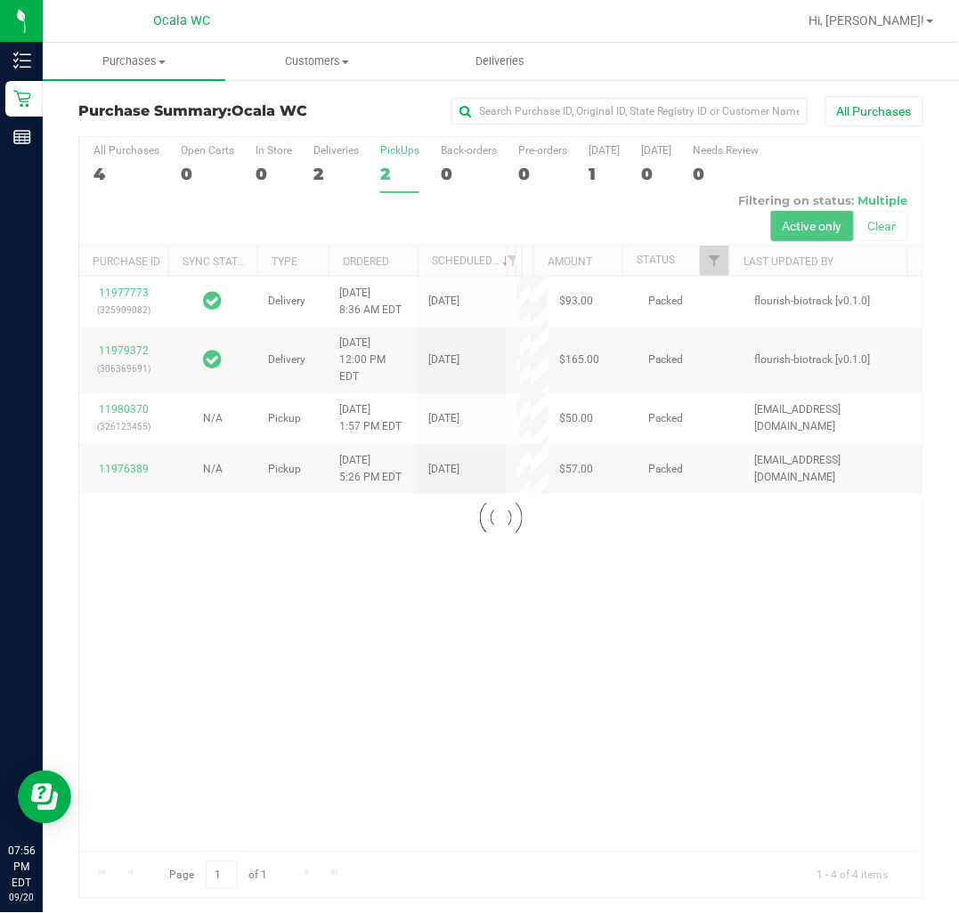
click at [399, 822] on div at bounding box center [500, 517] width 843 height 761
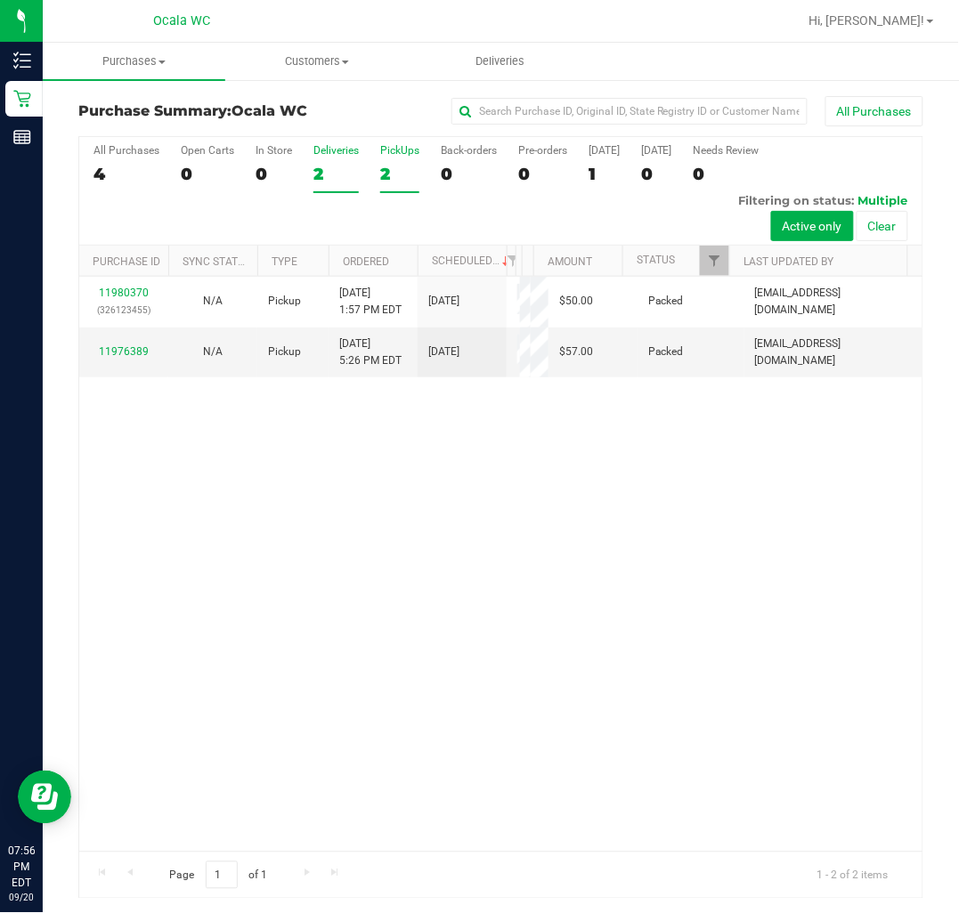
click at [313, 187] on label "Deliveries 2" at bounding box center [335, 168] width 45 height 49
click at [0, 0] on input "Deliveries 2" at bounding box center [0, 0] width 0 height 0
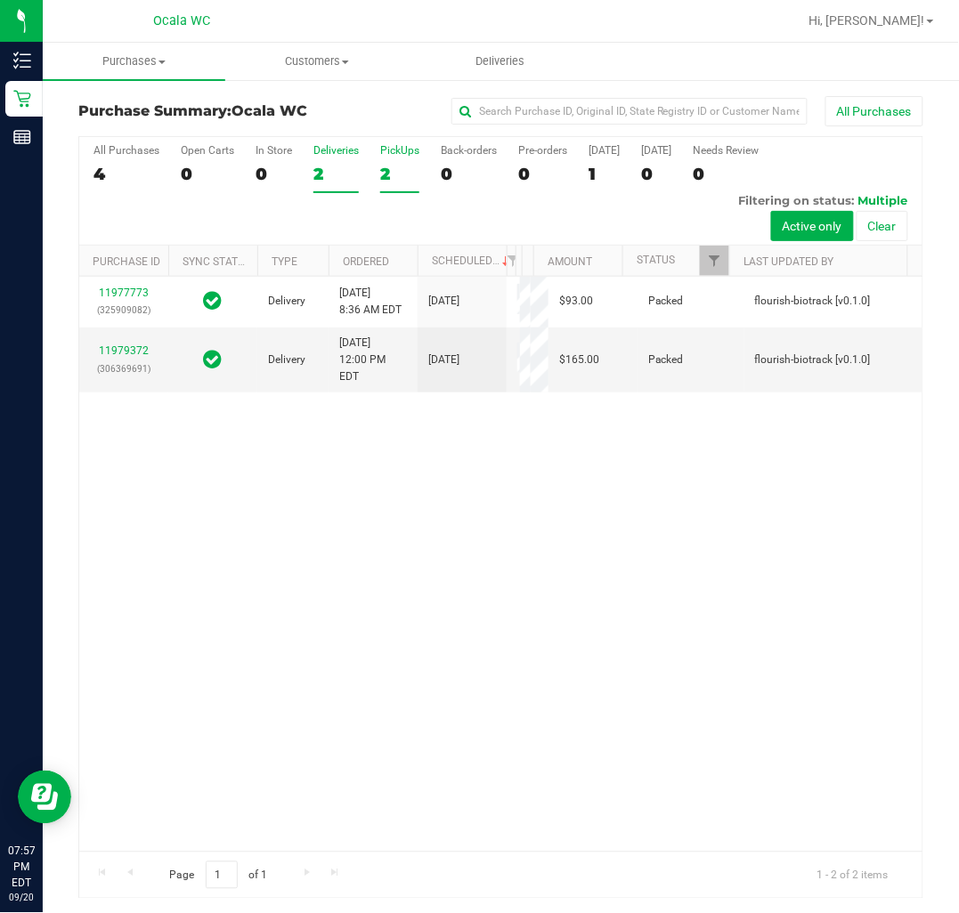
click at [394, 165] on div "2" at bounding box center [399, 174] width 39 height 20
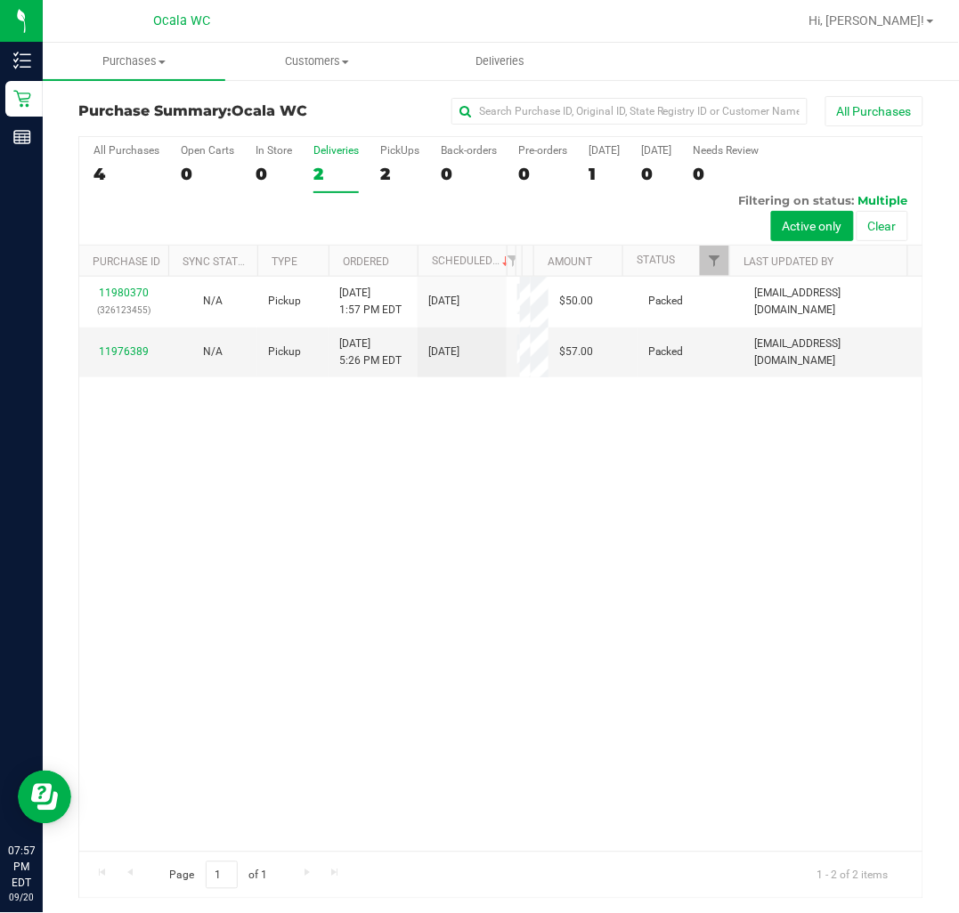
click at [436, 641] on div "11980370 (326123455) N/A Pickup 9/20/2025 1:57 PM EDT 9/20/2025 $50.00 Packed c…" at bounding box center [500, 564] width 843 height 575
click at [910, 20] on span "Hi, [PERSON_NAME]!" at bounding box center [867, 20] width 116 height 14
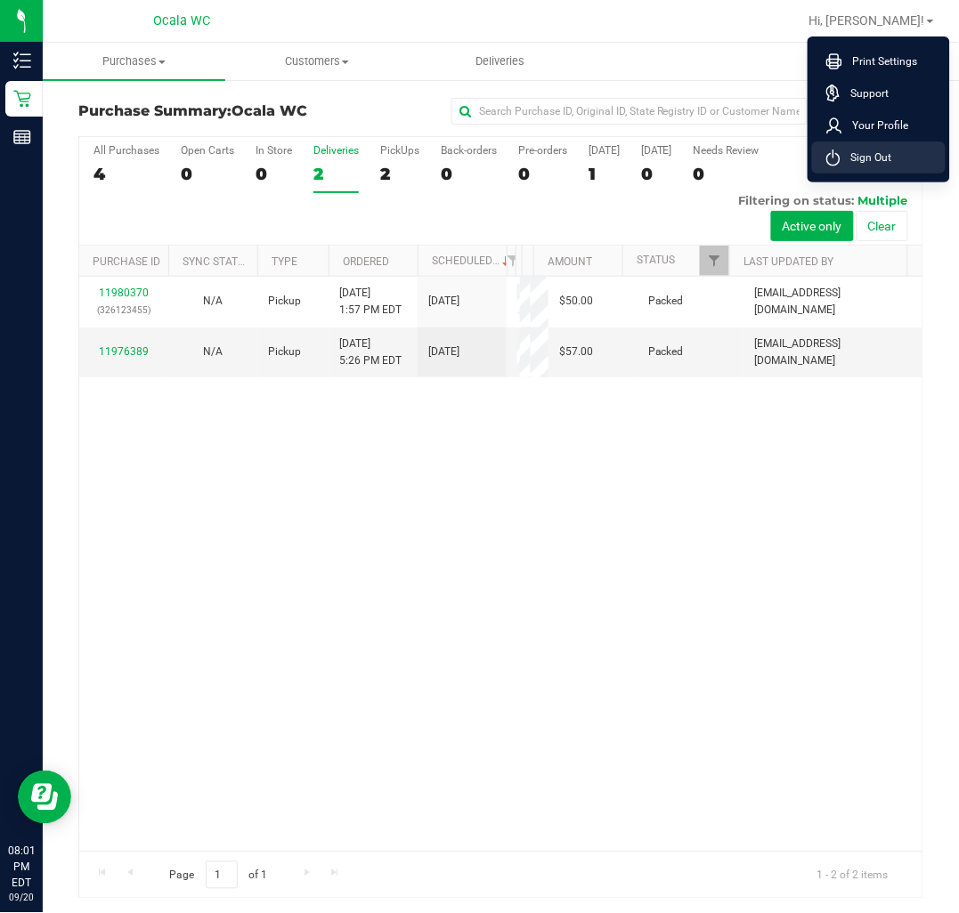
click at [903, 149] on li "Sign Out" at bounding box center [879, 158] width 134 height 32
